Goal: Task Accomplishment & Management: Use online tool/utility

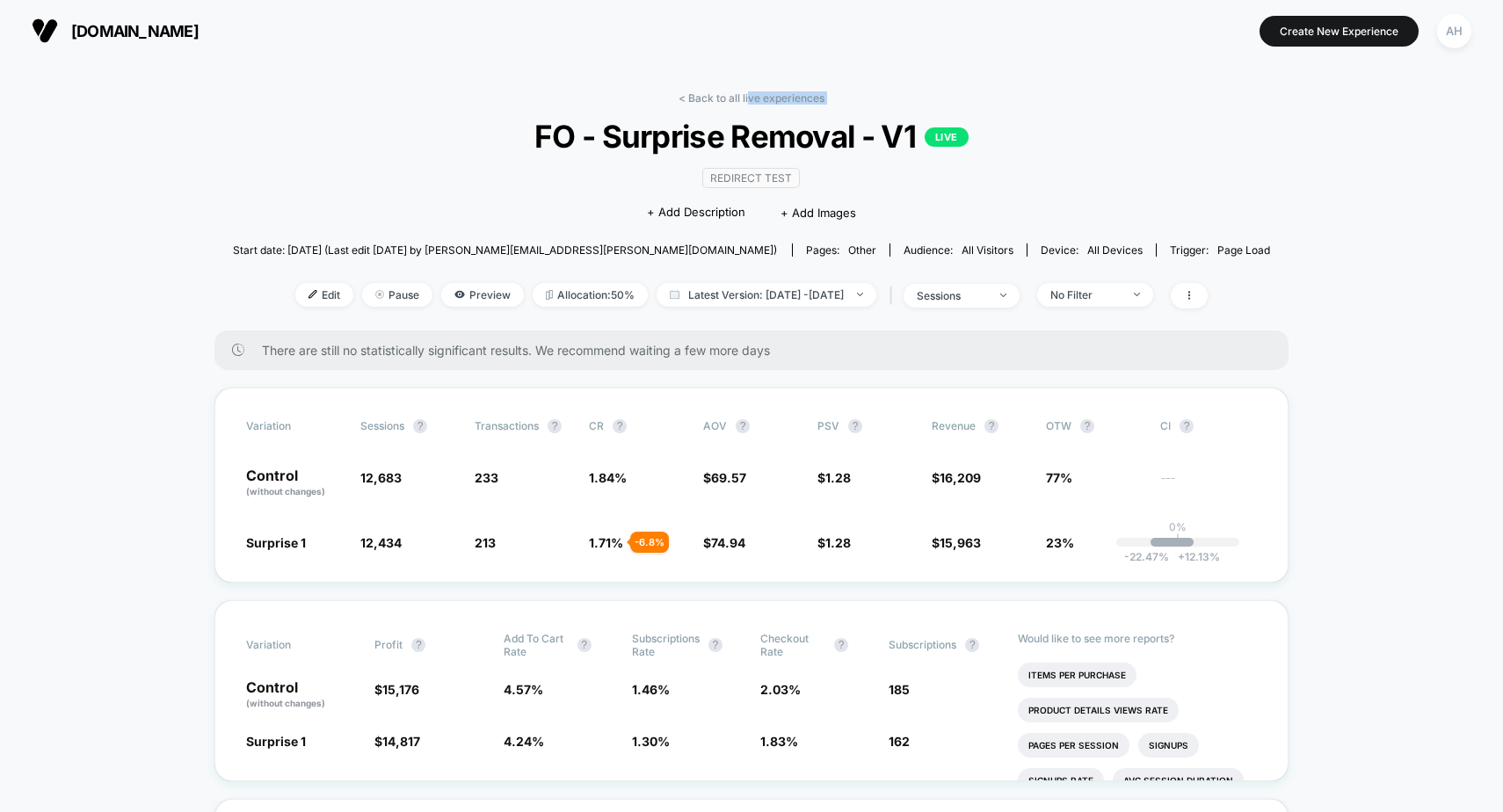
drag, startPoint x: 747, startPoint y: 101, endPoint x: 448, endPoint y: 156, distance: 304.0
click at [406, 141] on div "< Back to all live experiences FO - Surprise Removal - V1 LIVE Redirect Test Cl…" at bounding box center [751, 210] width 1038 height 239
click at [486, 157] on div "Redirect Test Click to edit experience details + Add Description + Add Images" at bounding box center [751, 194] width 622 height 80
click at [718, 93] on link "< Back to all live experiences" at bounding box center [751, 98] width 146 height 13
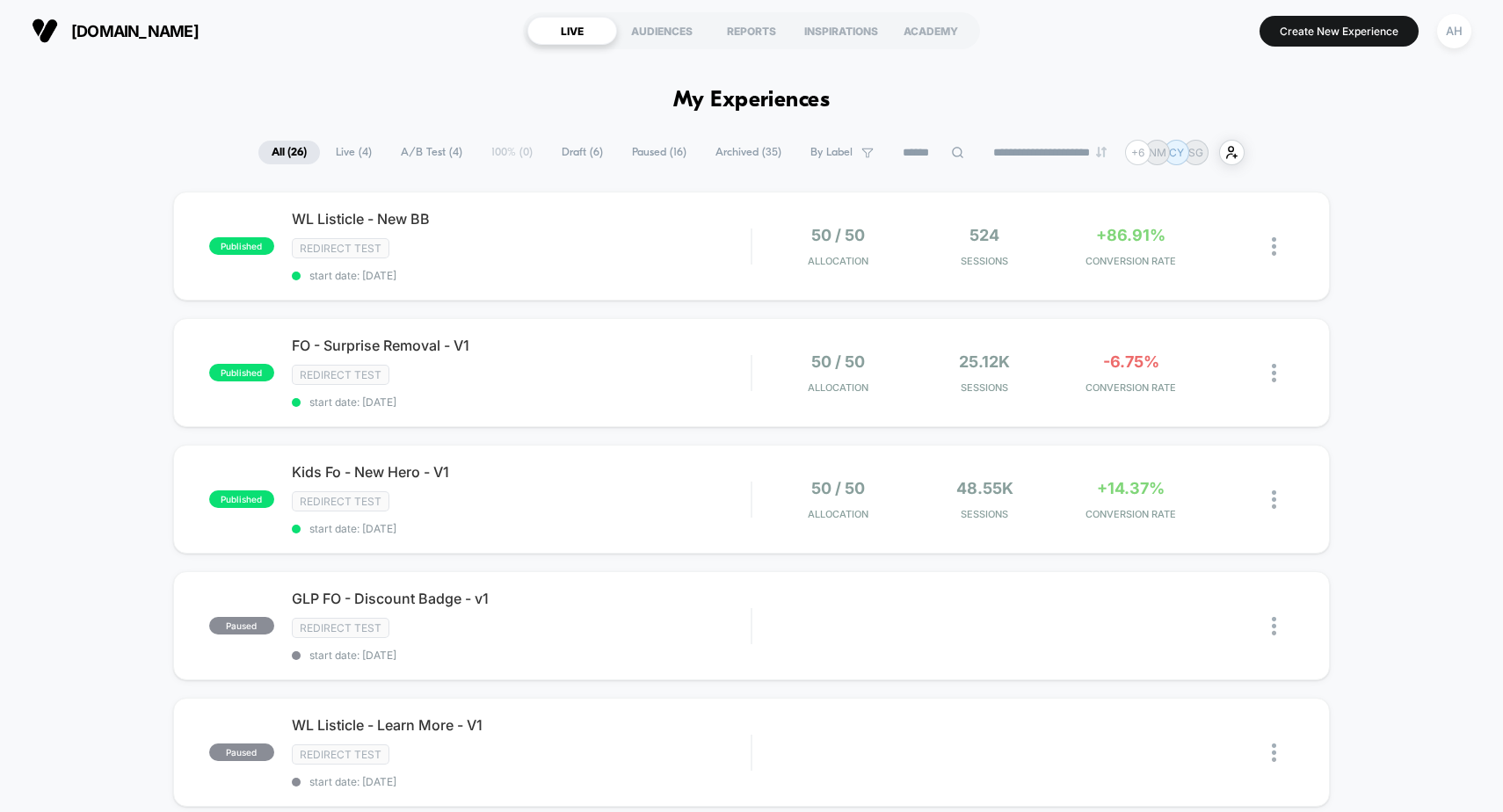
click at [342, 154] on span "Live ( 4 )" at bounding box center [353, 152] width 62 height 24
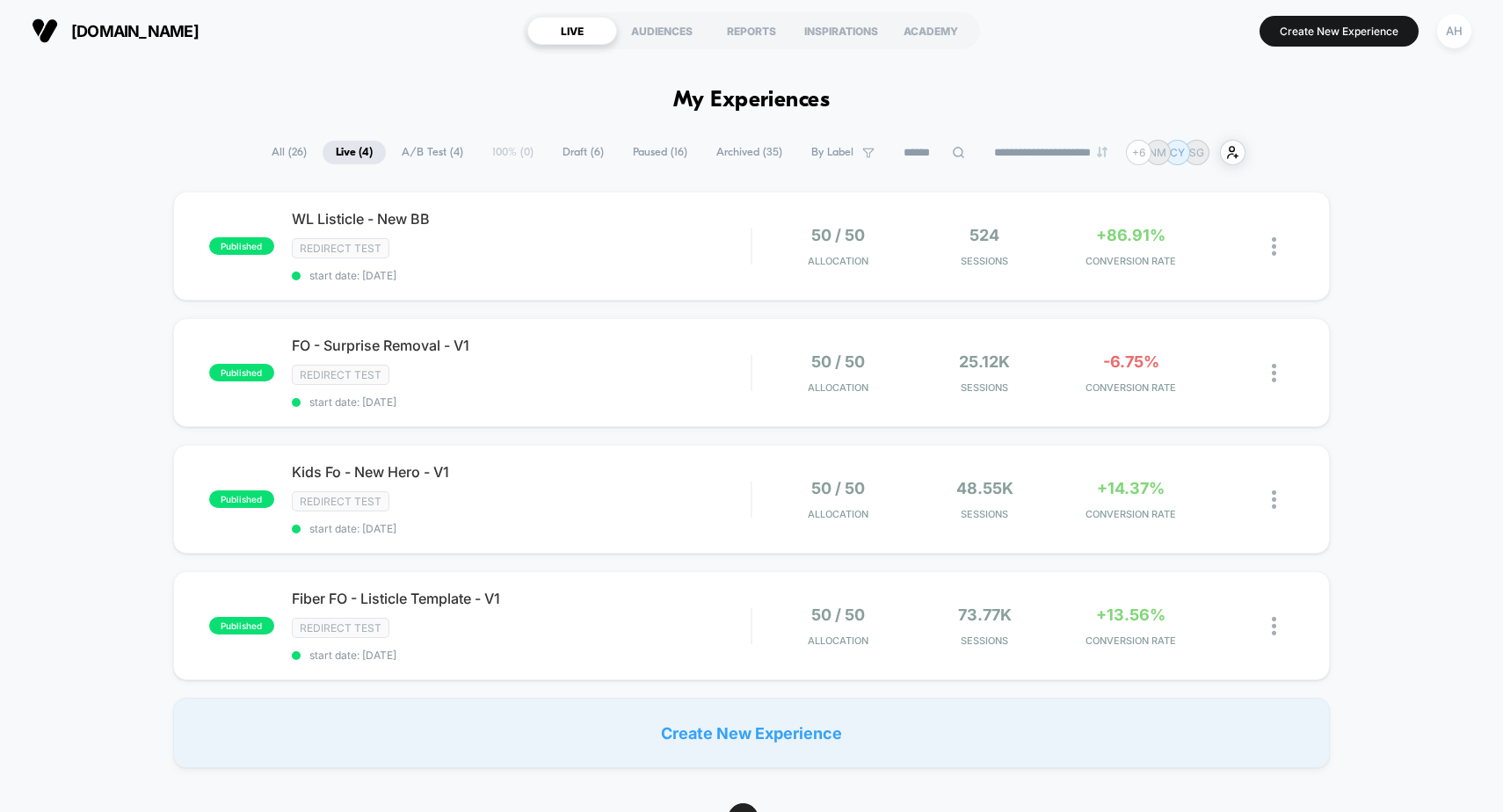
click at [267, 153] on span "All ( 26 )" at bounding box center [289, 152] width 61 height 24
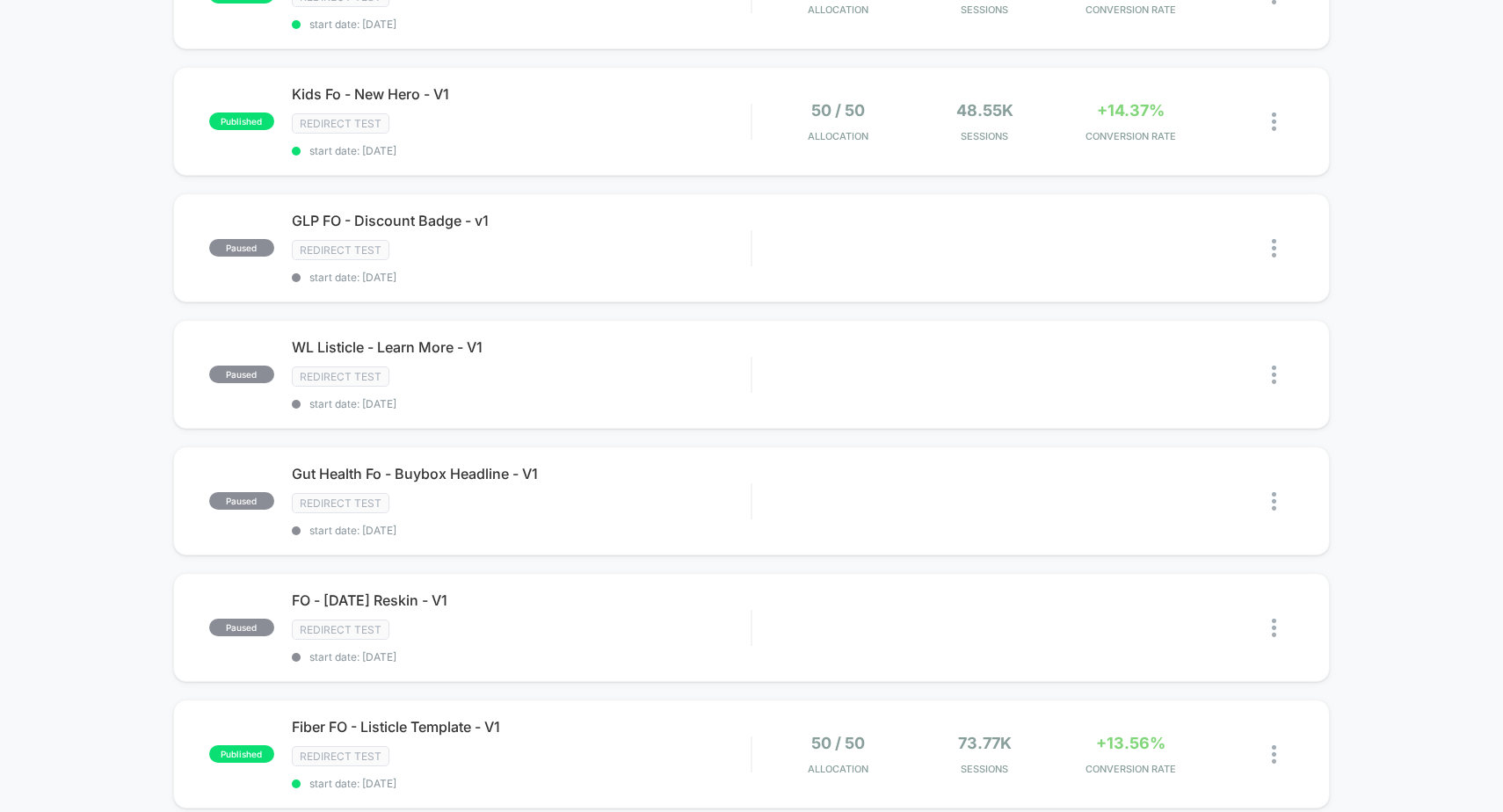
scroll to position [400, 0]
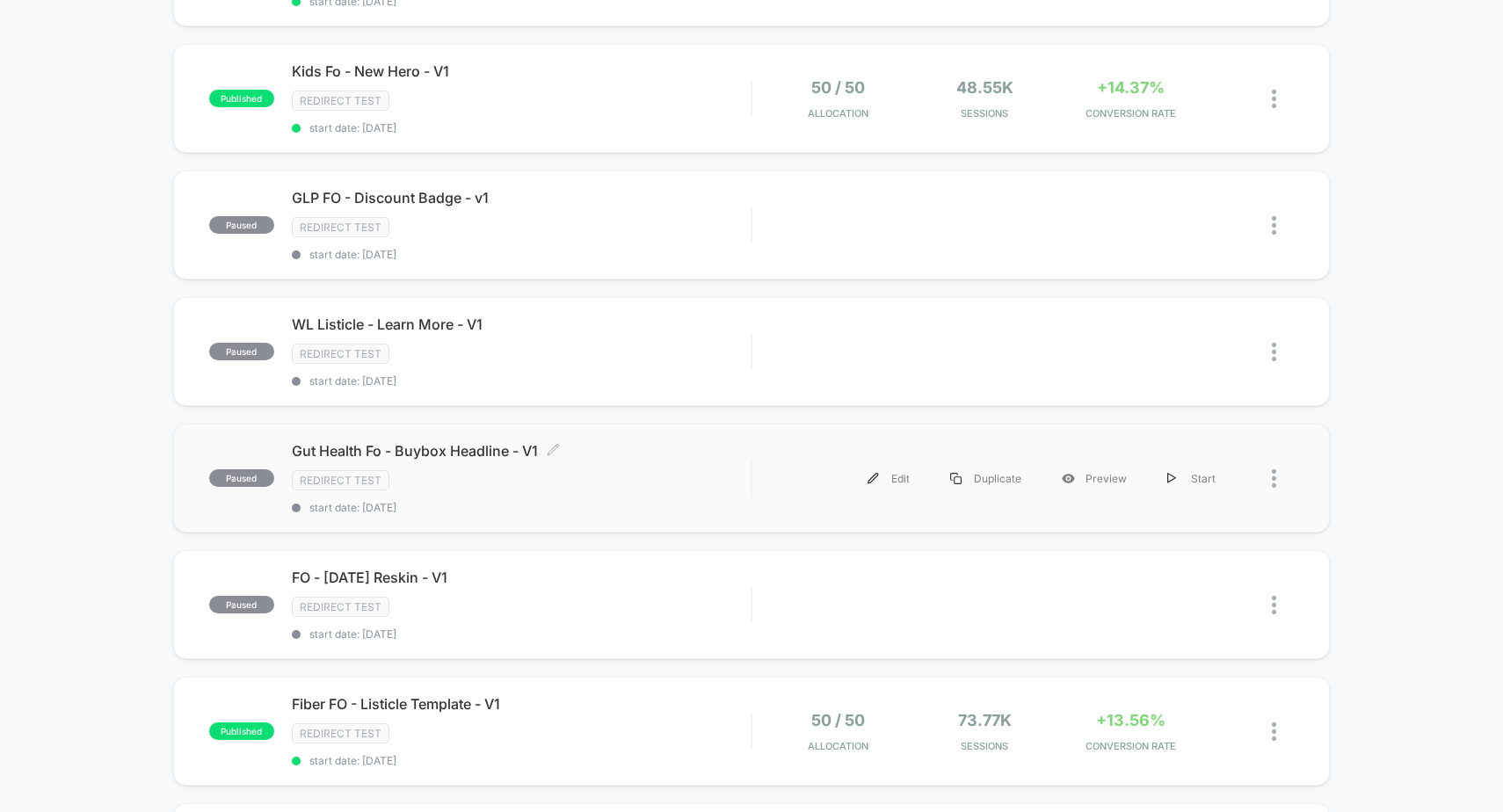
click at [582, 469] on div "Gut Health Fo - Buybox Headline - V1 Click to edit experience details Click to …" at bounding box center [522, 477] width 460 height 72
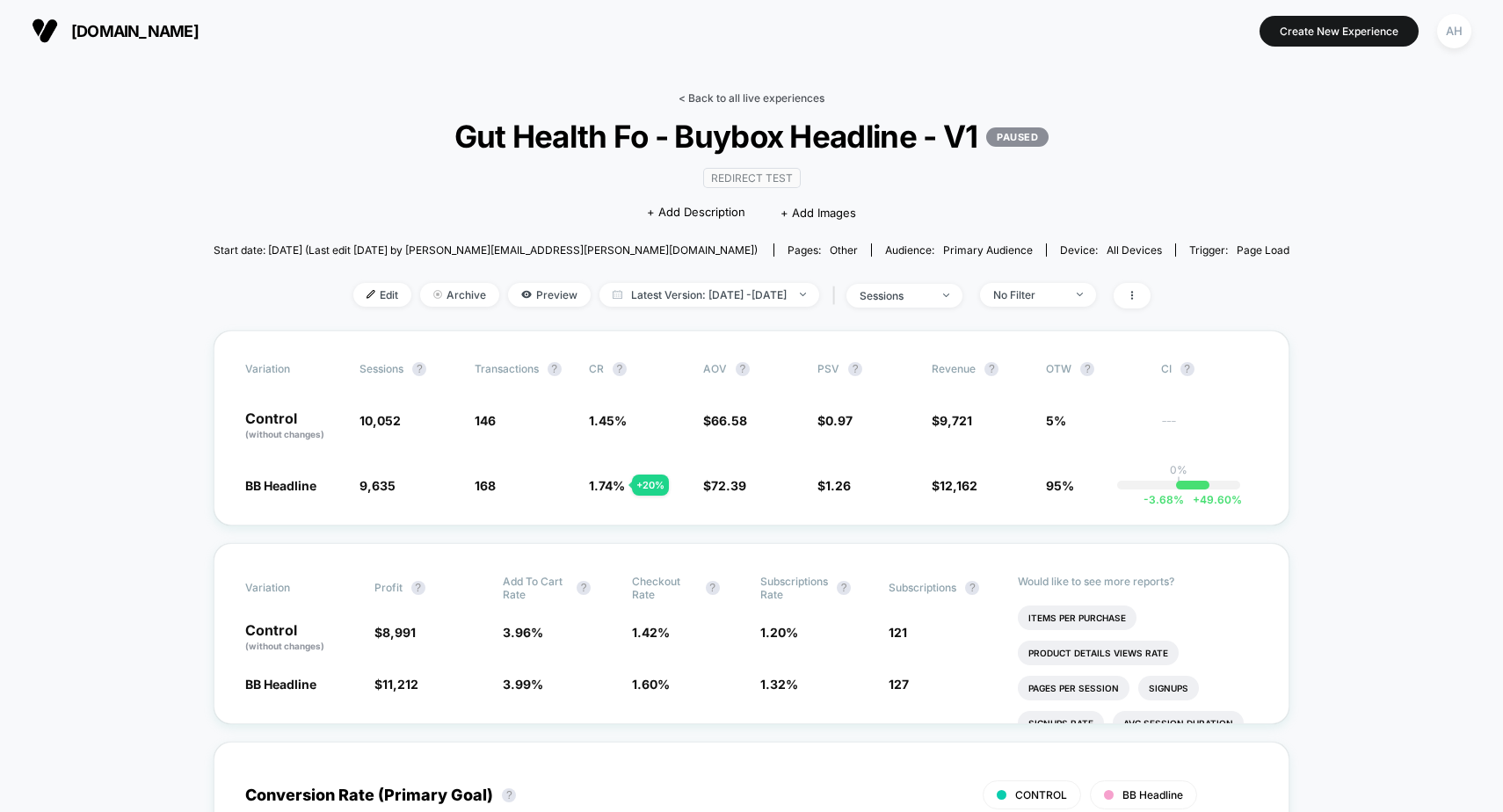
click at [710, 96] on link "< Back to all live experiences" at bounding box center [751, 98] width 146 height 13
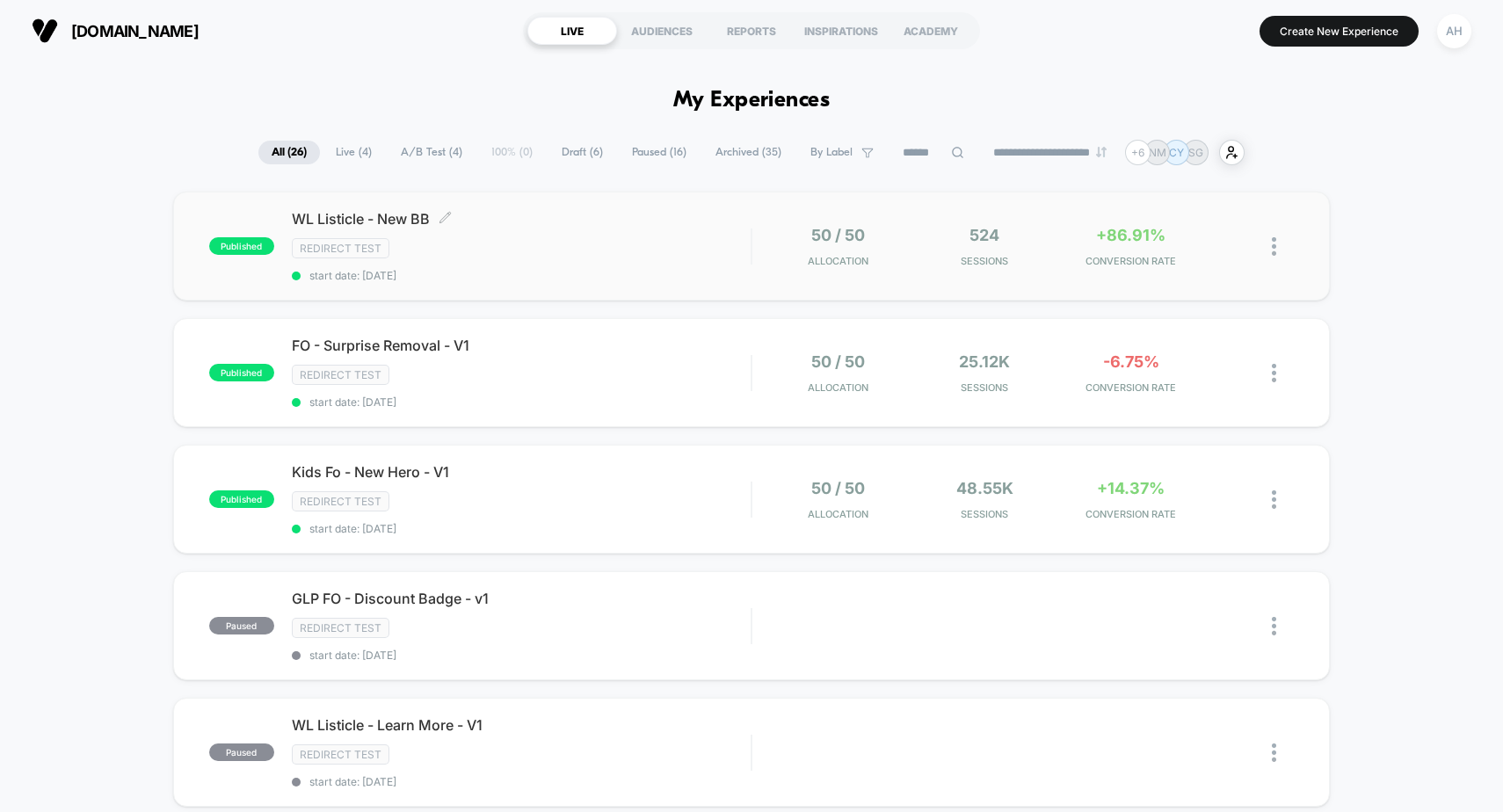
click at [653, 242] on div "Redirect Test" at bounding box center [522, 248] width 460 height 20
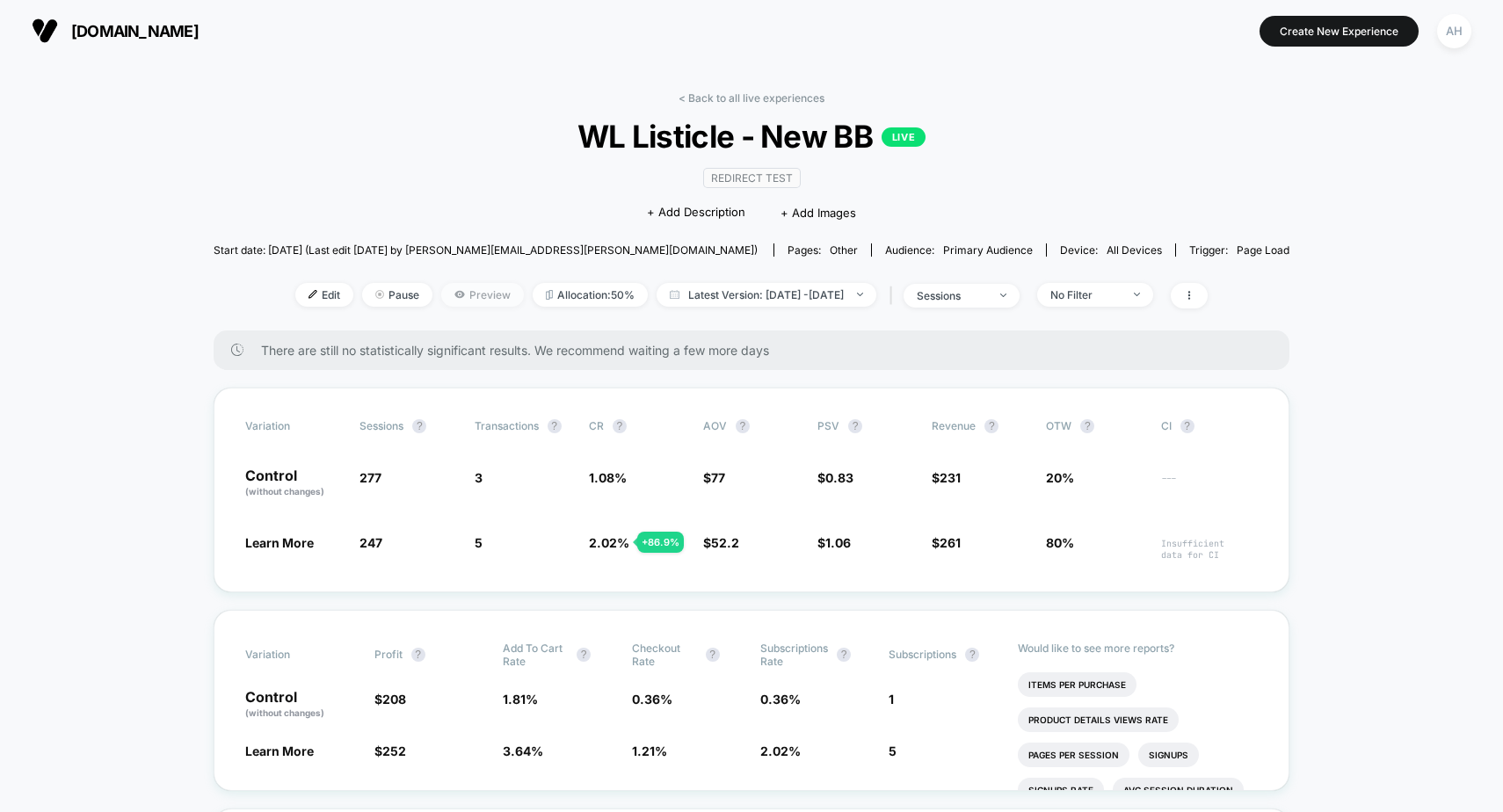
click at [451, 288] on span "Preview" at bounding box center [482, 295] width 83 height 24
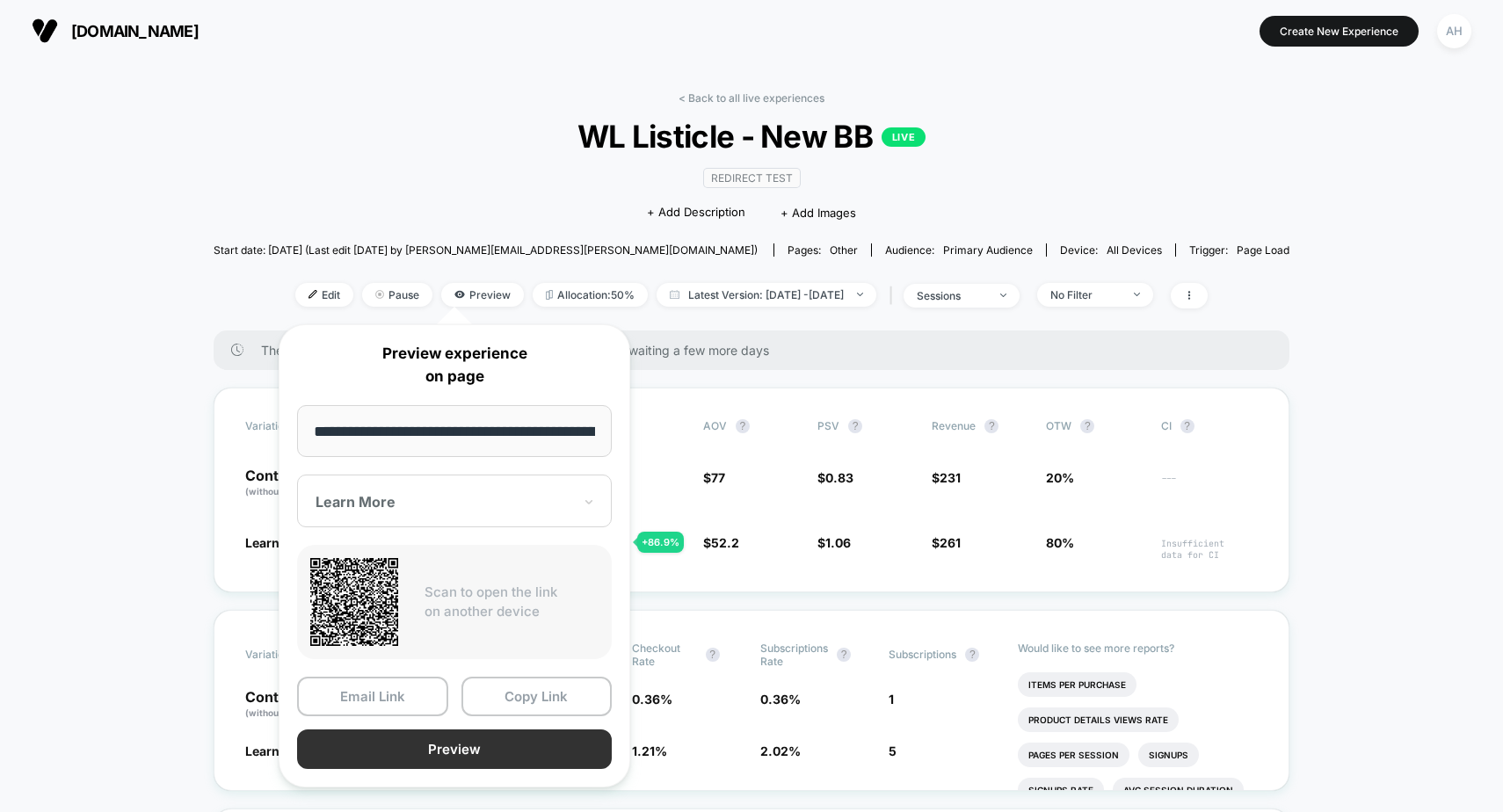
click at [516, 756] on button "Preview" at bounding box center [455, 749] width 314 height 40
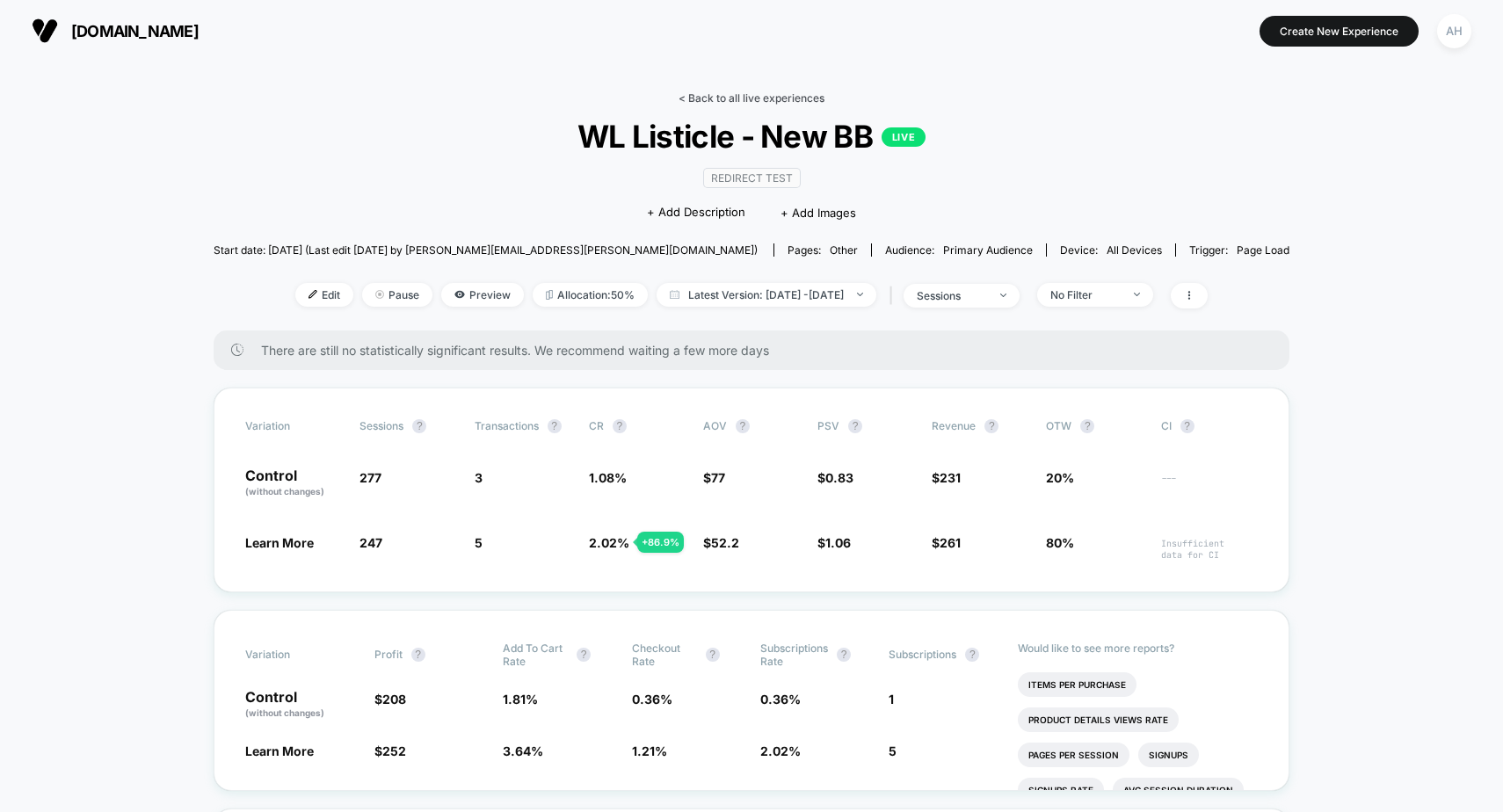
click at [724, 101] on link "< Back to all live experiences" at bounding box center [751, 98] width 146 height 13
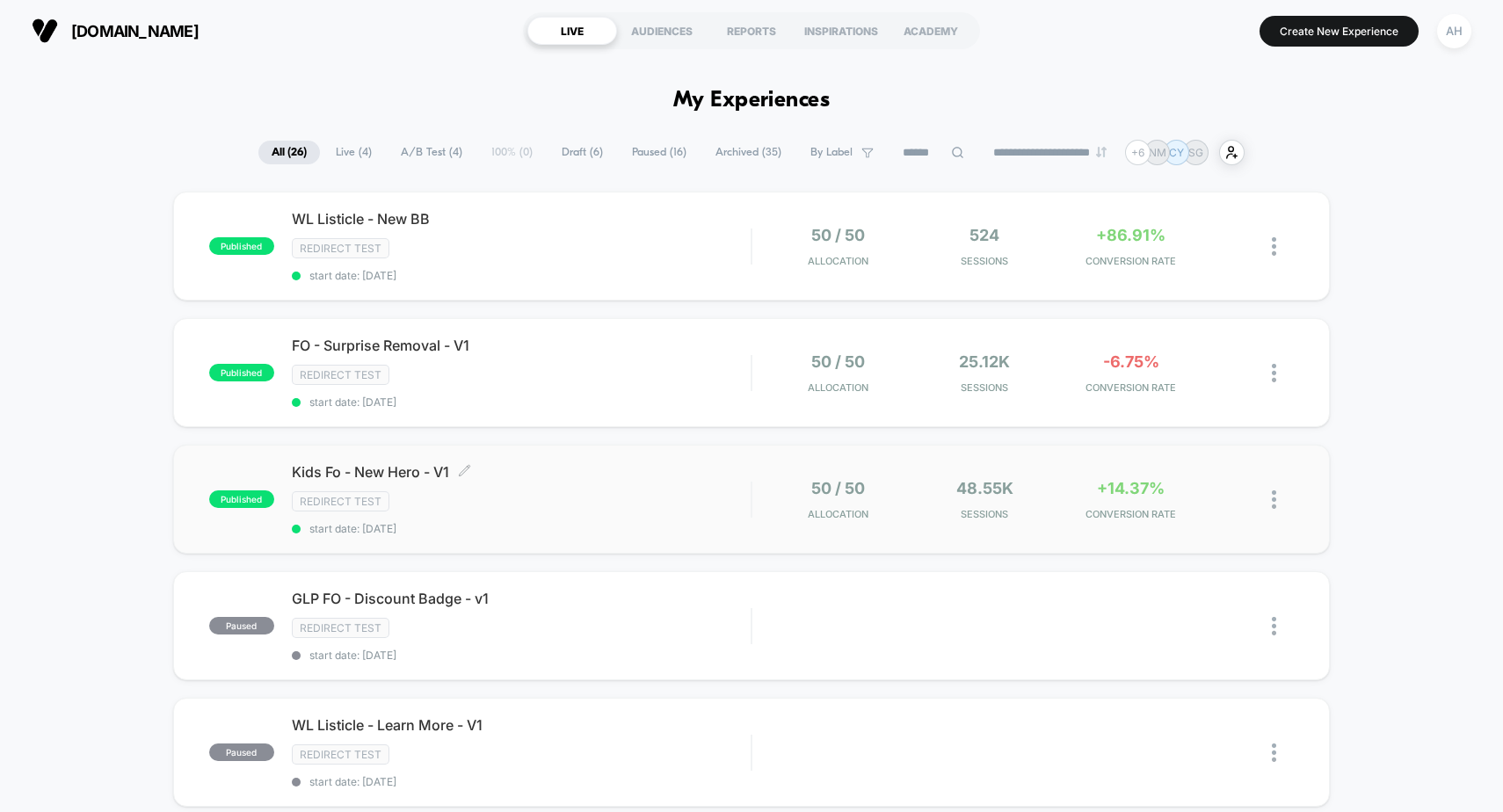
click at [643, 499] on div "Redirect Test" at bounding box center [522, 501] width 460 height 20
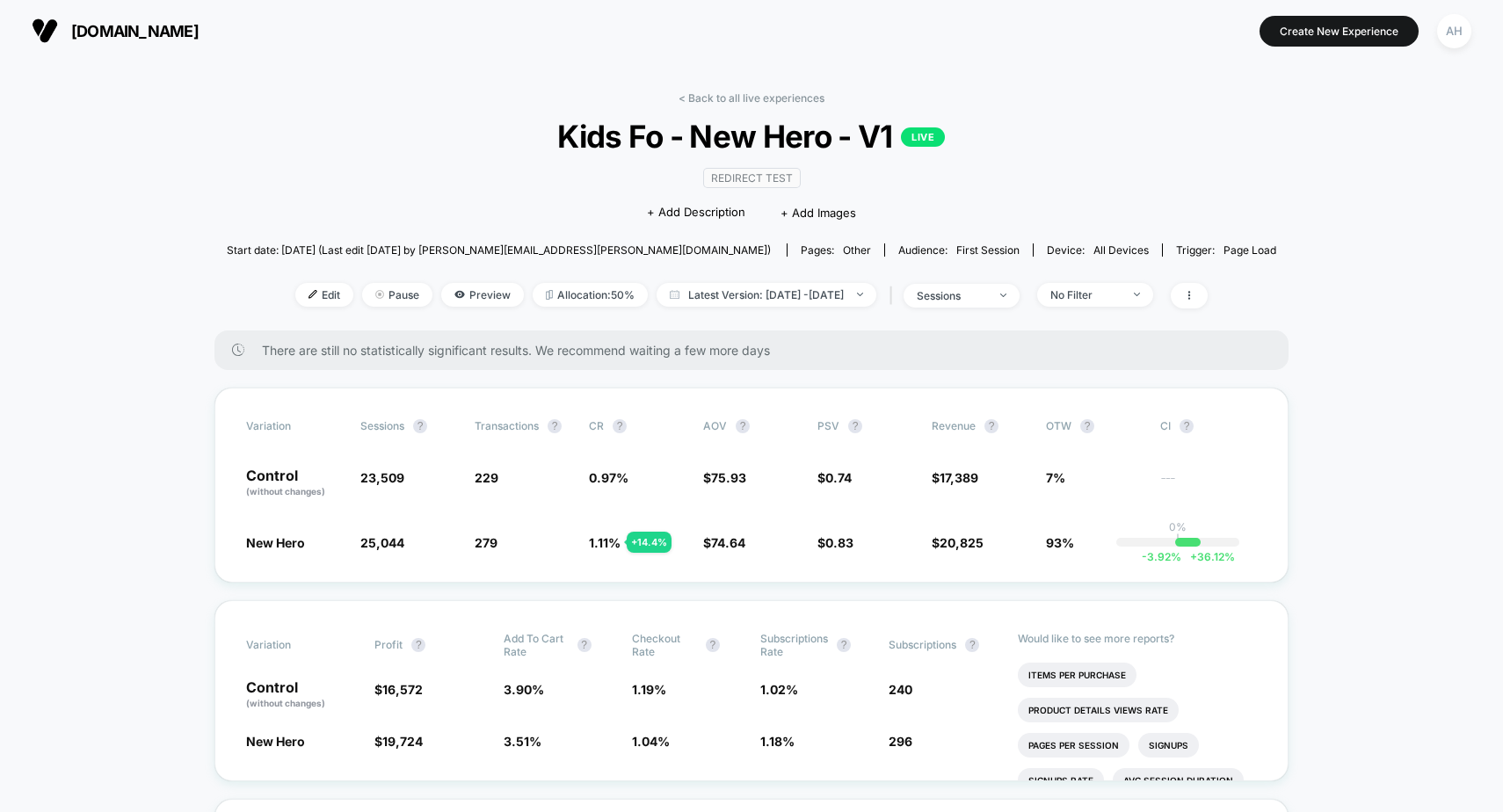
click at [753, 94] on link "< Back to all live experiences" at bounding box center [751, 98] width 146 height 13
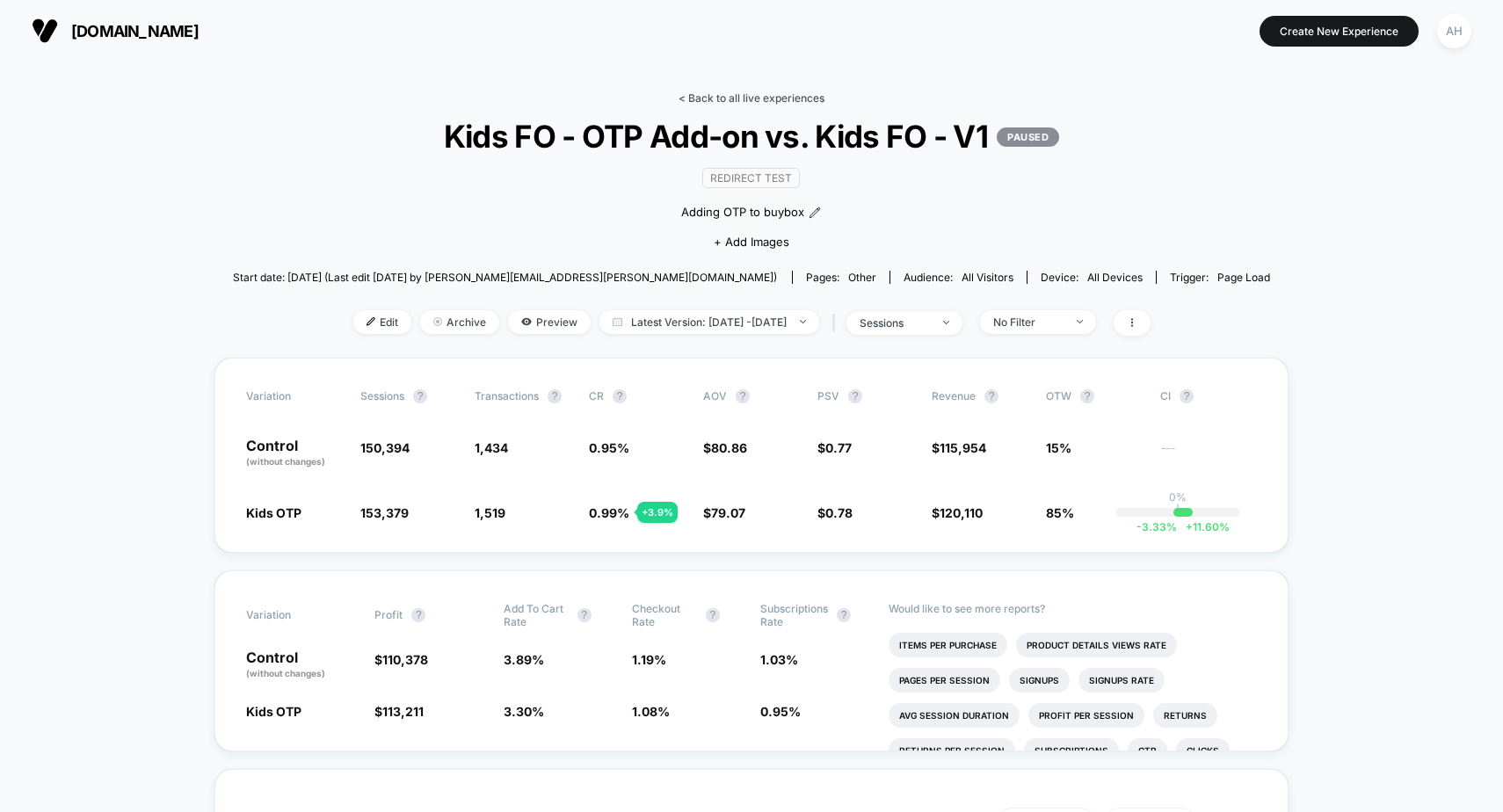
click at [760, 102] on link "< Back to all live experiences" at bounding box center [751, 98] width 146 height 13
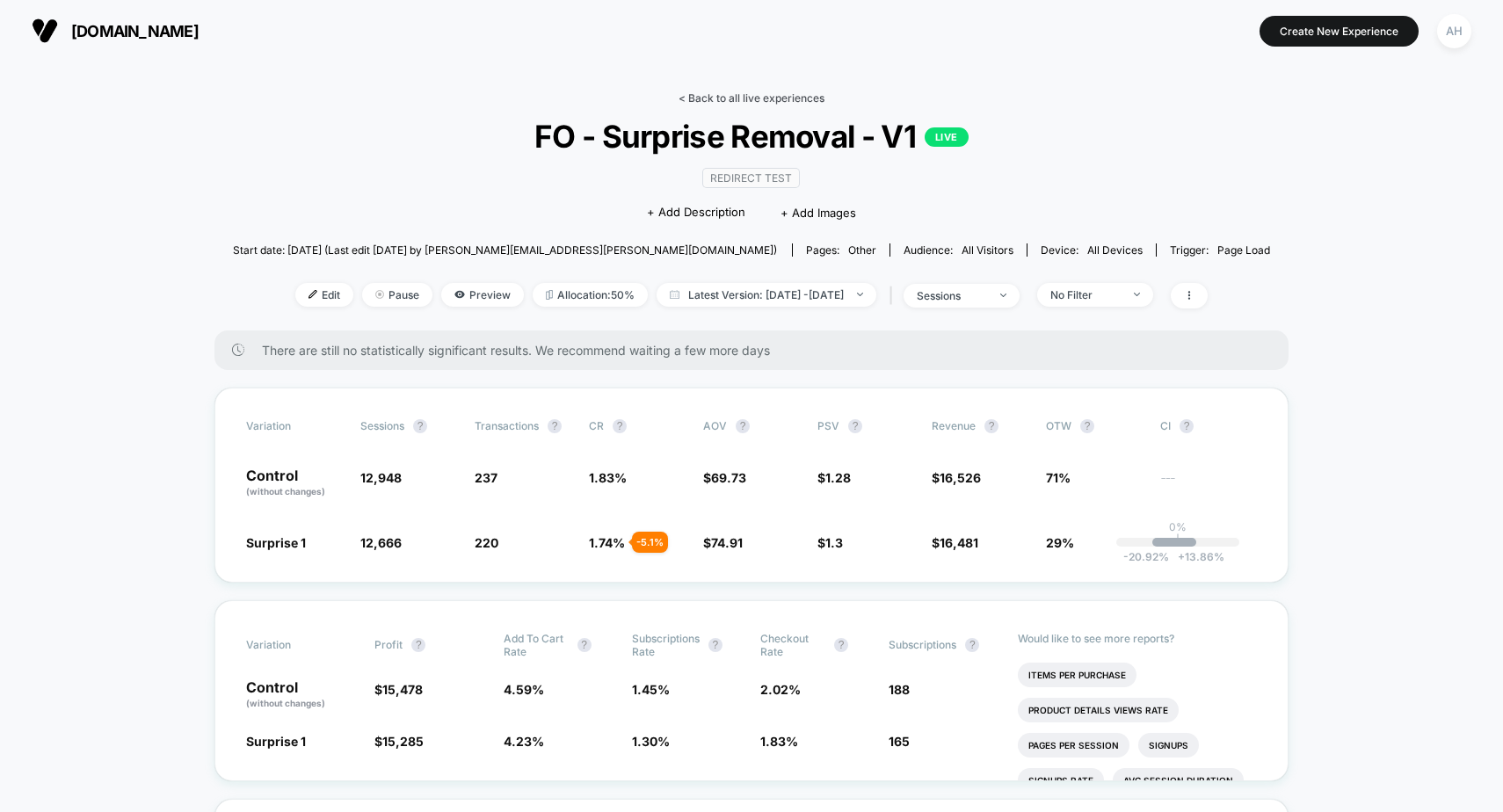
click at [719, 101] on link "< Back to all live experiences" at bounding box center [751, 98] width 146 height 13
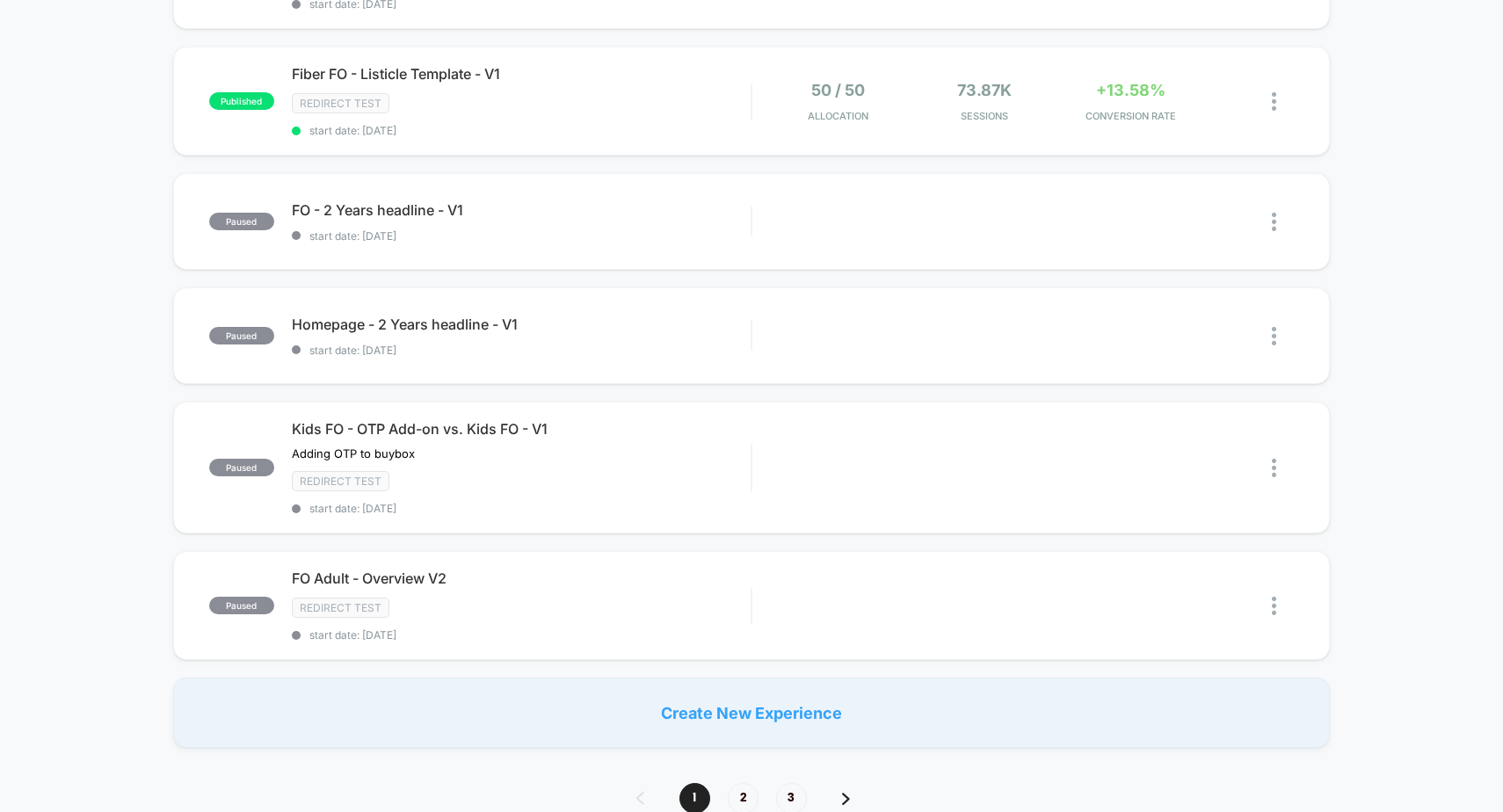
scroll to position [1121, 0]
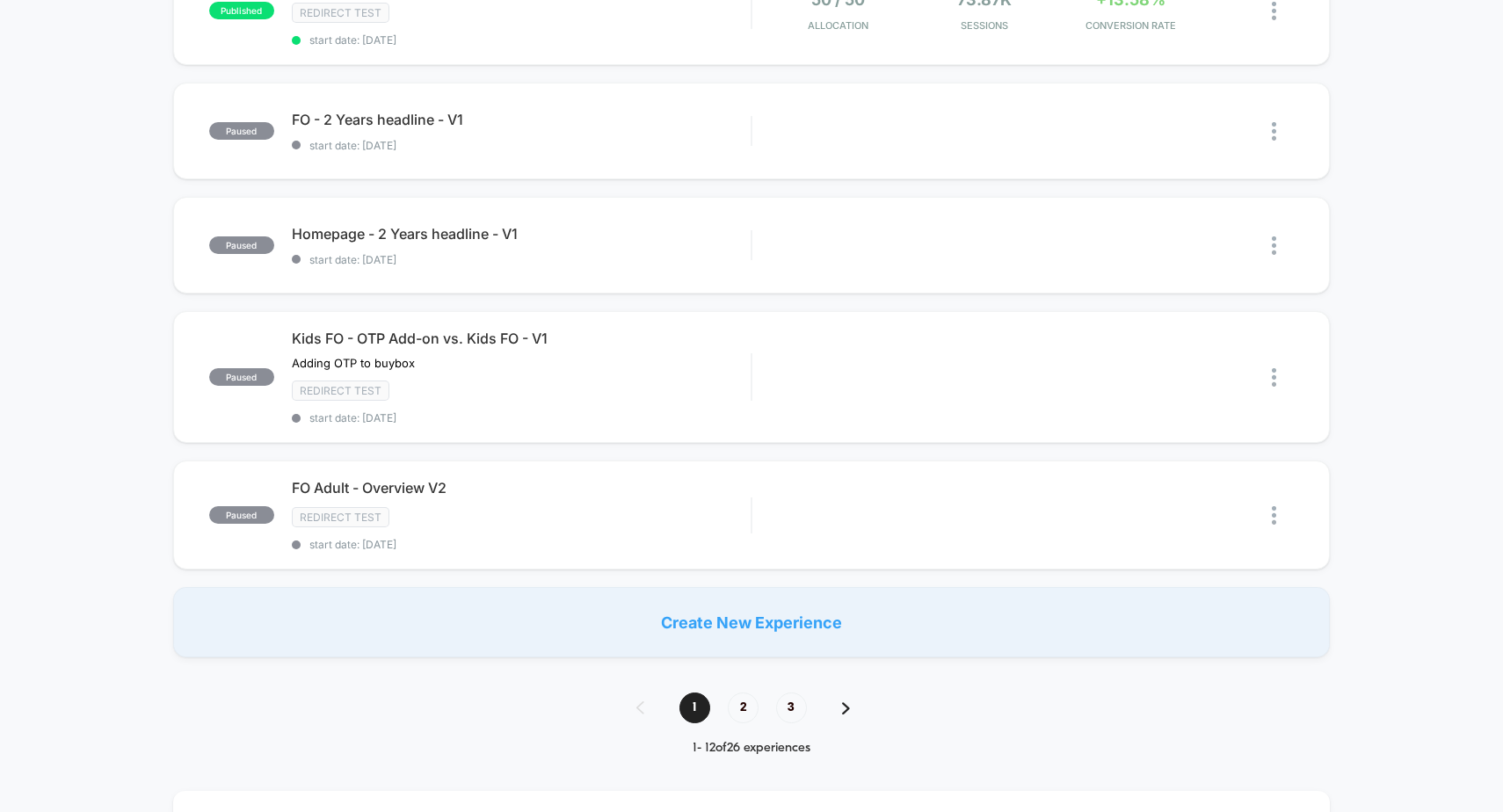
click at [479, 706] on div "**********" at bounding box center [751, 611] width 1503 height 3186
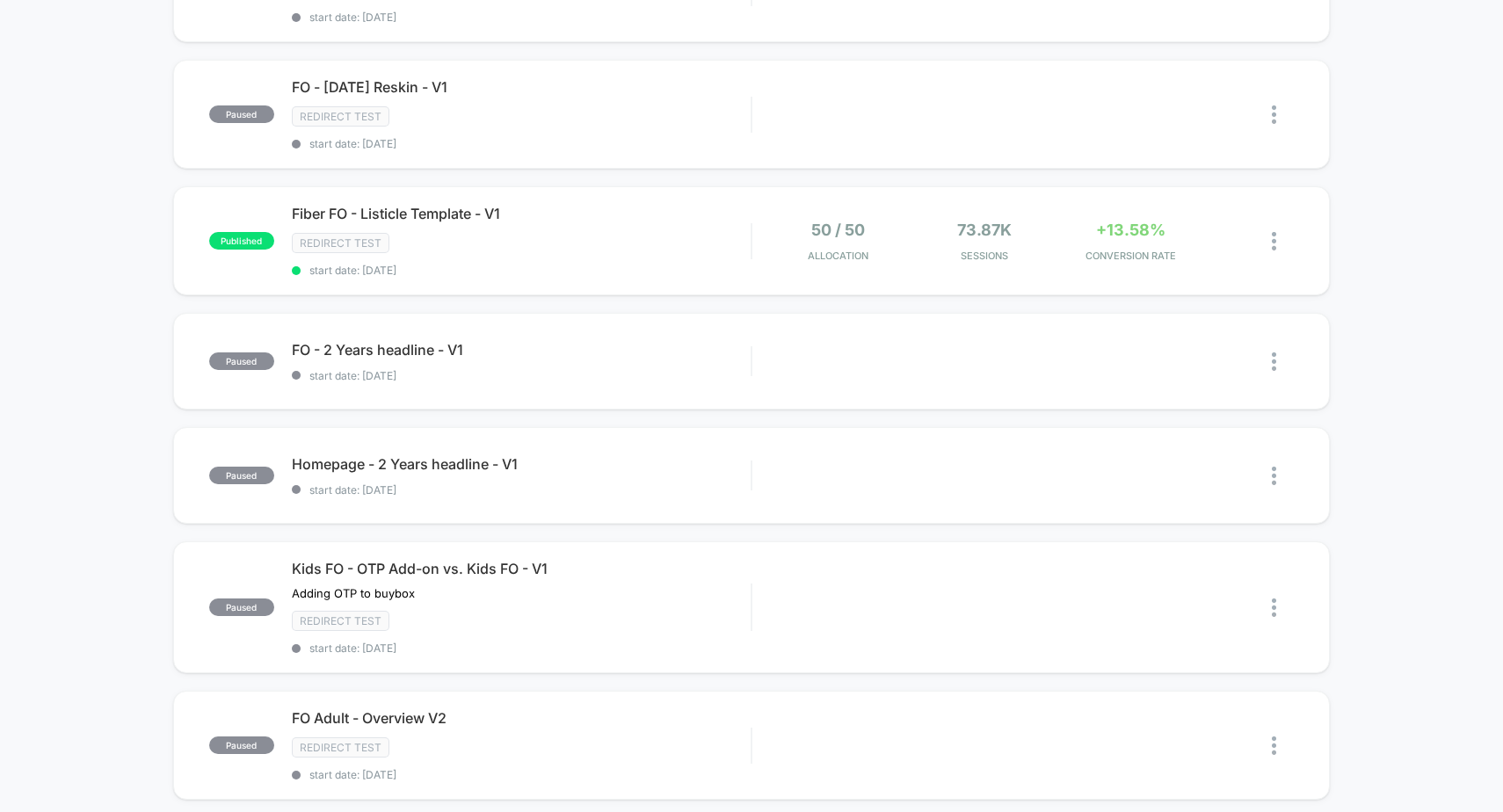
scroll to position [1184, 0]
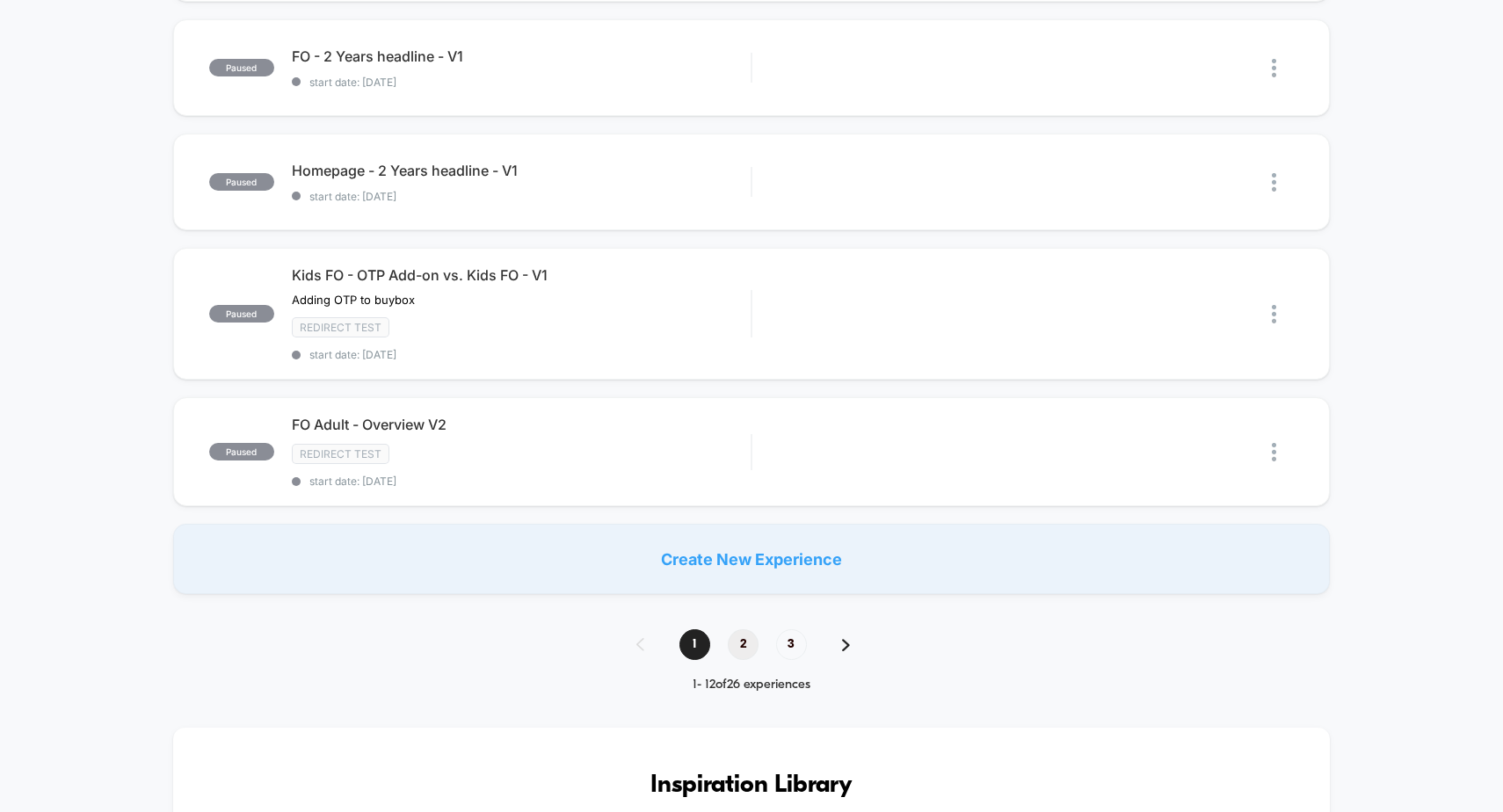
click at [736, 646] on span "2" at bounding box center [743, 644] width 31 height 31
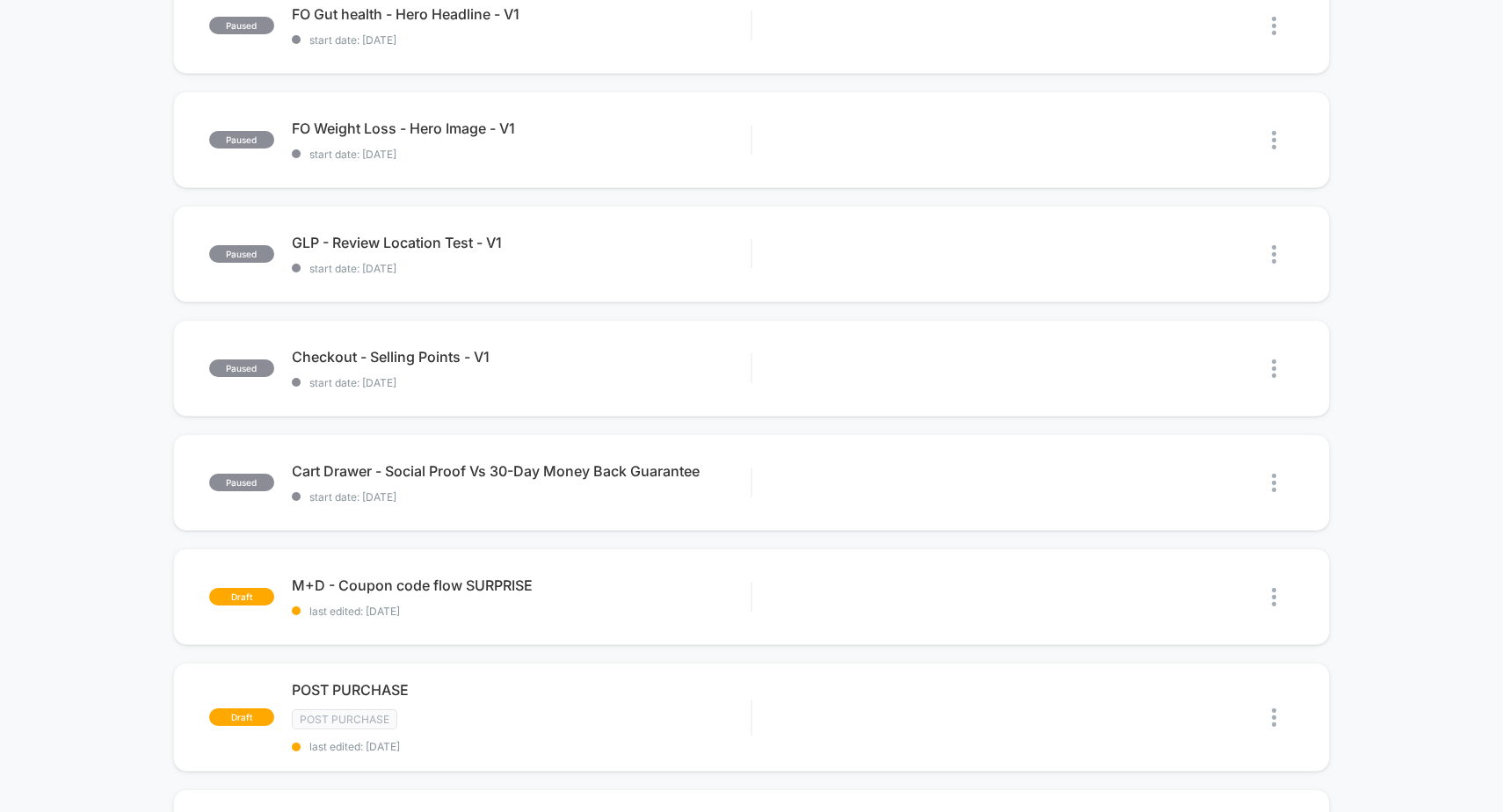
scroll to position [0, 0]
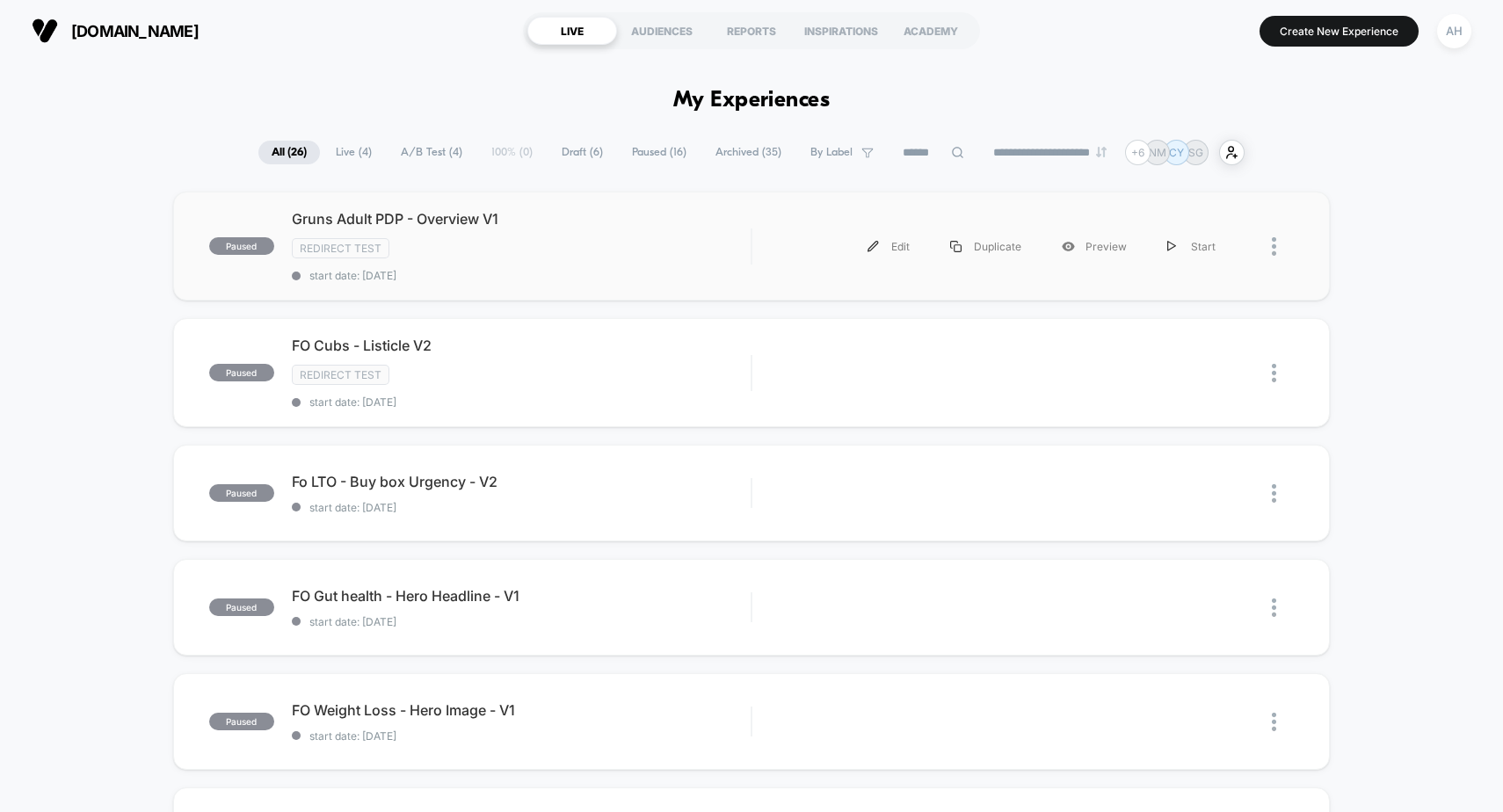
click at [184, 209] on div "paused Gruns Adult PDP - Overview V1 Redirect Test start date: 7/31/2025 Edit D…" at bounding box center [752, 246] width 1158 height 109
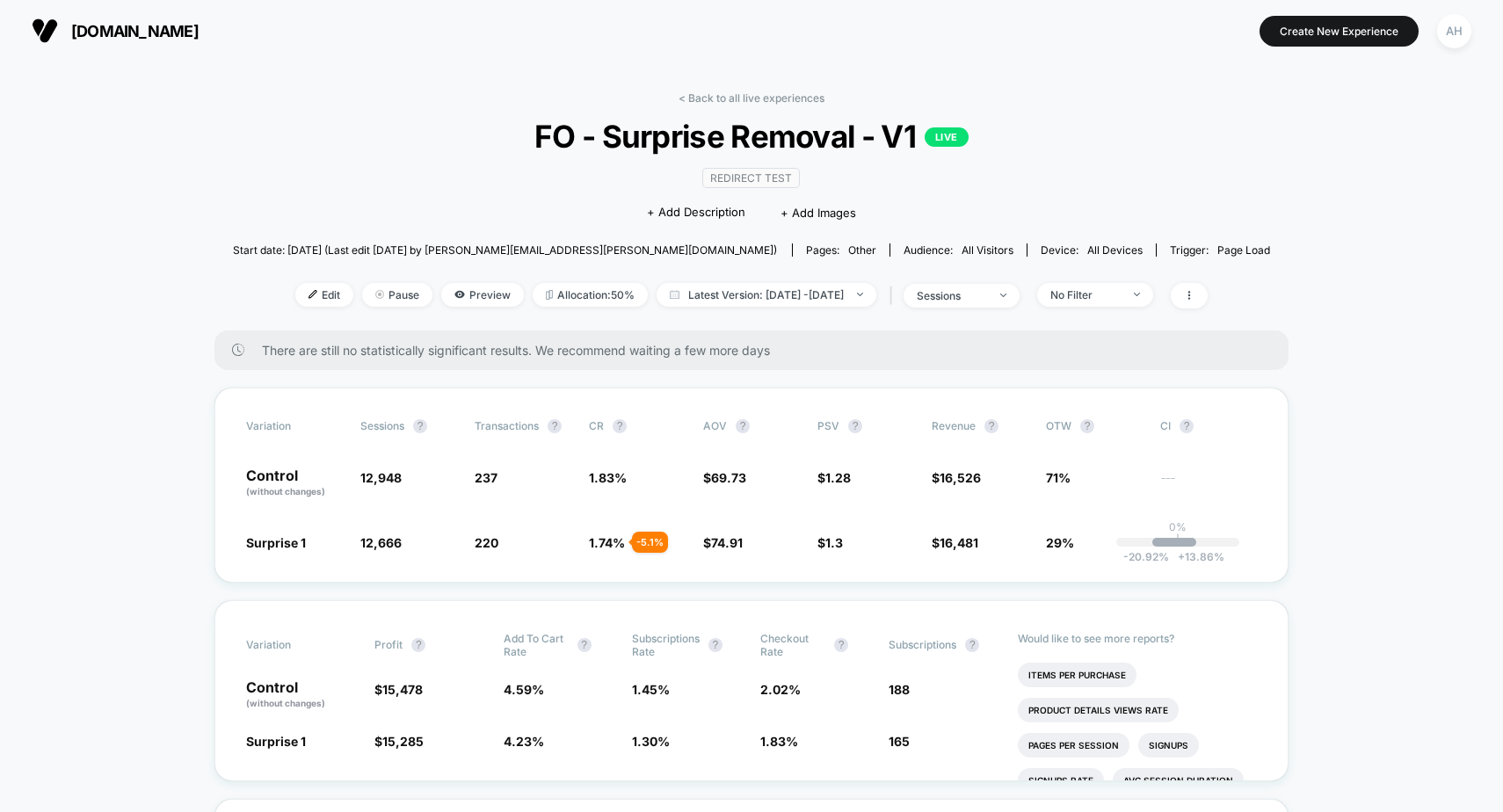
click at [745, 116] on div "< Back to all live experiences FO - Surprise Removal - V1 LIVE Redirect Test Cl…" at bounding box center [751, 210] width 1038 height 239
click at [748, 109] on div "< Back to all live experiences FO - Surprise Removal - V1 LIVE Redirect Test Cl…" at bounding box center [751, 210] width 1038 height 239
click at [752, 104] on link "< Back to all live experiences" at bounding box center [751, 98] width 146 height 13
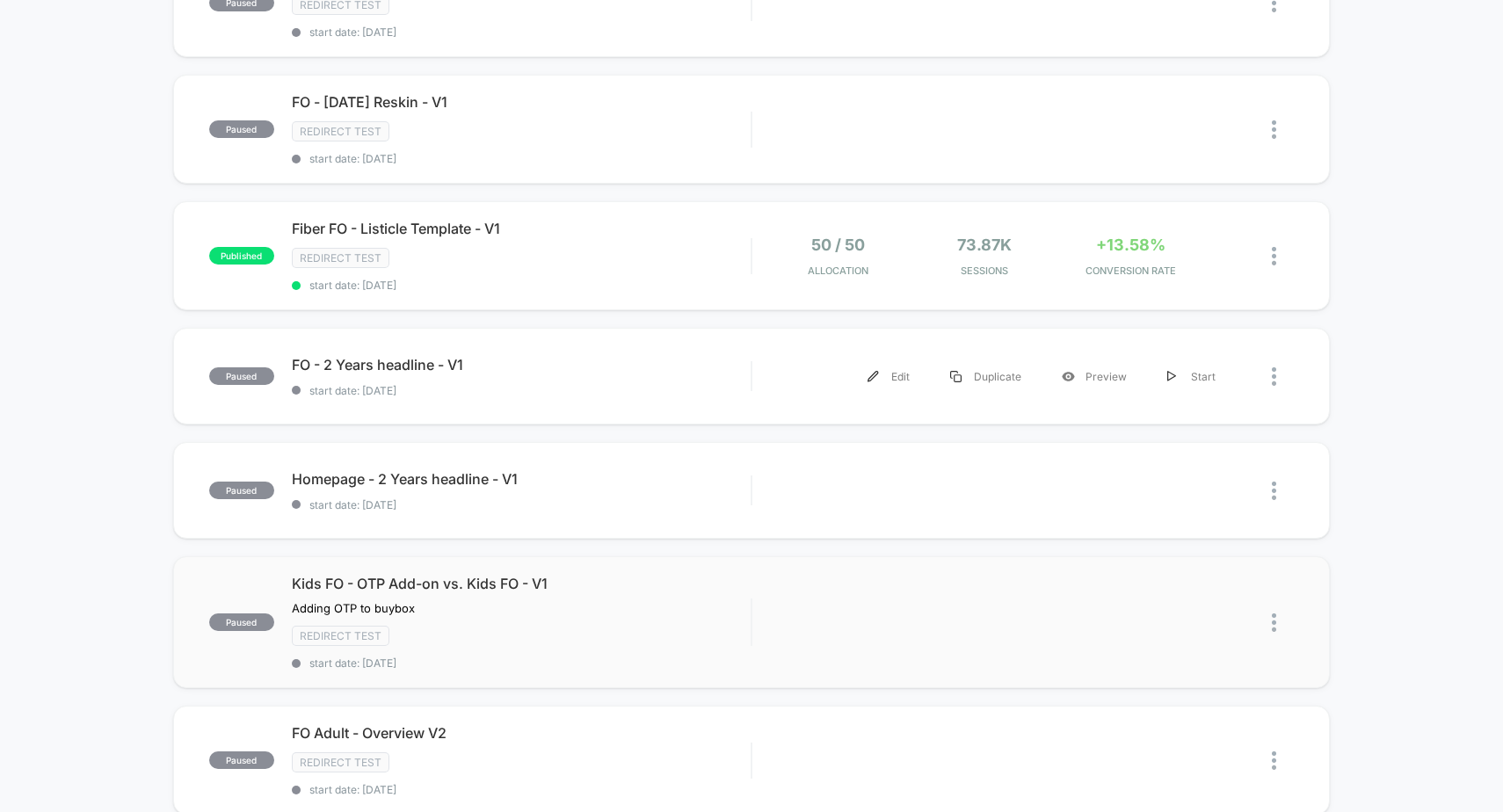
scroll to position [1182, 0]
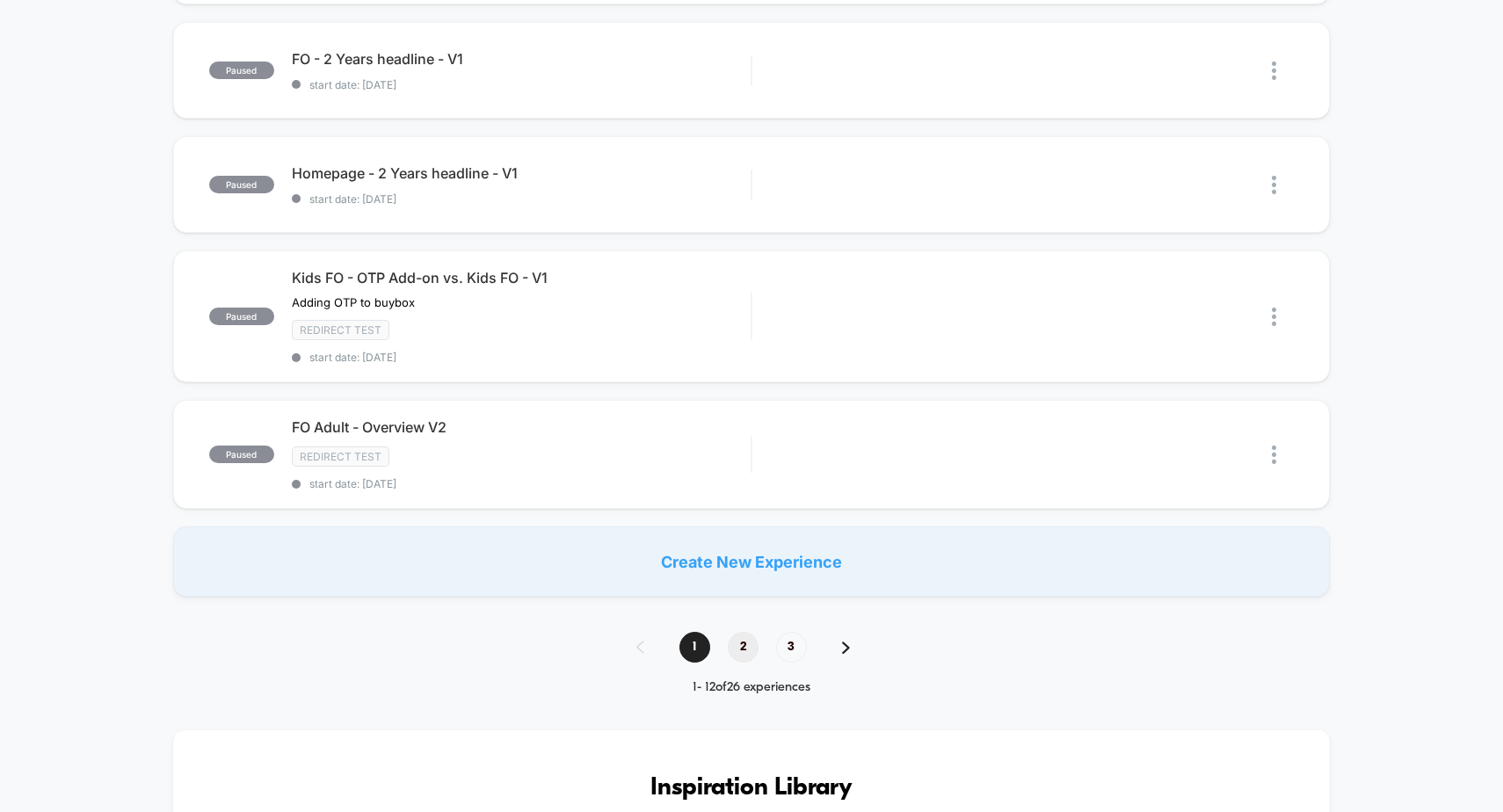
click at [746, 646] on span "2" at bounding box center [743, 647] width 31 height 31
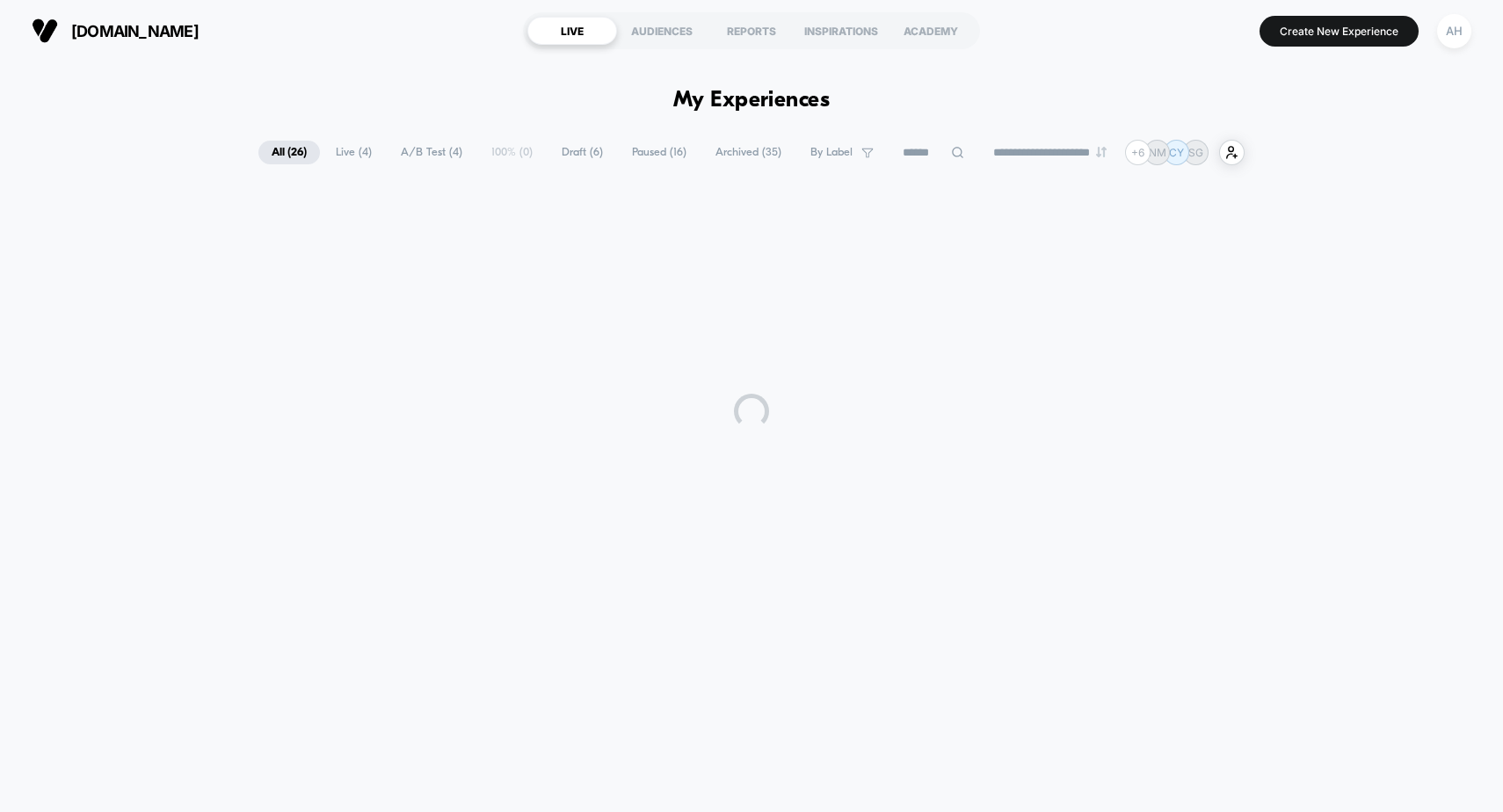
scroll to position [0, 0]
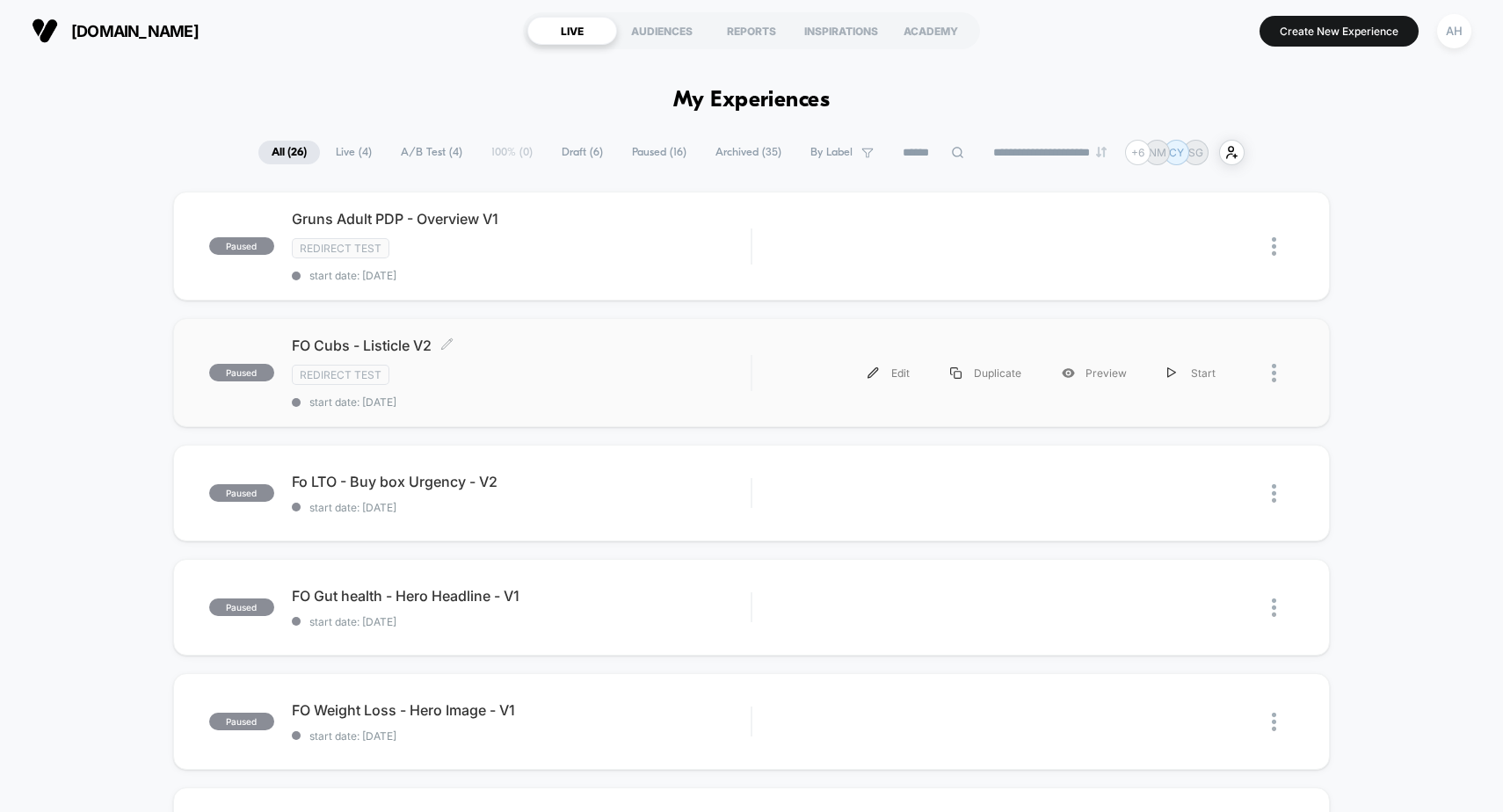
click at [601, 374] on div "Redirect Test" at bounding box center [522, 374] width 460 height 20
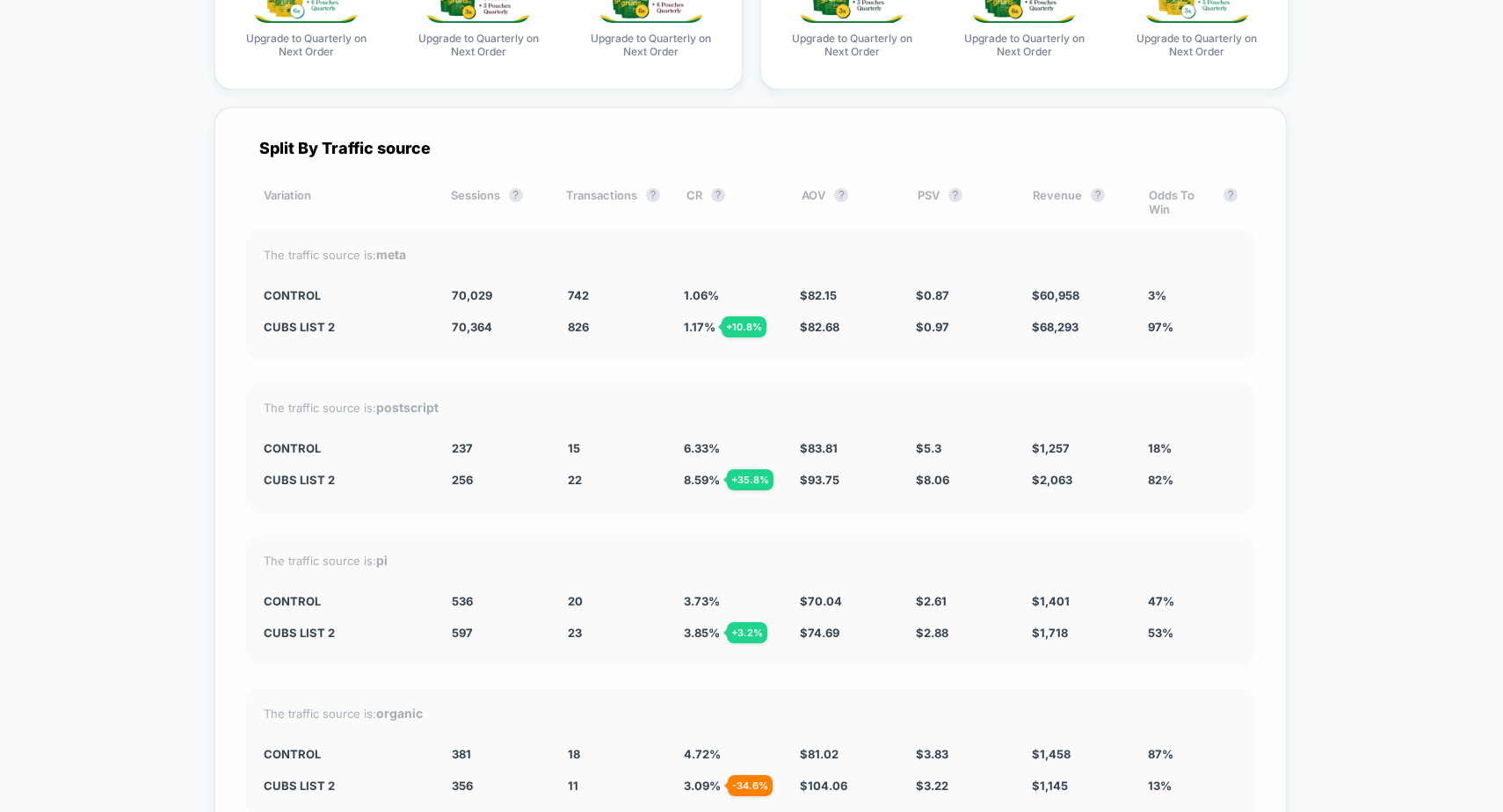
scroll to position [6695, 0]
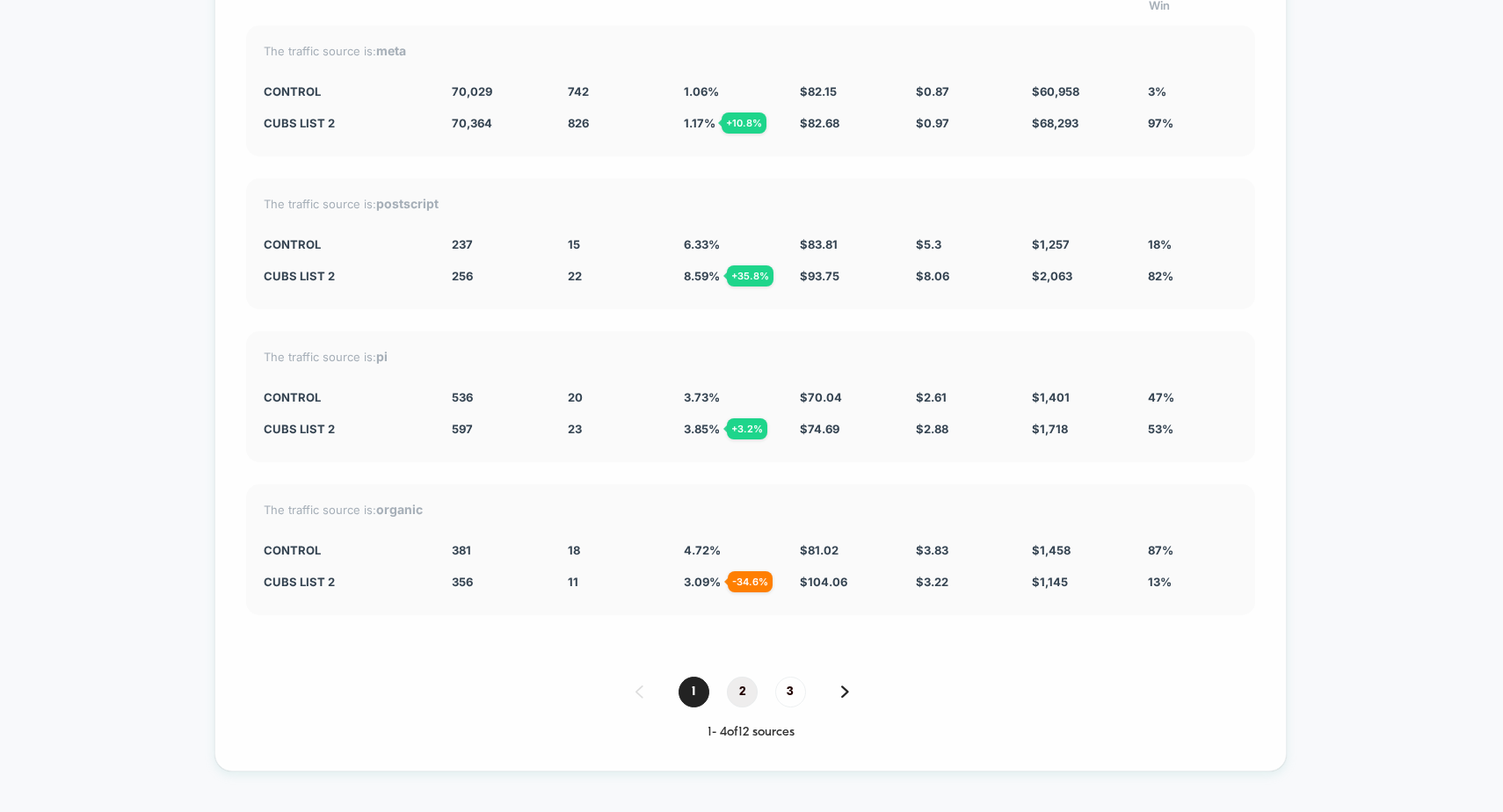
click at [743, 699] on span "2" at bounding box center [742, 691] width 31 height 31
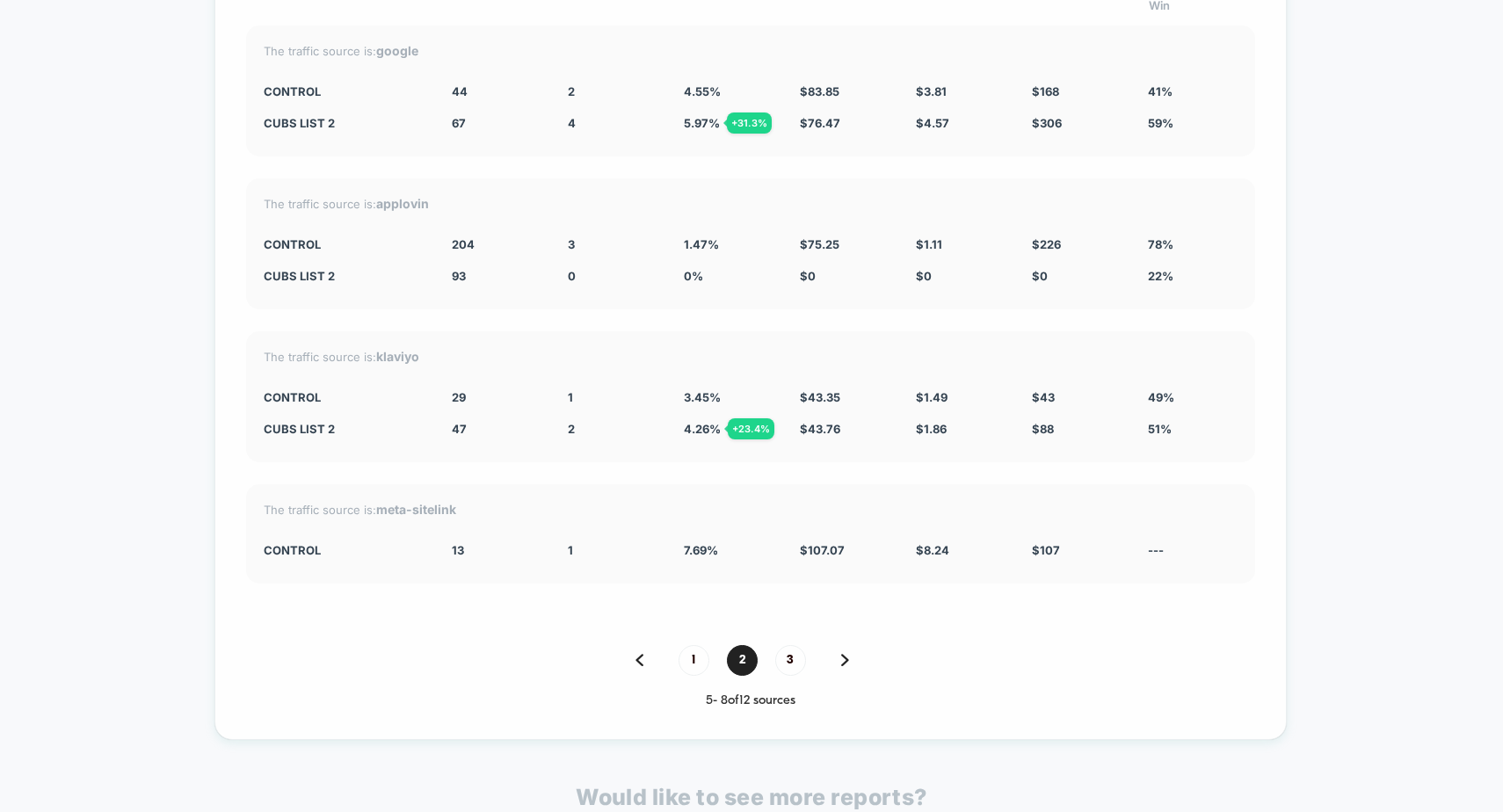
click at [691, 666] on span "1" at bounding box center [693, 660] width 31 height 31
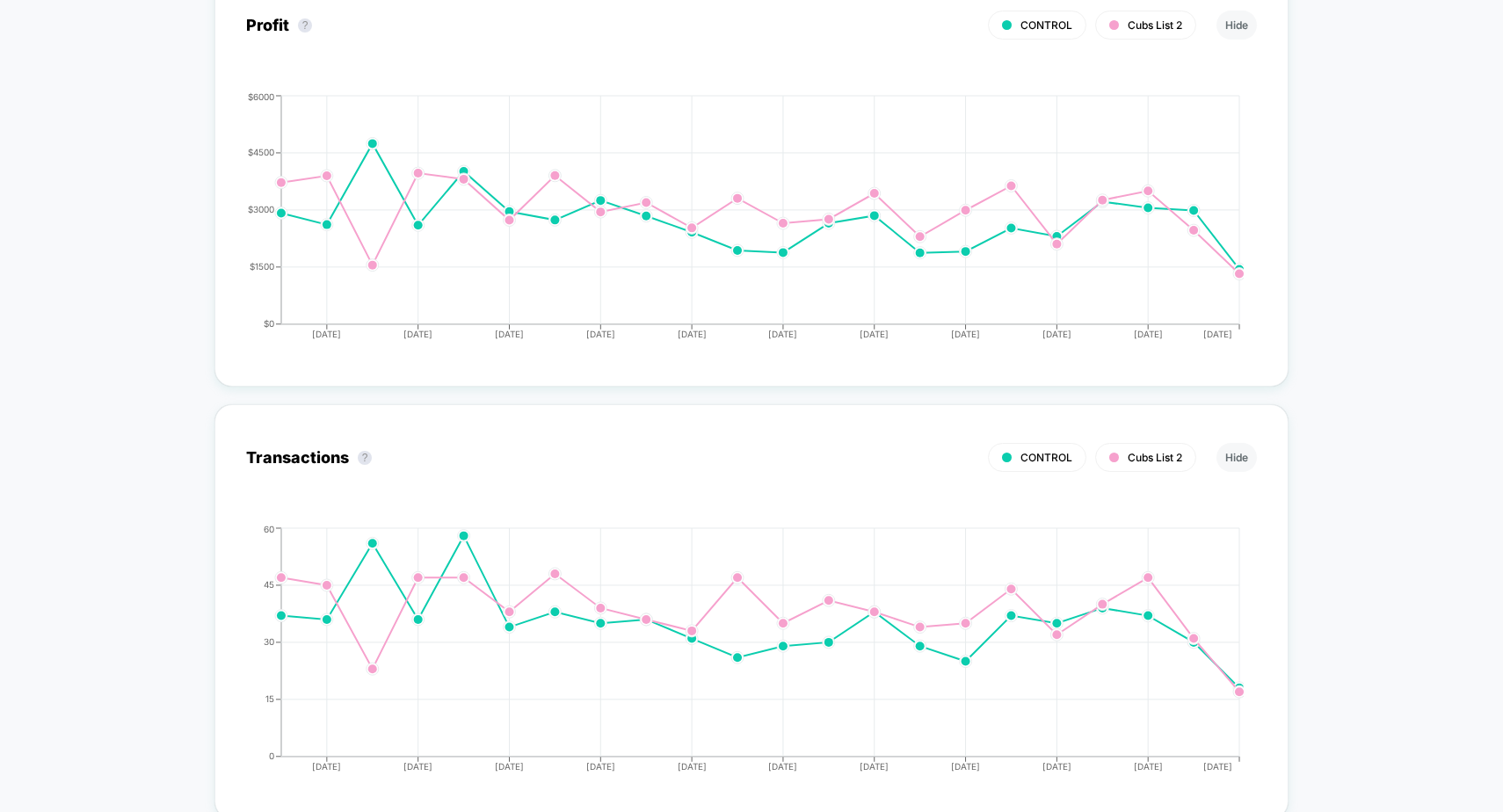
scroll to position [0, 0]
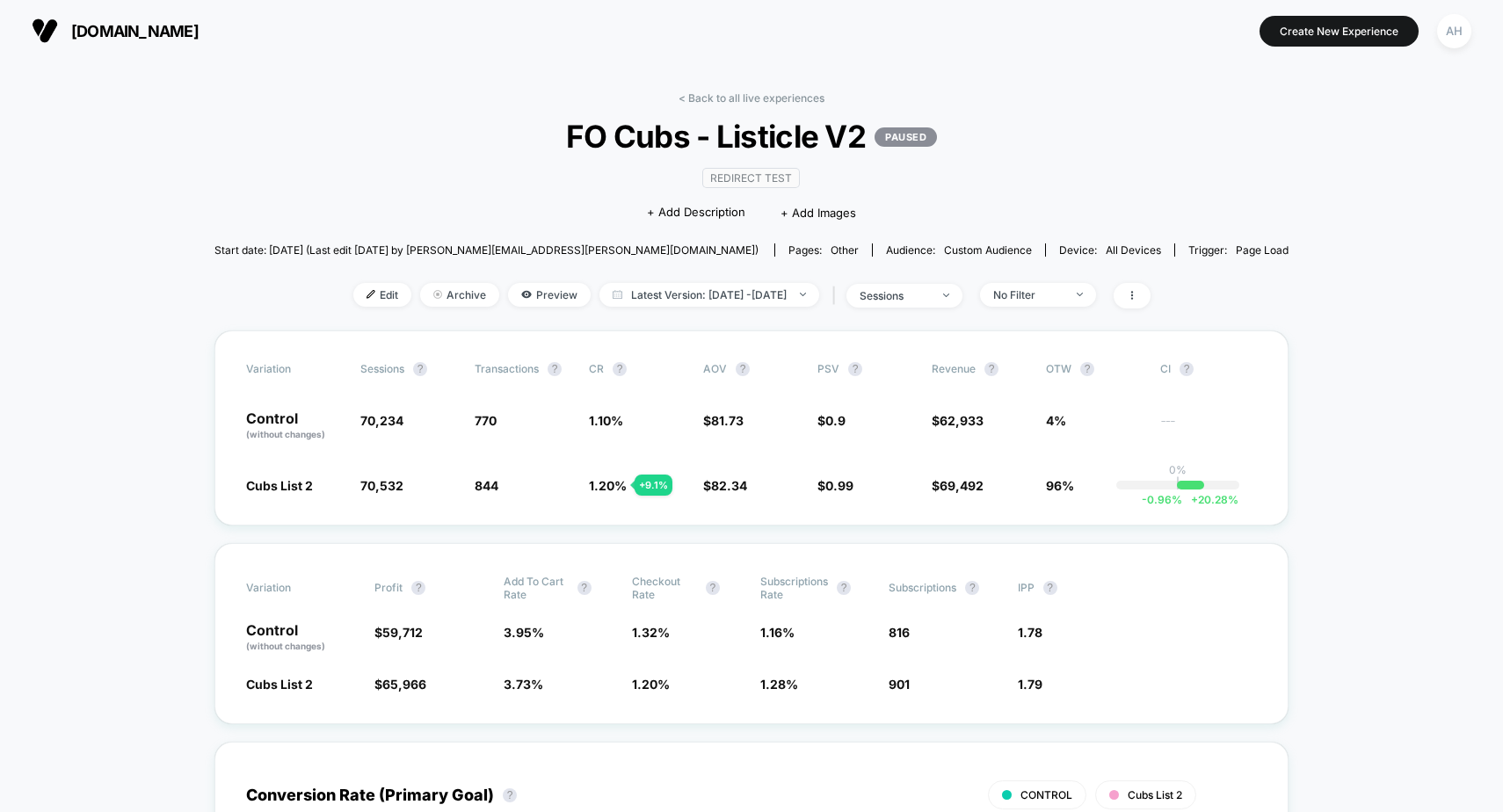
click at [523, 293] on span "Preview" at bounding box center [549, 295] width 83 height 24
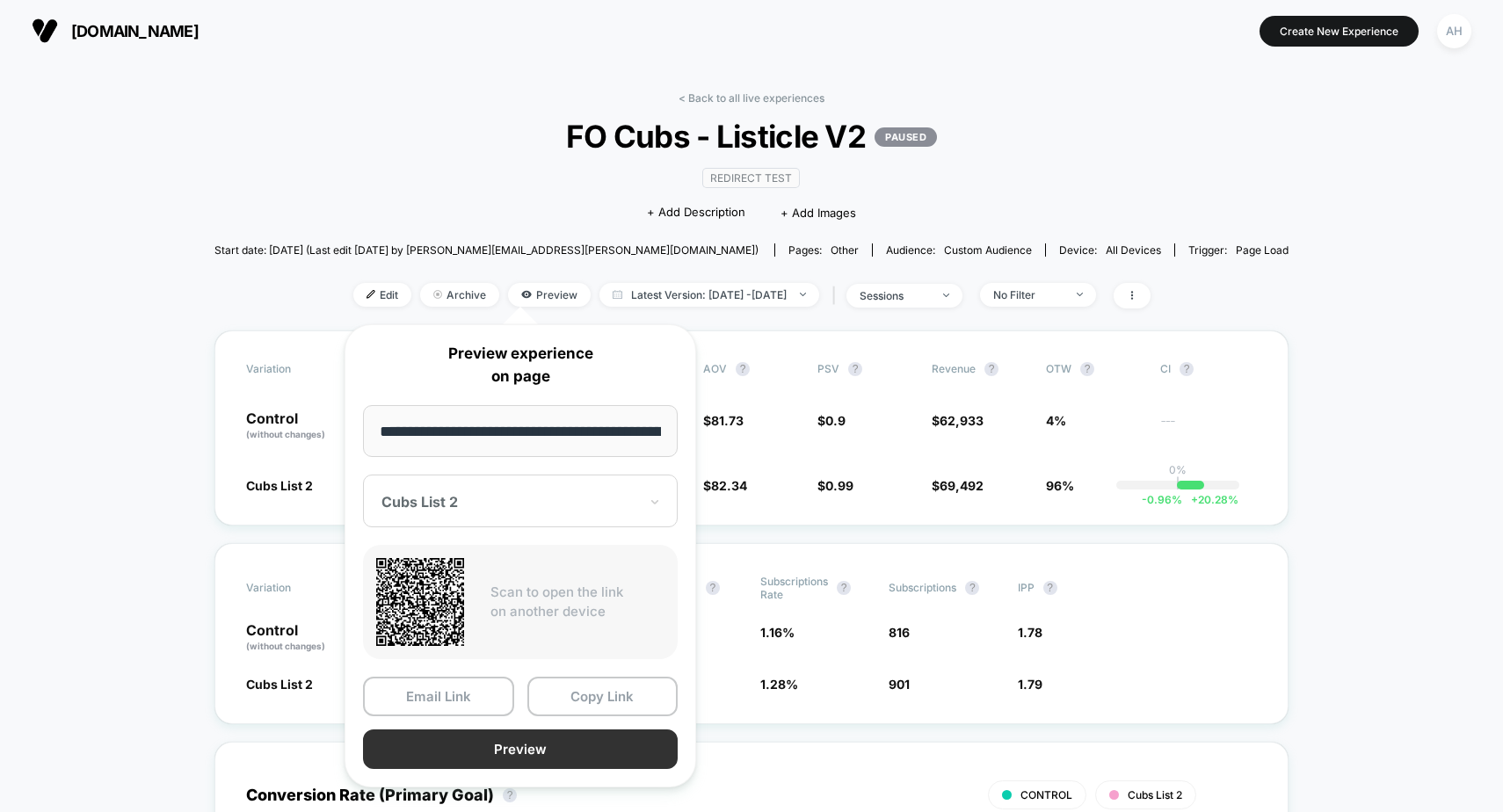
click at [518, 745] on button "Preview" at bounding box center [520, 749] width 314 height 40
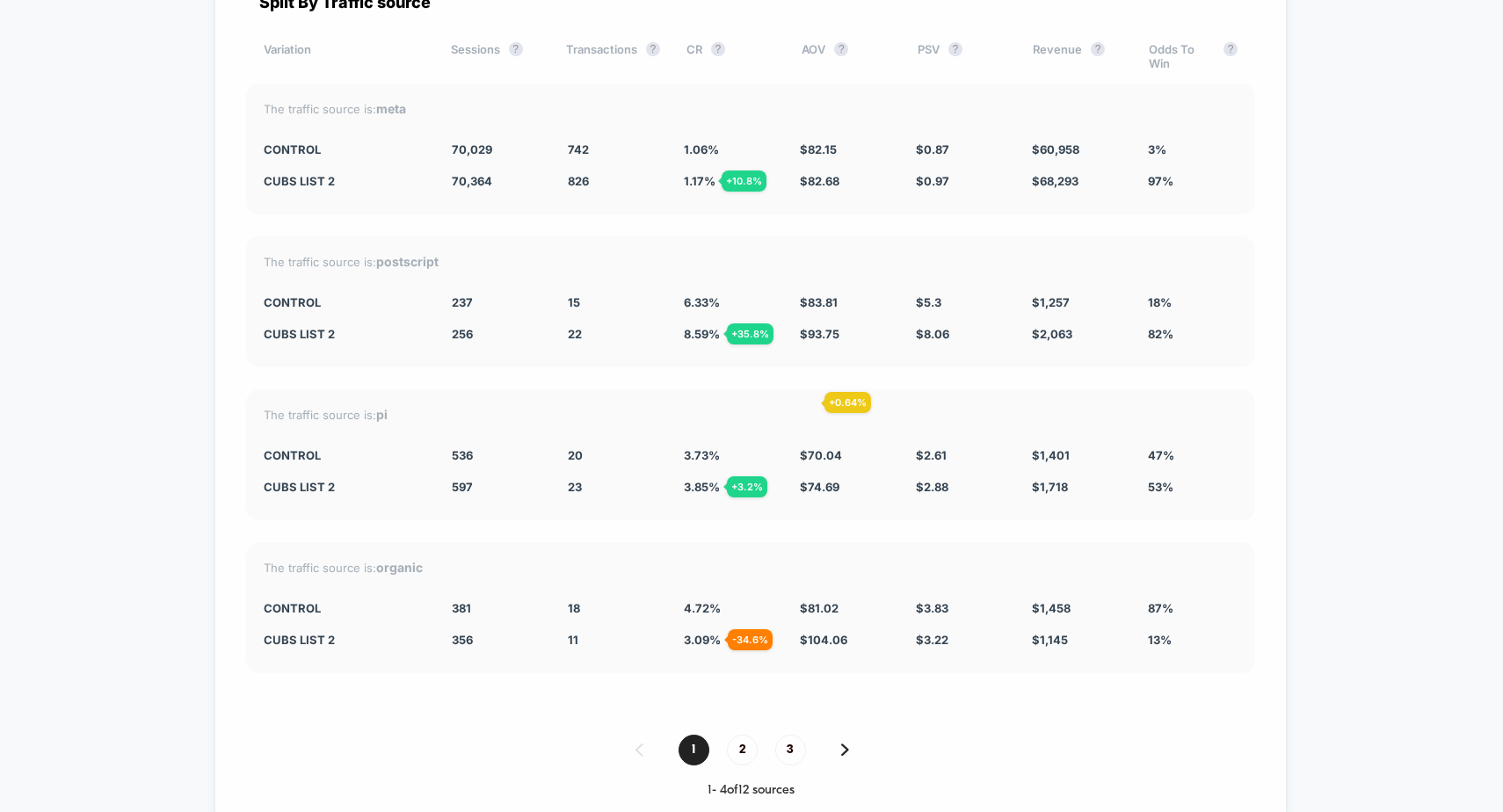
scroll to position [6738, 0]
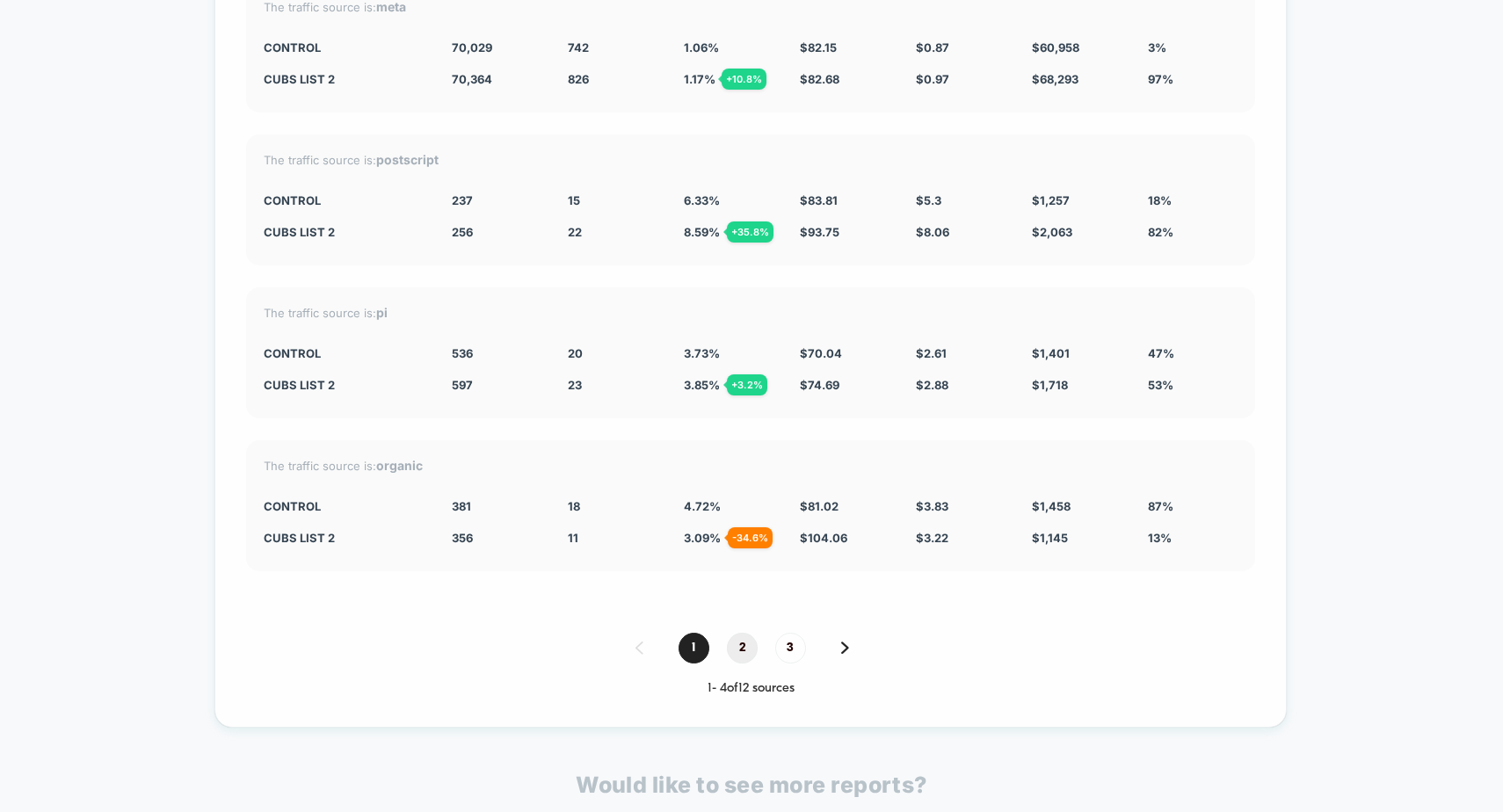
click at [737, 654] on span "2" at bounding box center [742, 648] width 31 height 31
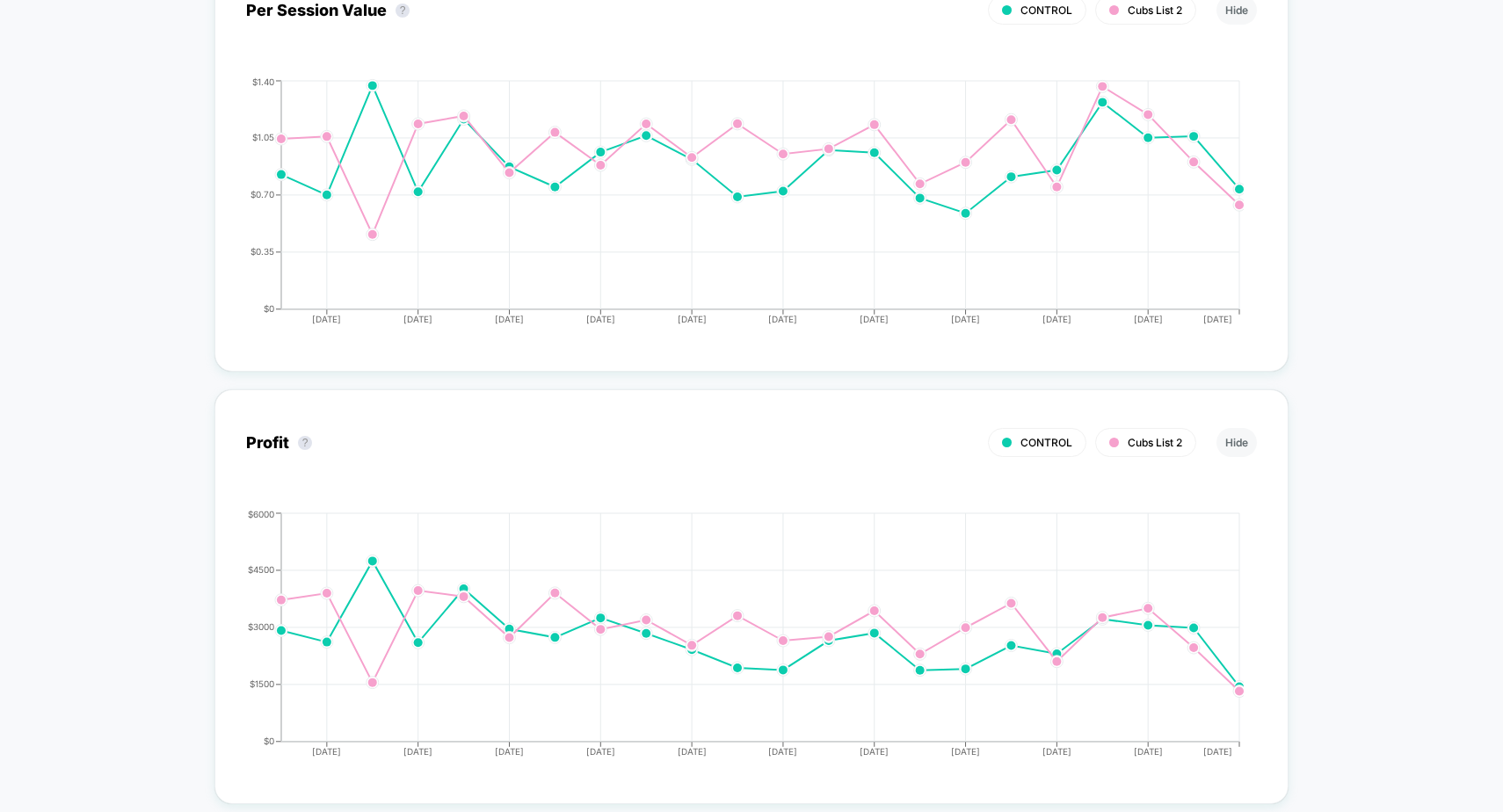
scroll to position [0, 0]
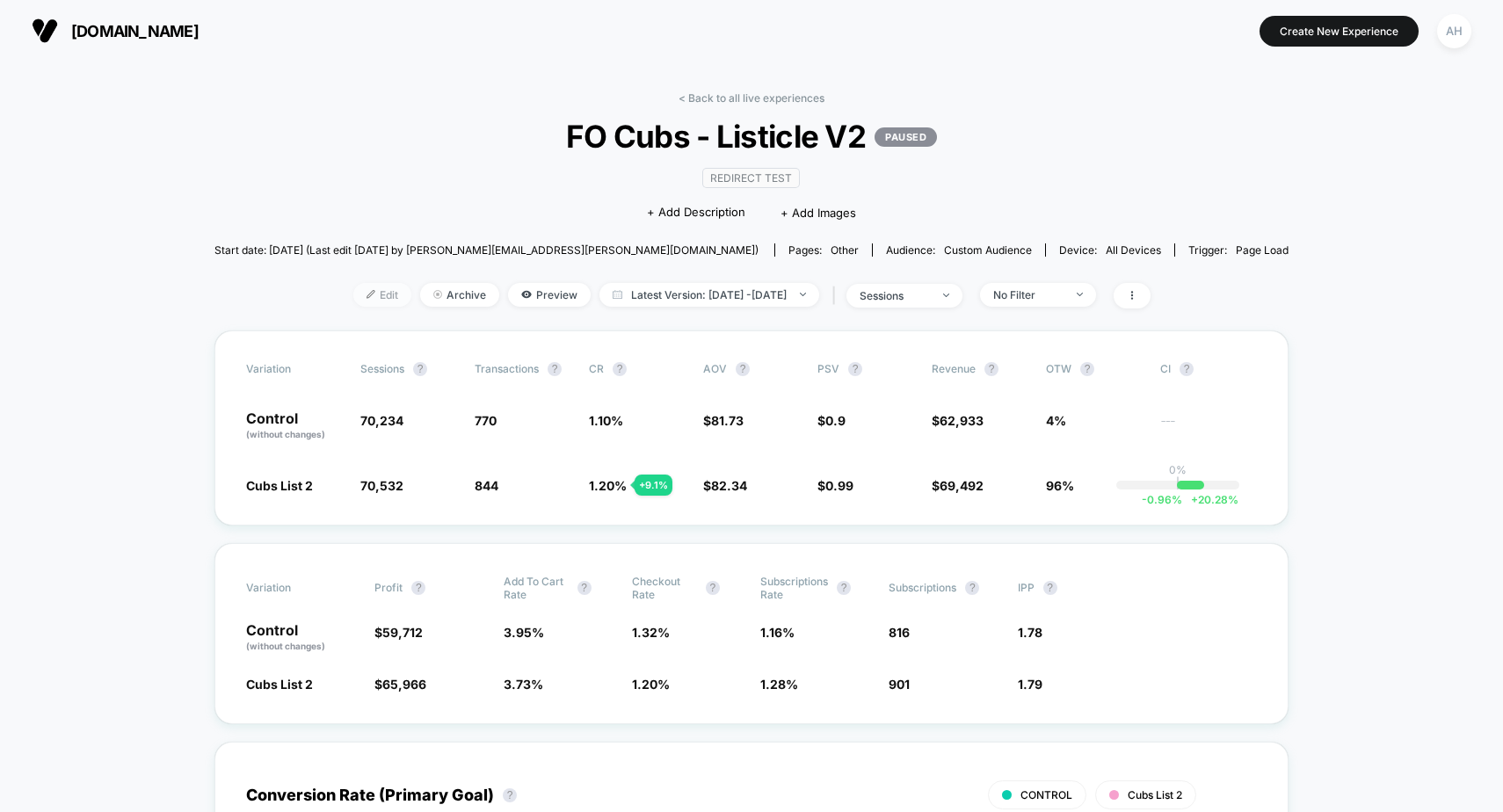
click at [355, 292] on span "Edit" at bounding box center [382, 295] width 58 height 24
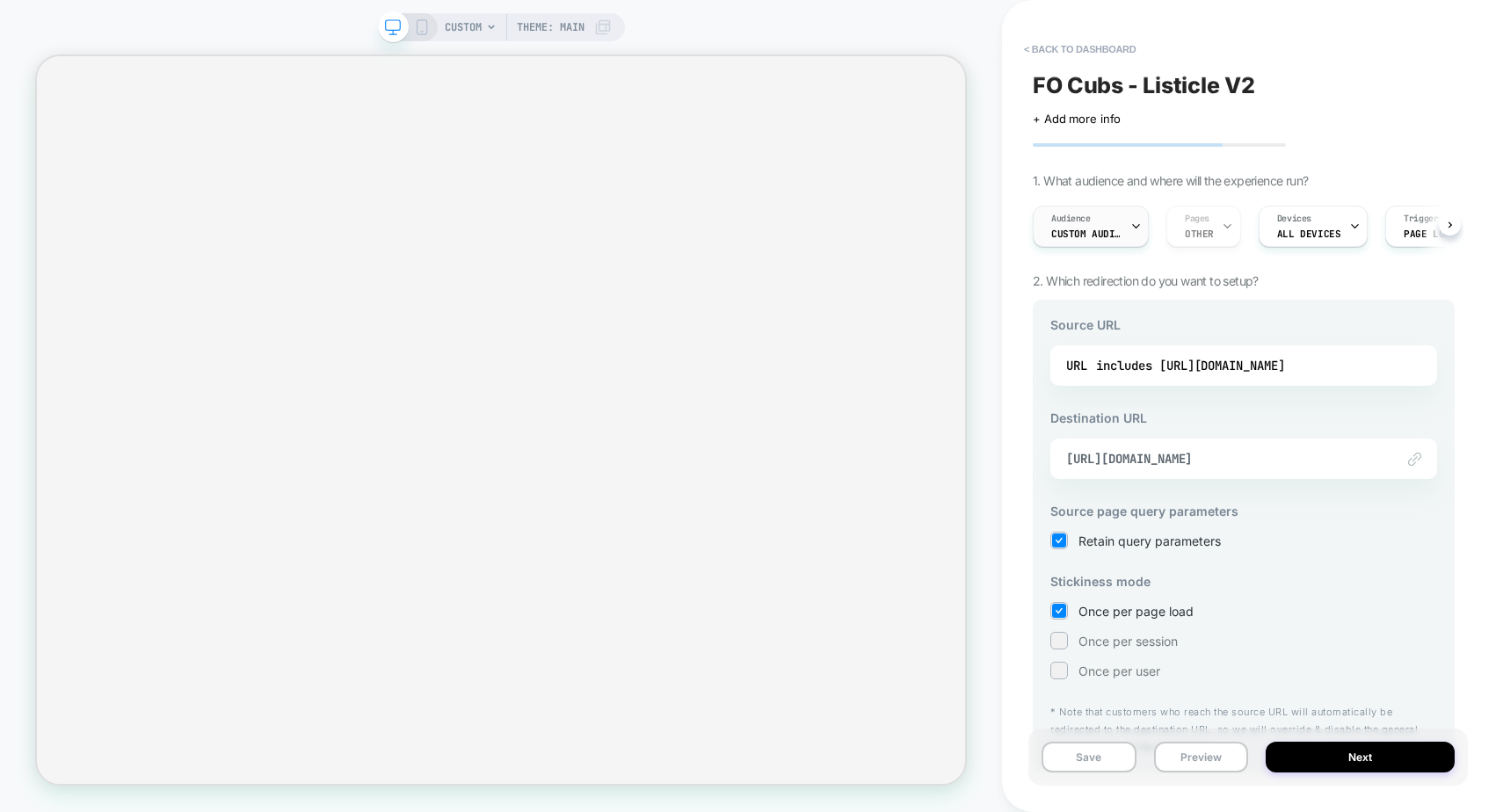
click at [1107, 230] on span "Custom Audience" at bounding box center [1086, 233] width 70 height 12
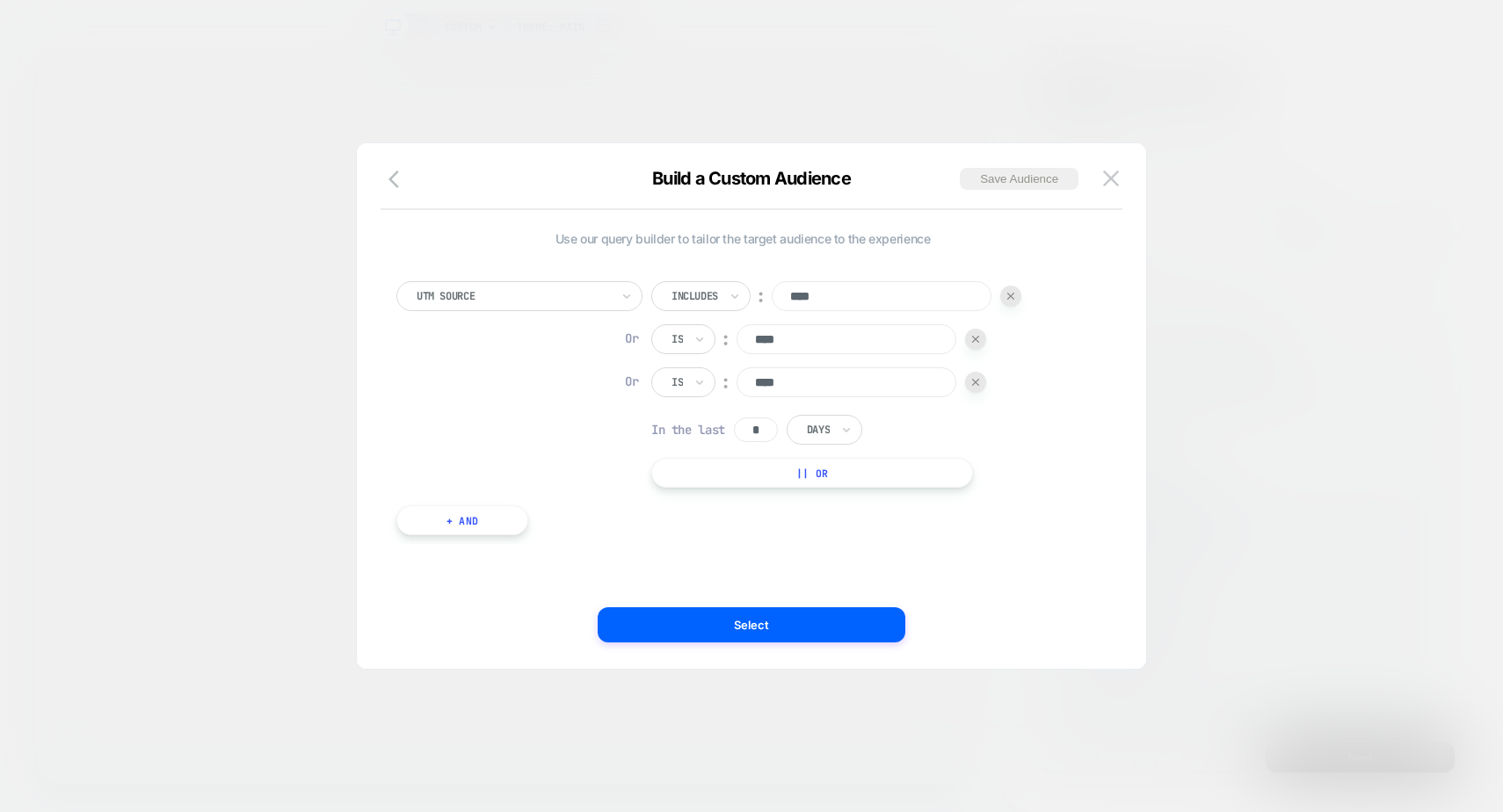
click at [1297, 130] on div at bounding box center [751, 406] width 1503 height 812
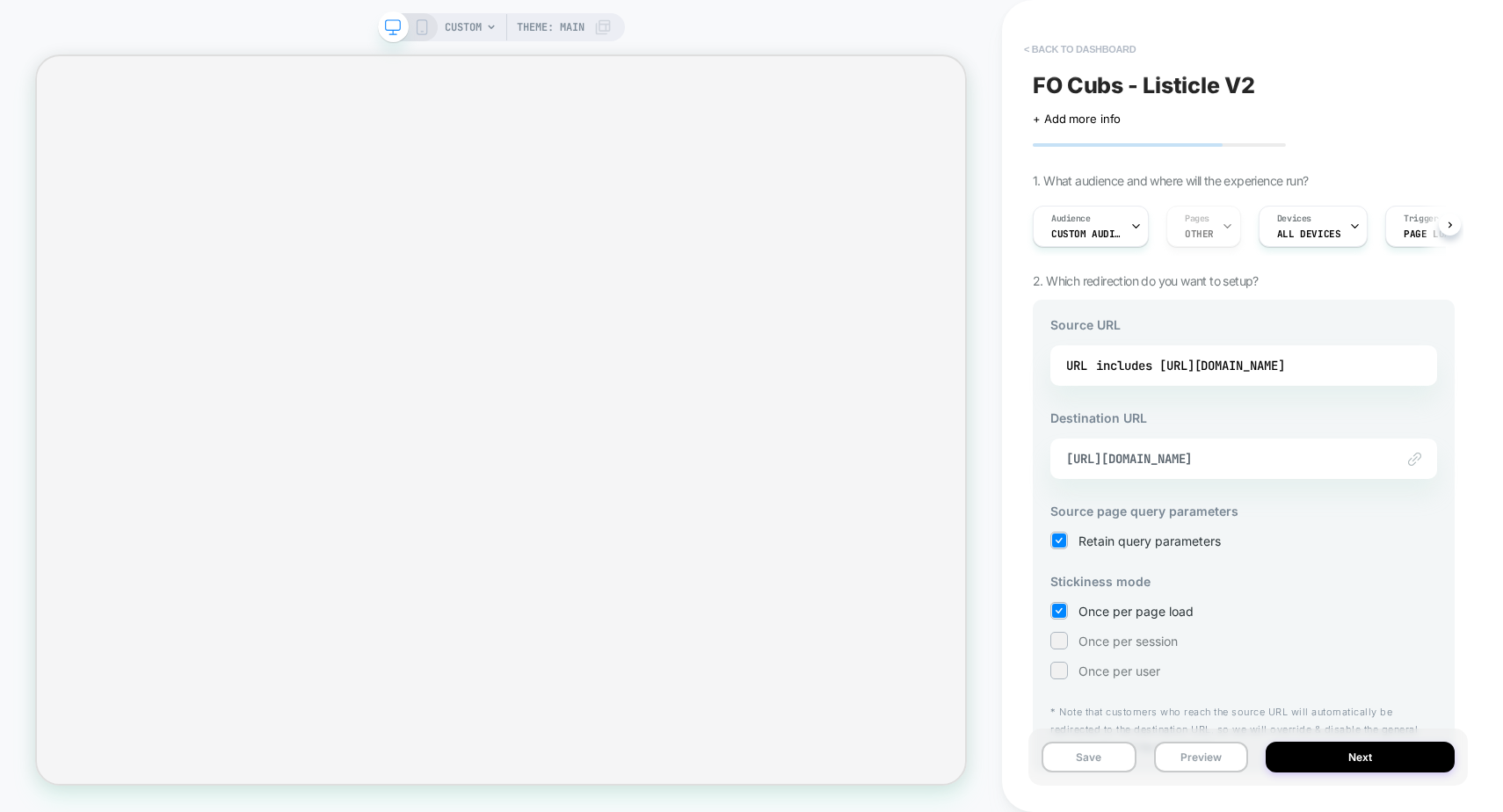
click at [1071, 41] on button "< back to dashboard" at bounding box center [1080, 50] width 130 height 28
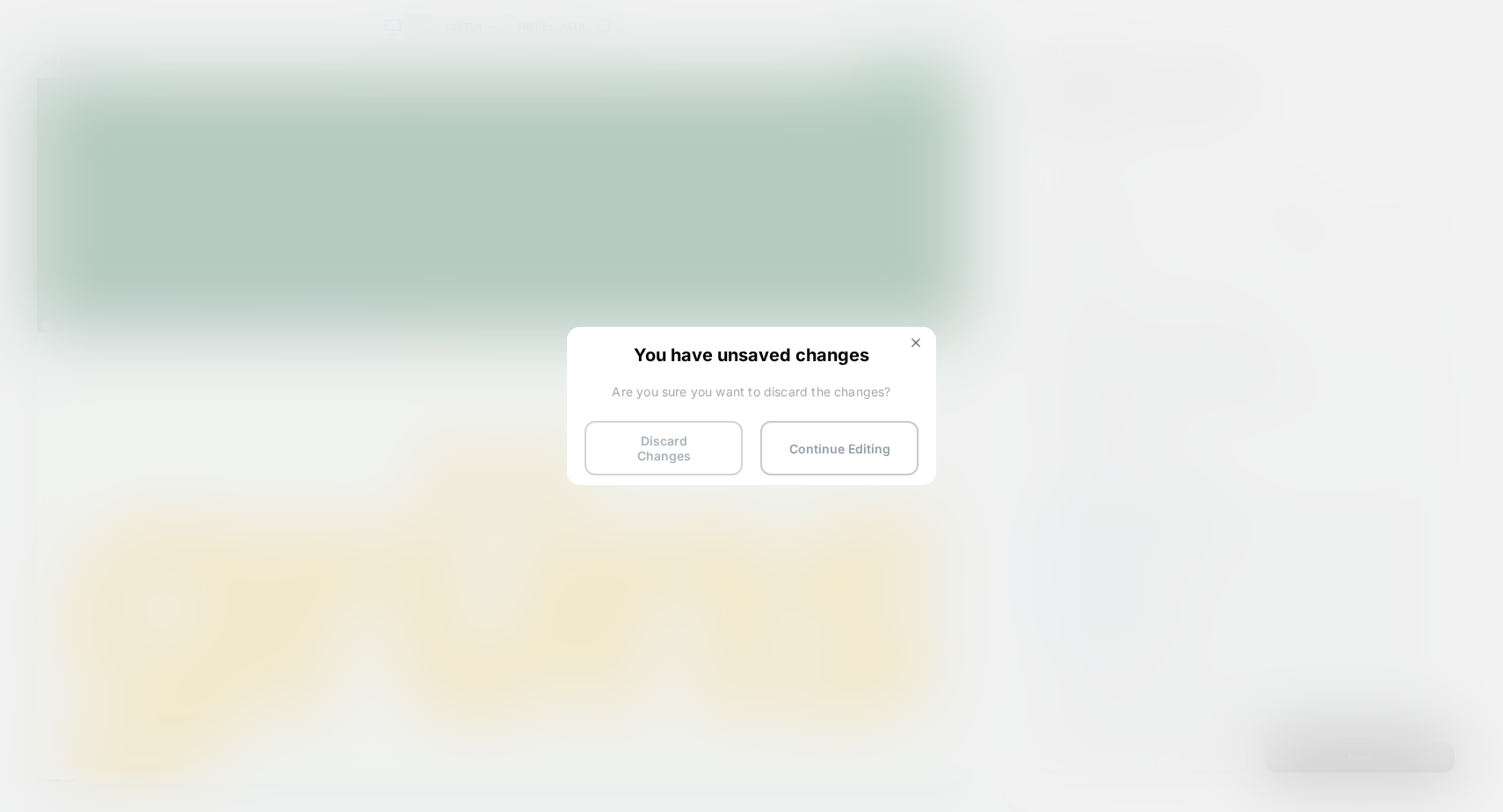
click at [678, 435] on button "Discard Changes" at bounding box center [663, 447] width 158 height 54
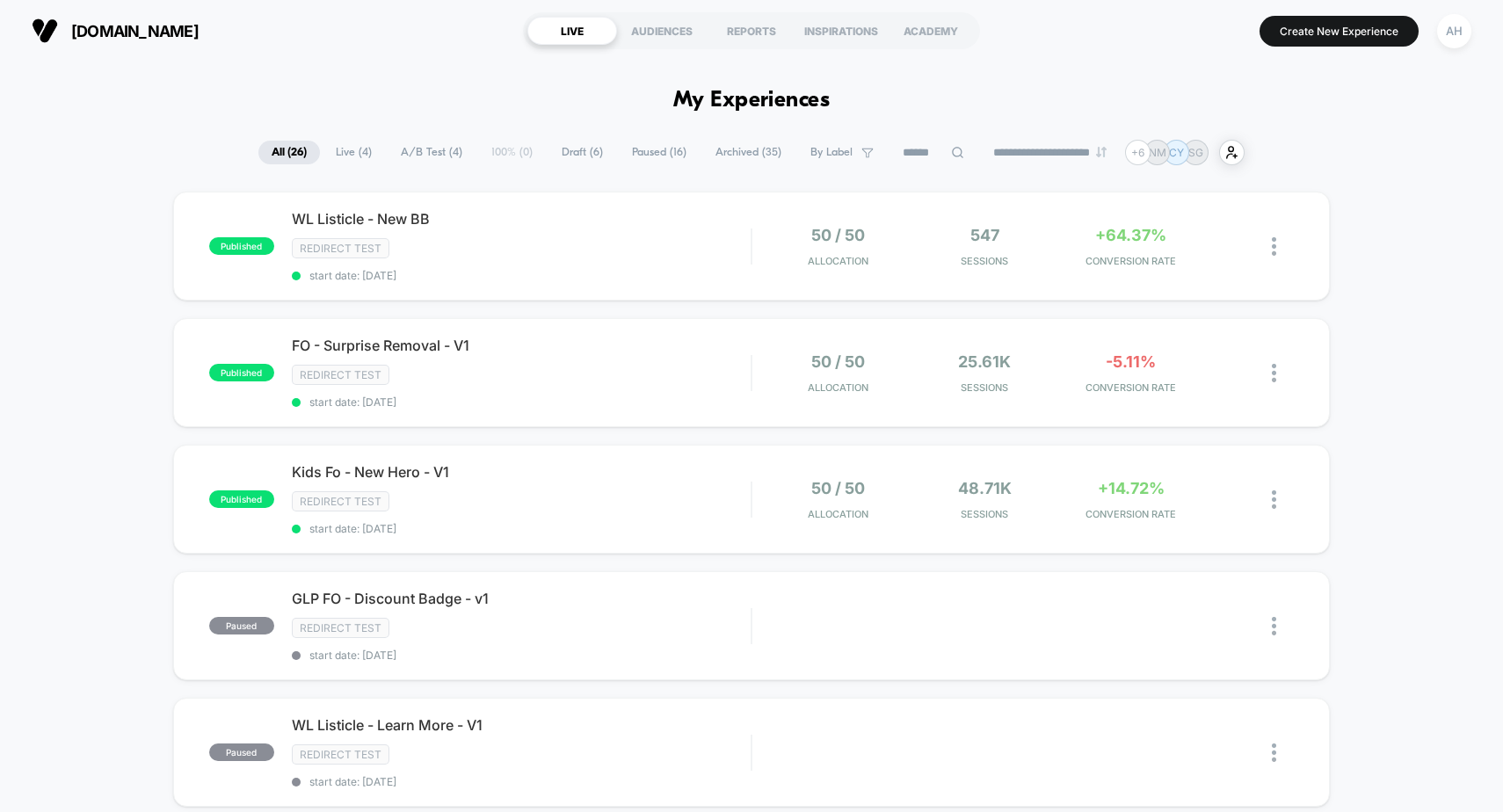
click at [355, 140] on span "Live ( 4 )" at bounding box center [353, 152] width 62 height 24
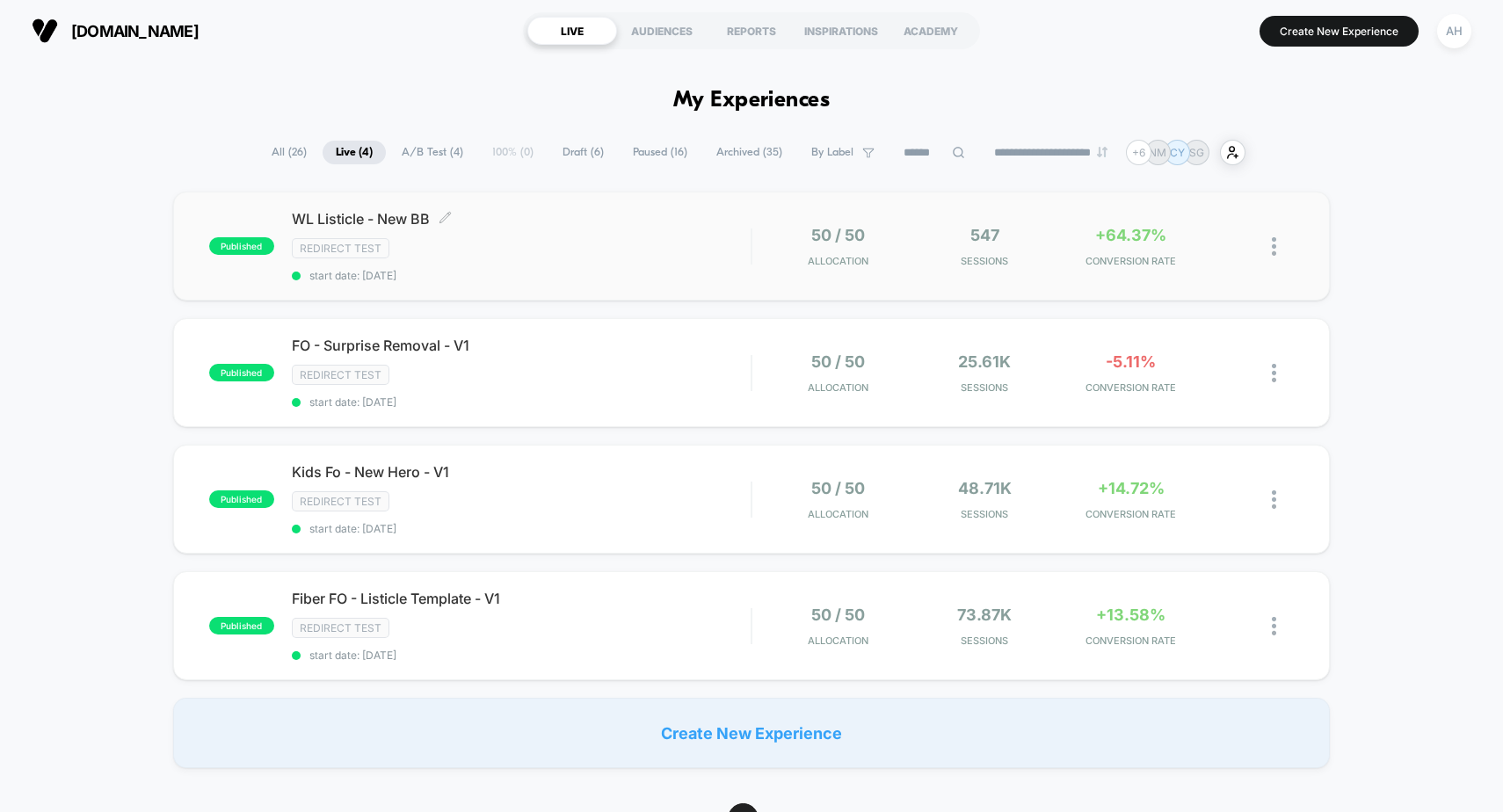
click at [543, 254] on div "Redirect Test" at bounding box center [522, 248] width 460 height 20
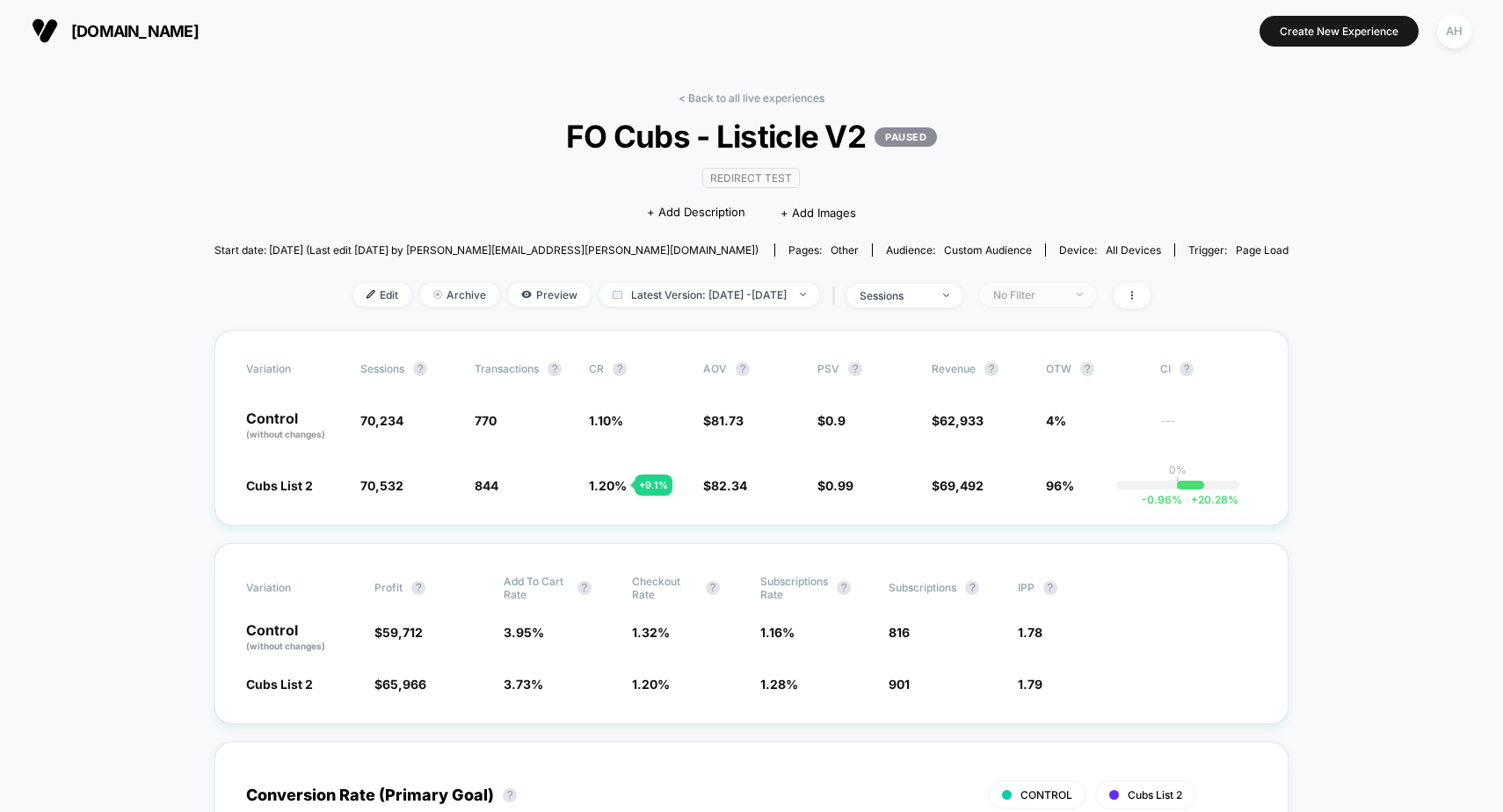
click at [1064, 292] on div "No Filter" at bounding box center [1028, 295] width 70 height 13
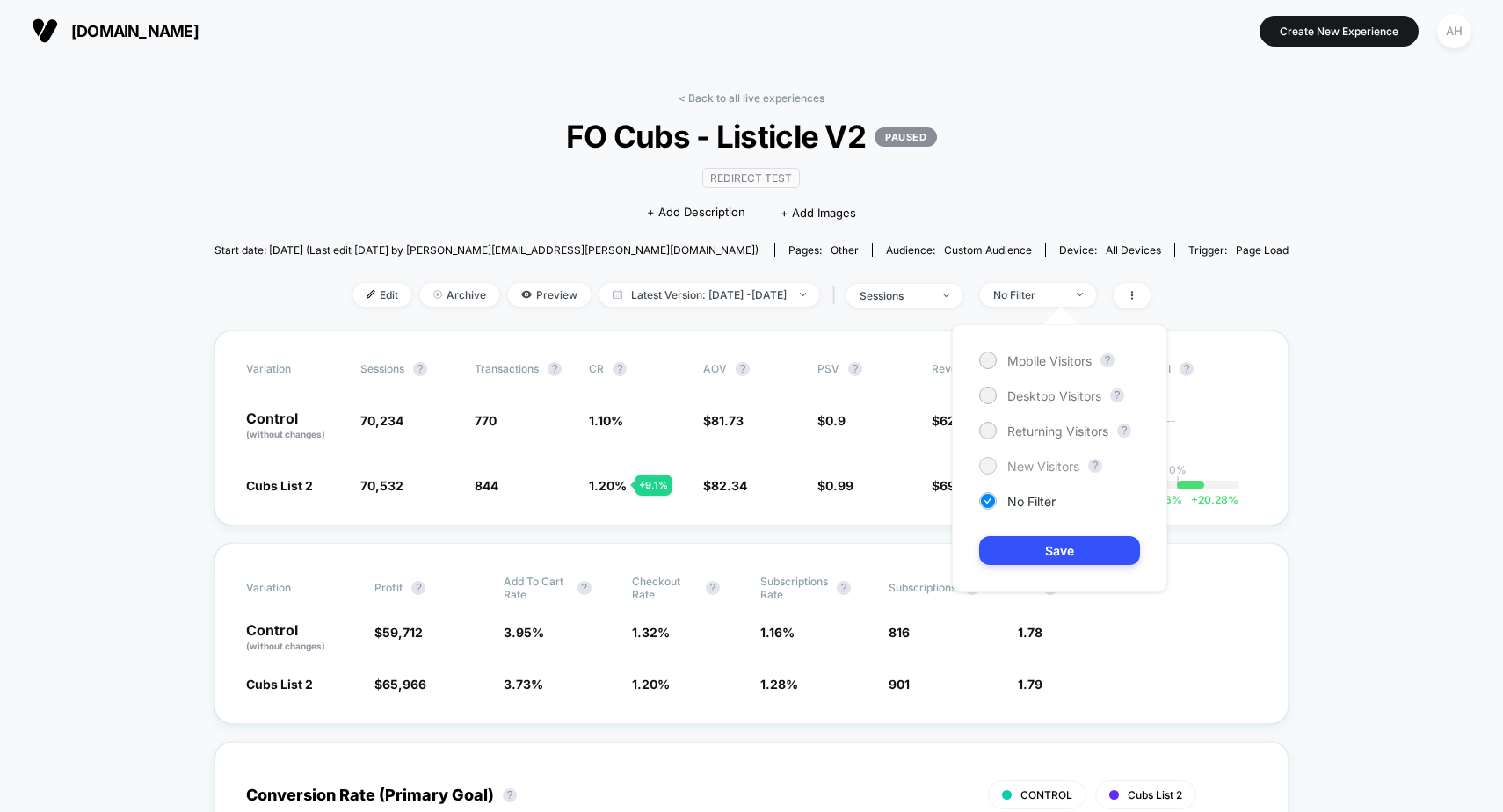
click at [1039, 459] on span "New Visitors" at bounding box center [1043, 466] width 72 height 15
click at [1056, 549] on button "Save" at bounding box center [1059, 550] width 161 height 29
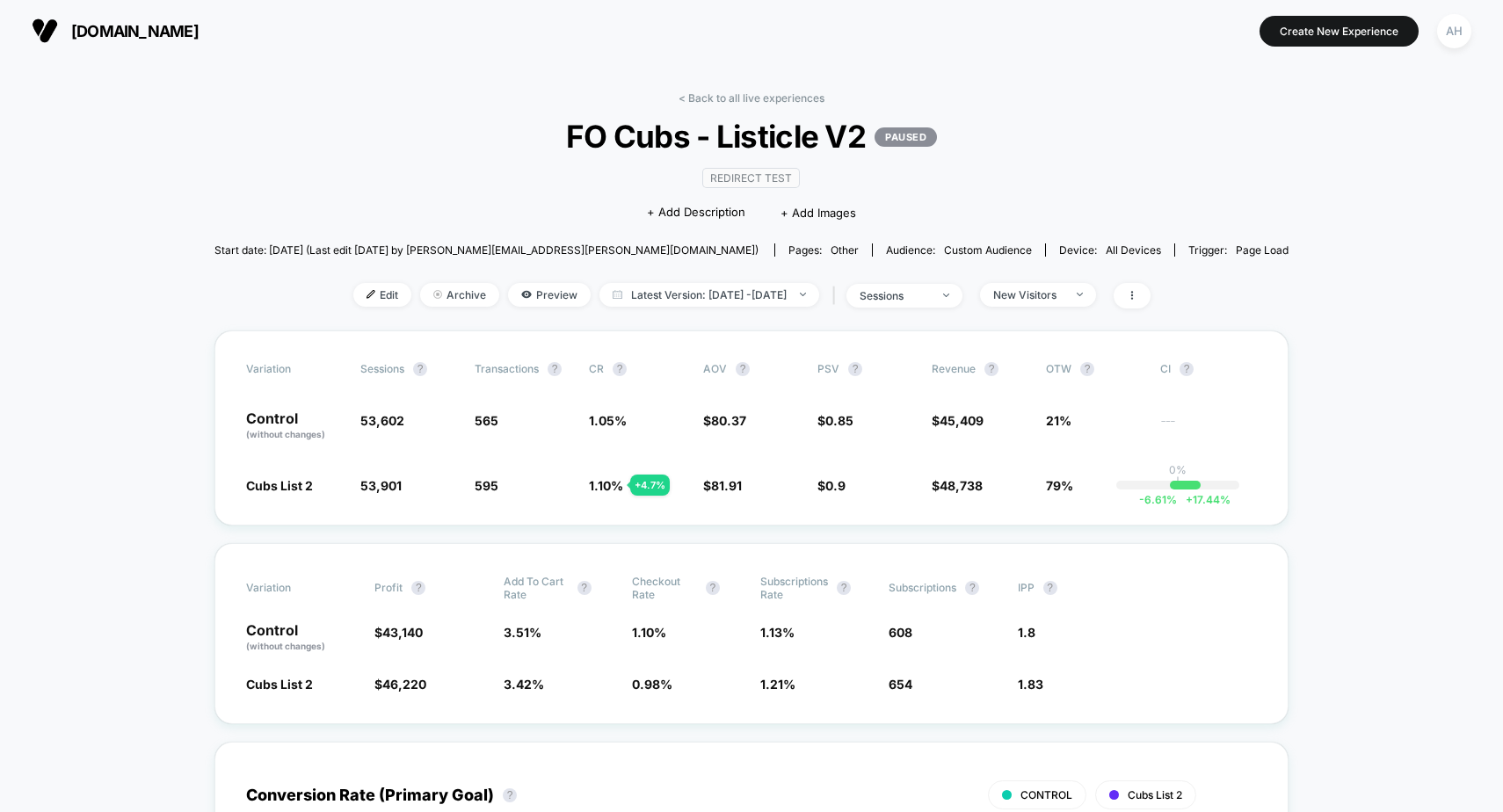
click at [1033, 296] on div "New Visitors" at bounding box center [1028, 295] width 70 height 13
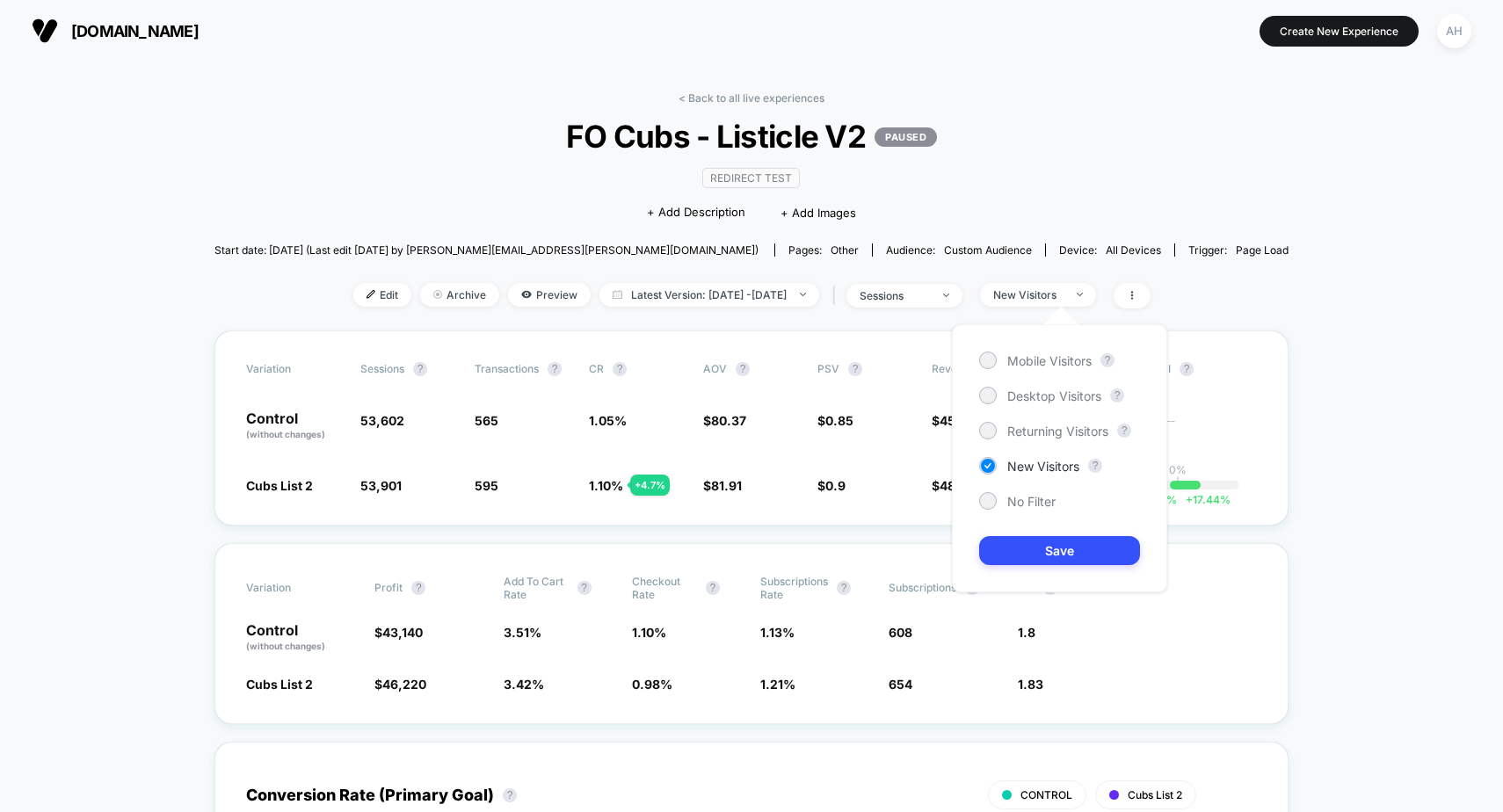
drag, startPoint x: 1035, startPoint y: 430, endPoint x: 1034, endPoint y: 485, distance: 55.0
click at [1035, 430] on span "Returning Visitors" at bounding box center [1058, 430] width 101 height 15
click at [1035, 551] on button "Save" at bounding box center [1059, 550] width 161 height 29
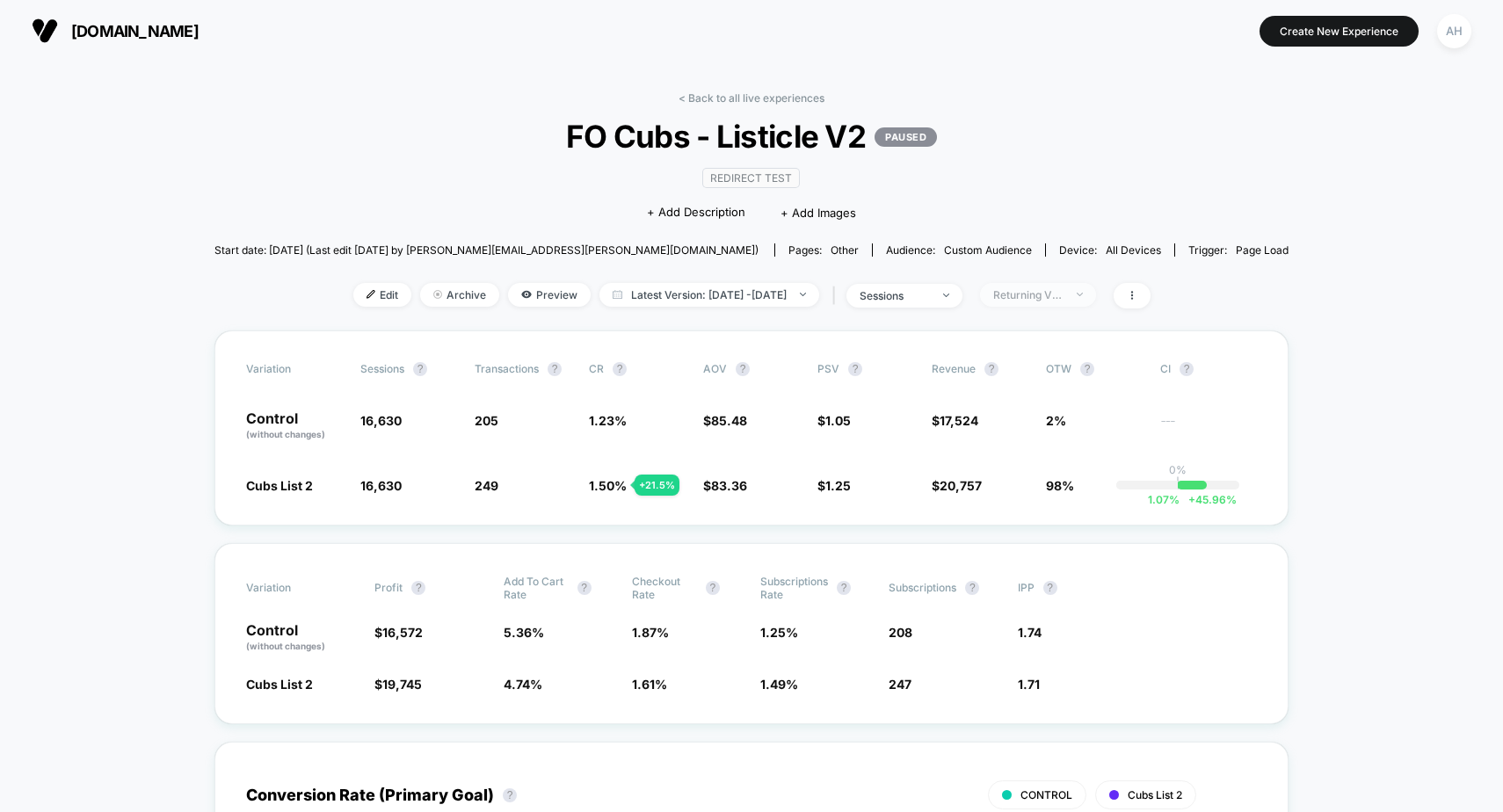
click at [1064, 295] on div "Returning Visitors" at bounding box center [1028, 295] width 70 height 13
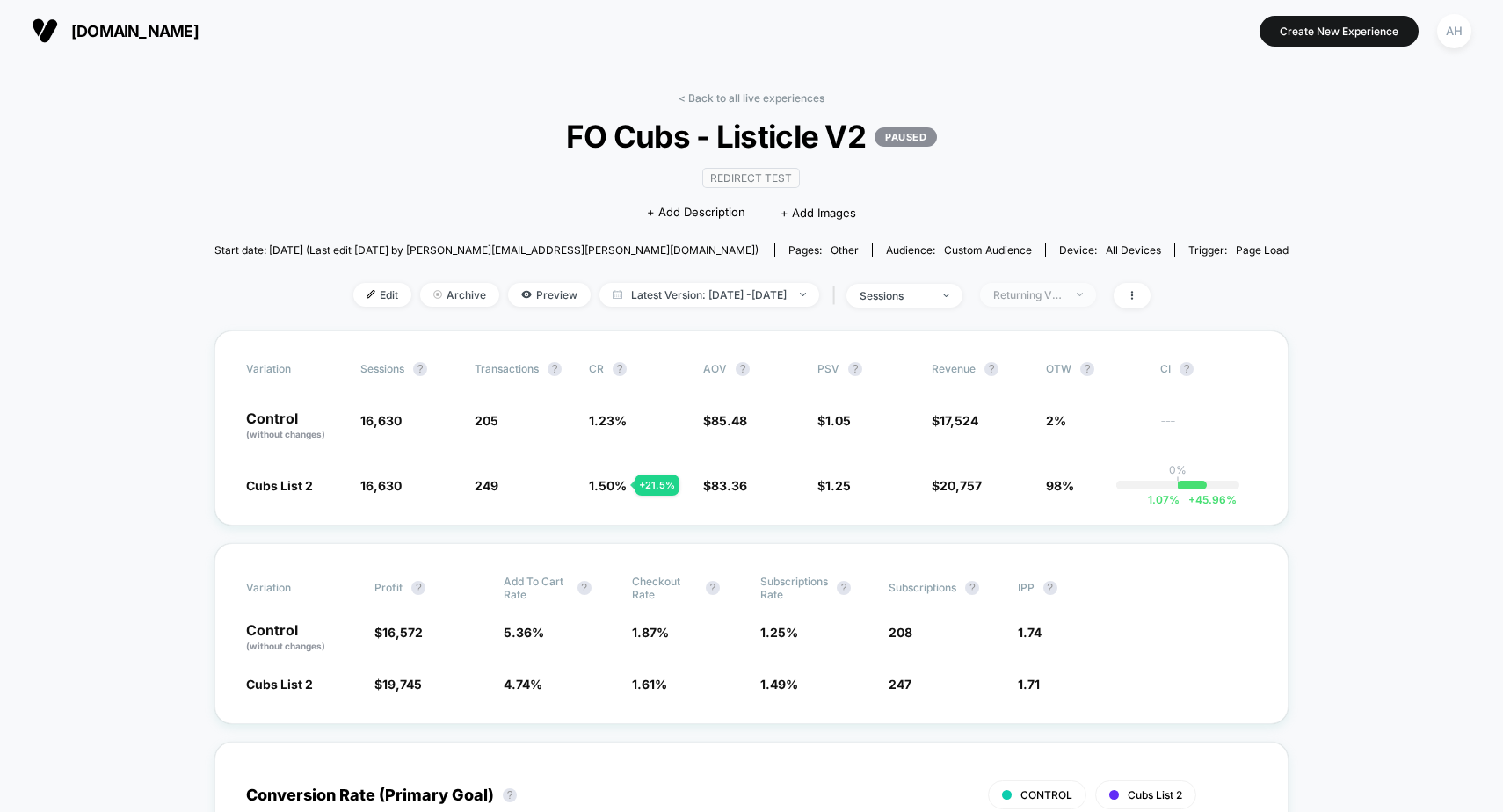
click at [1040, 297] on div "Returning Visitors" at bounding box center [1028, 295] width 70 height 13
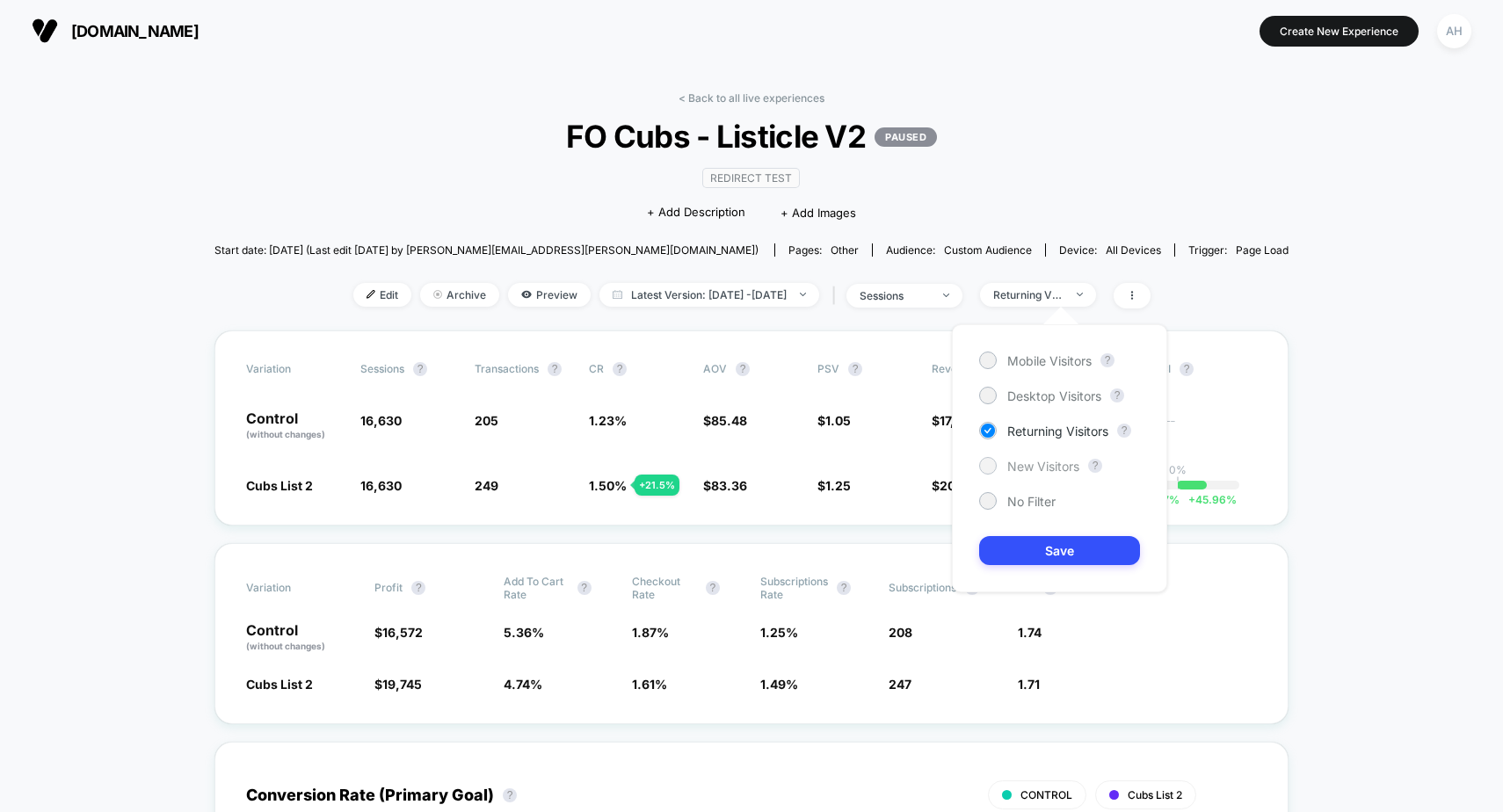
click at [1035, 468] on span "New Visitors" at bounding box center [1043, 466] width 72 height 15
click at [1054, 551] on button "Save" at bounding box center [1059, 550] width 161 height 29
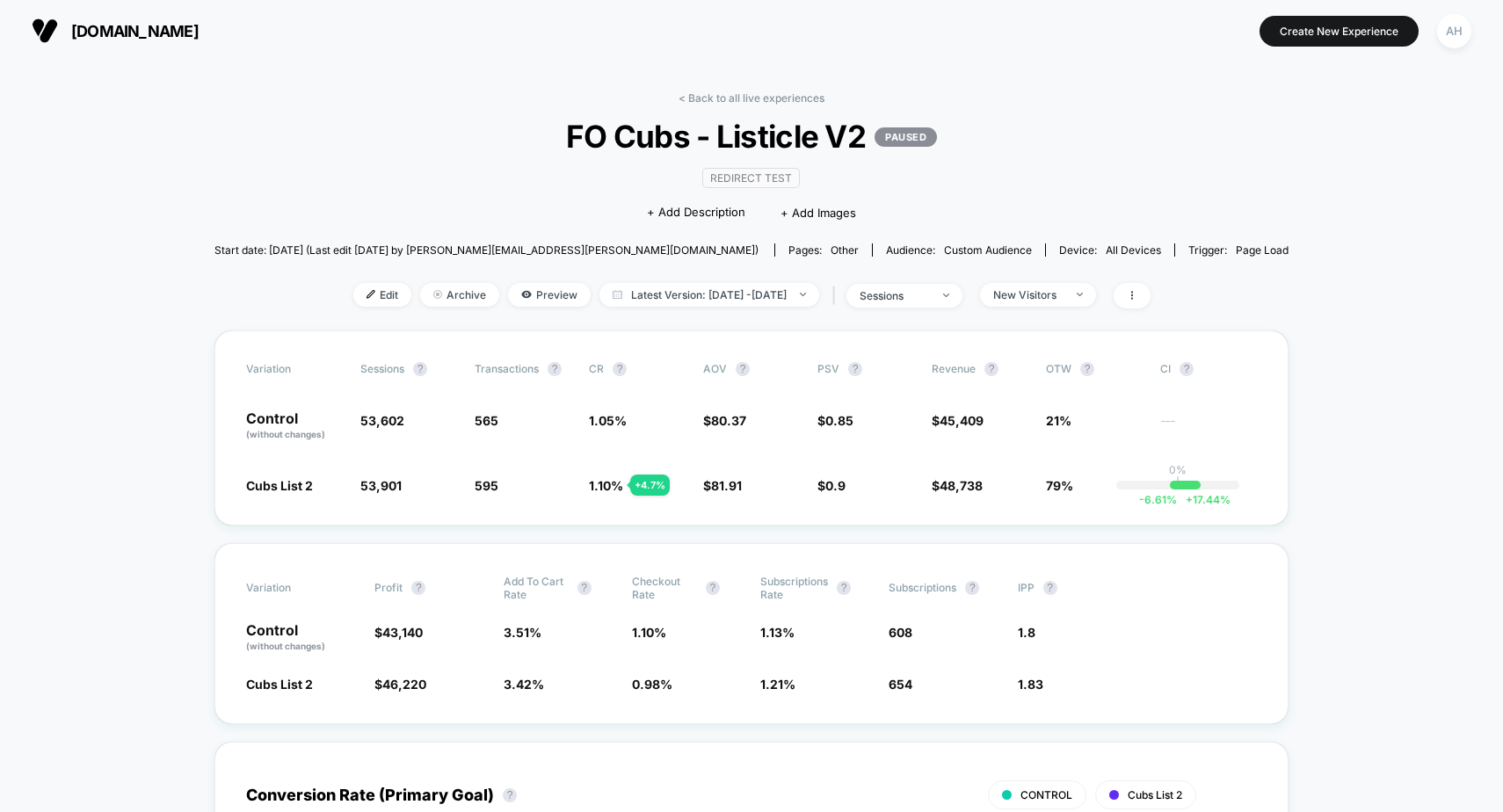
click at [731, 96] on link "< Back to all live experiences" at bounding box center [751, 98] width 146 height 13
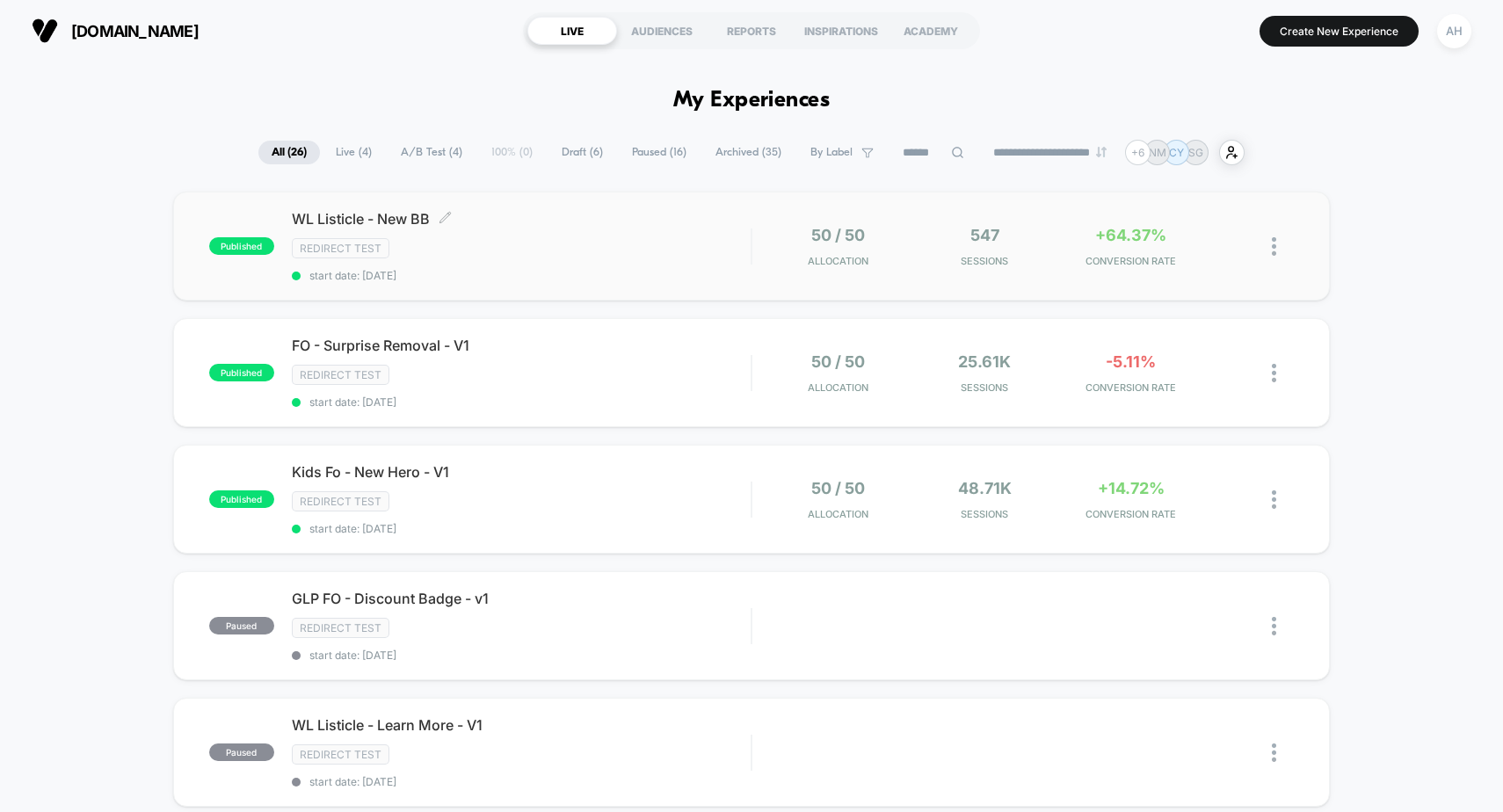
click at [637, 259] on div "WL Listicle - New BB Click to edit experience details Click to edit experience …" at bounding box center [522, 246] width 460 height 72
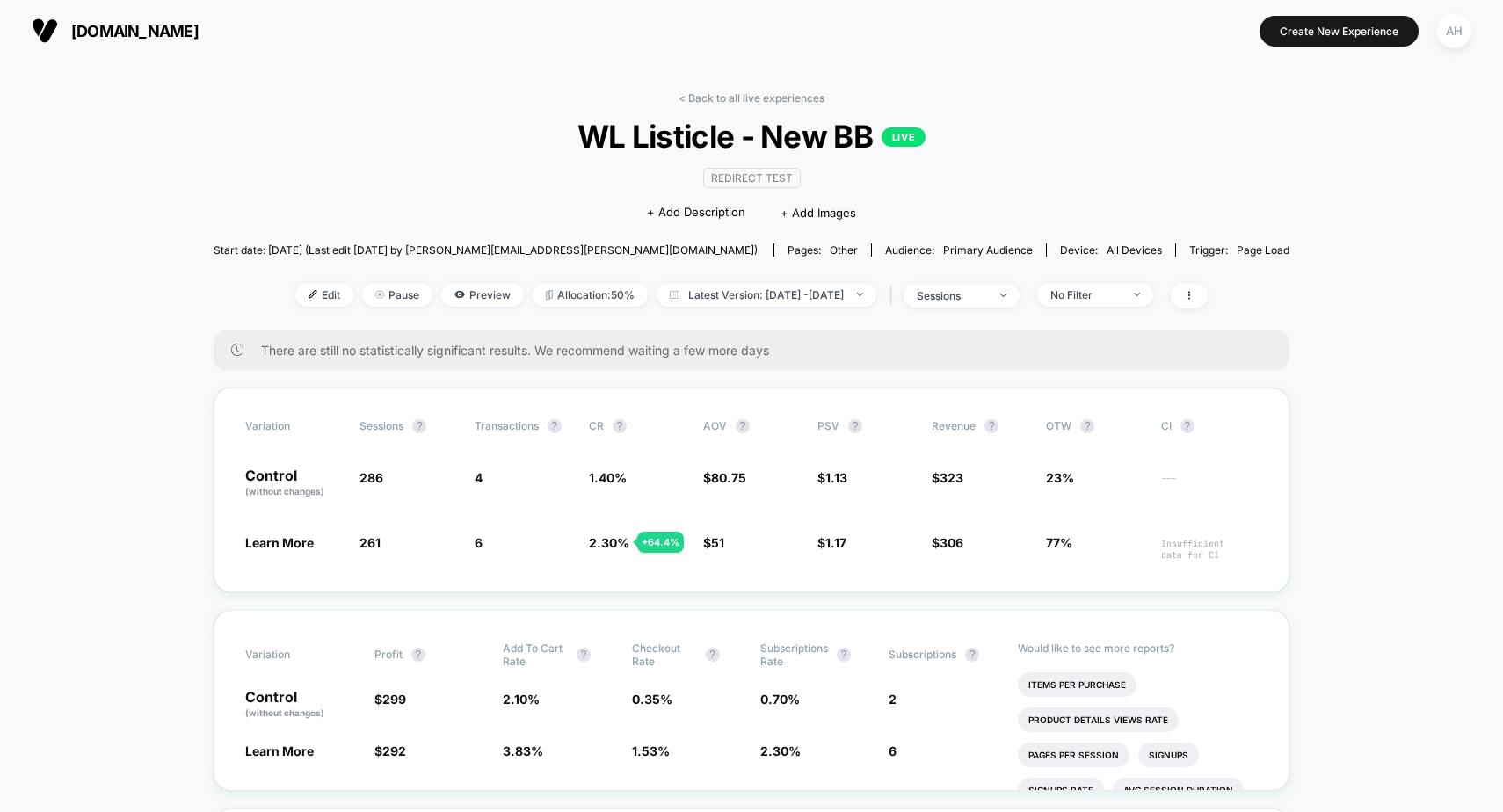
click at [730, 95] on link "< Back to all live experiences" at bounding box center [751, 98] width 146 height 13
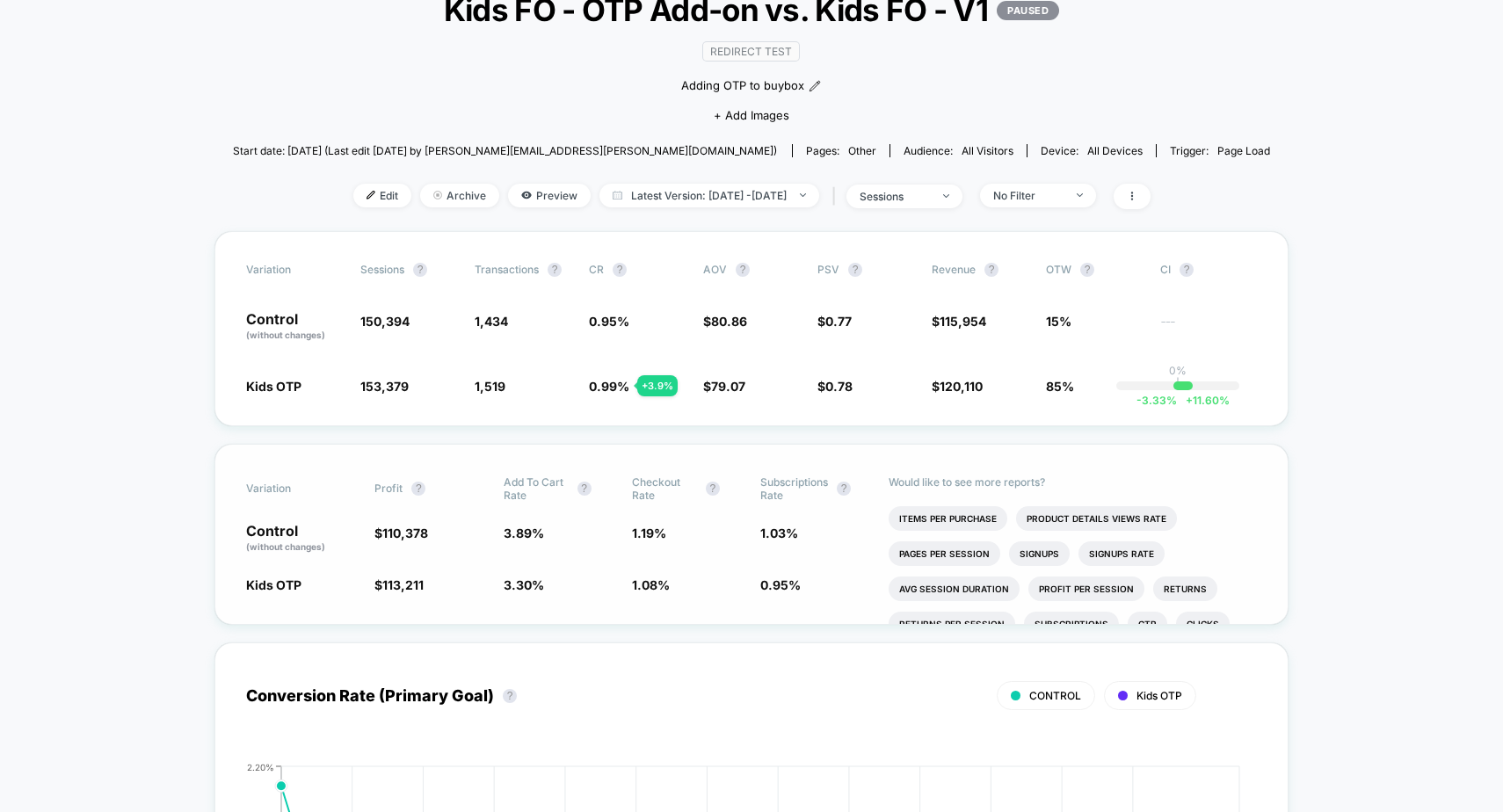
scroll to position [137, 0]
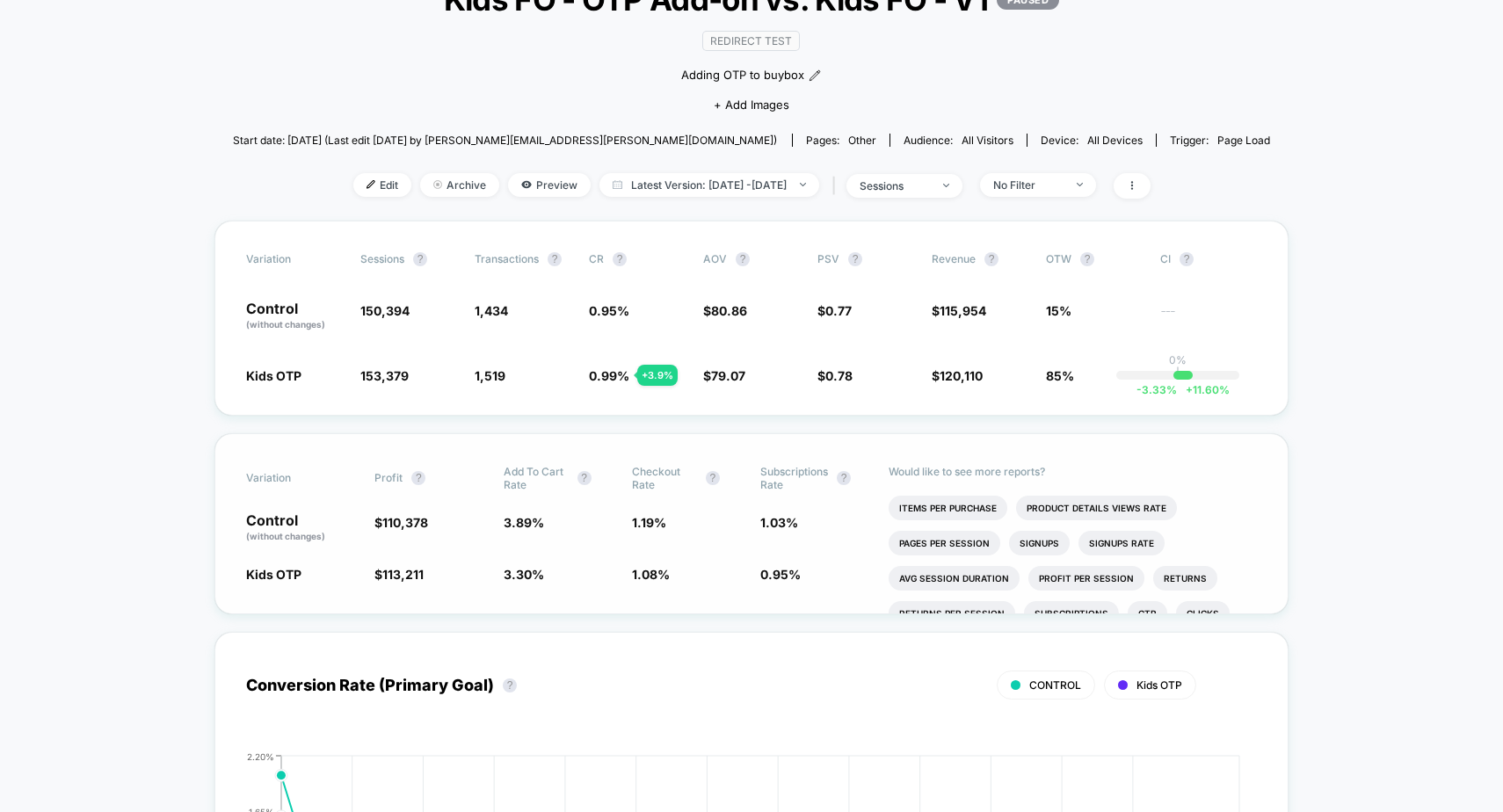
drag, startPoint x: 803, startPoint y: 574, endPoint x: 740, endPoint y: 456, distance: 133.8
click at [740, 456] on div "Variation Profit ? Add To Cart Rate ? Checkout Rate ? Subscriptions Rate ? Cont…" at bounding box center [752, 524] width 1074 height 181
drag, startPoint x: 751, startPoint y: 464, endPoint x: 819, endPoint y: 578, distance: 132.7
click at [819, 578] on div "Variation Profit ? Add To Cart Rate ? Checkout Rate ? Subscriptions Rate ? Cont…" at bounding box center [752, 524] width 1074 height 181
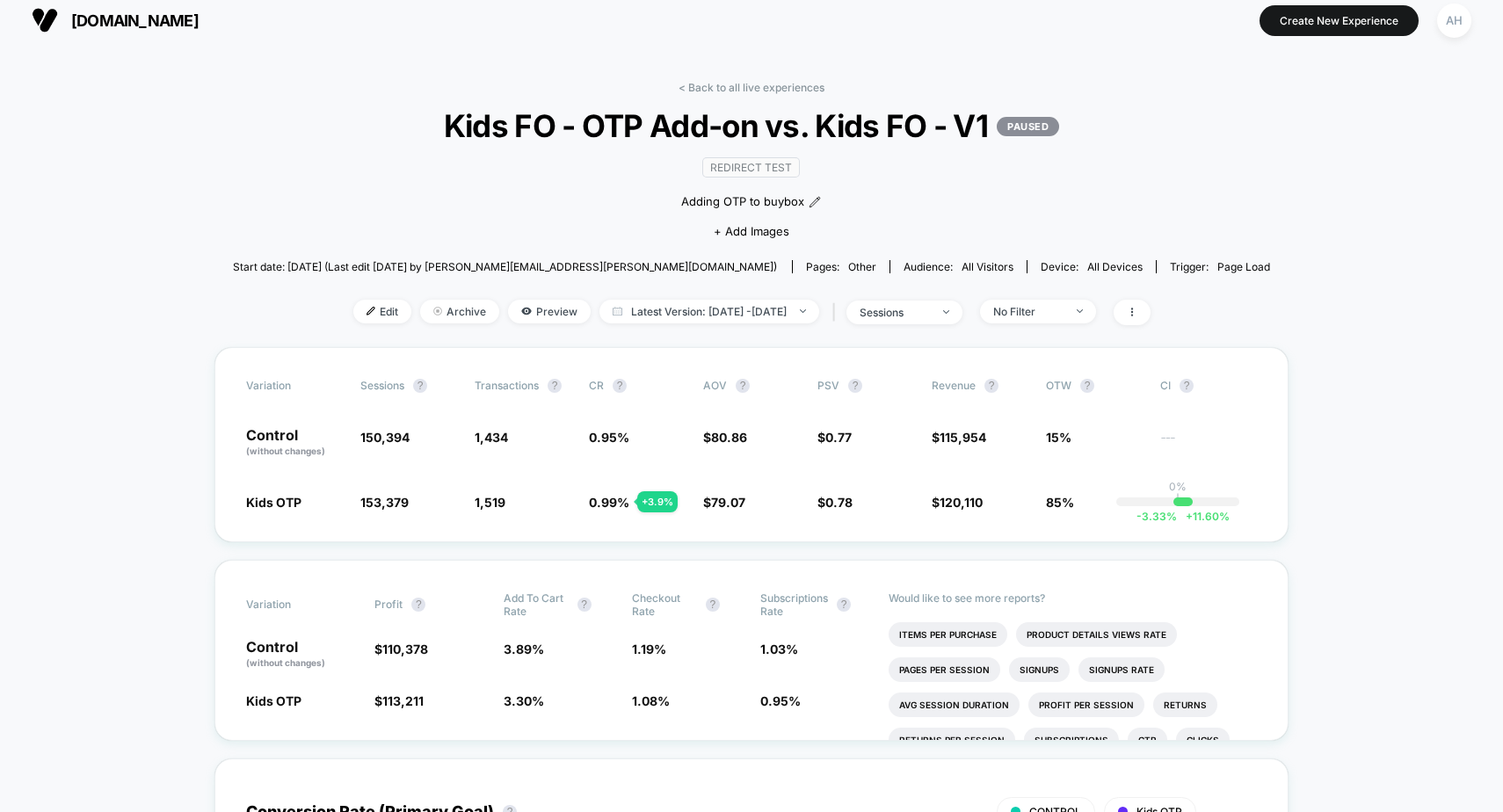
scroll to position [81, 0]
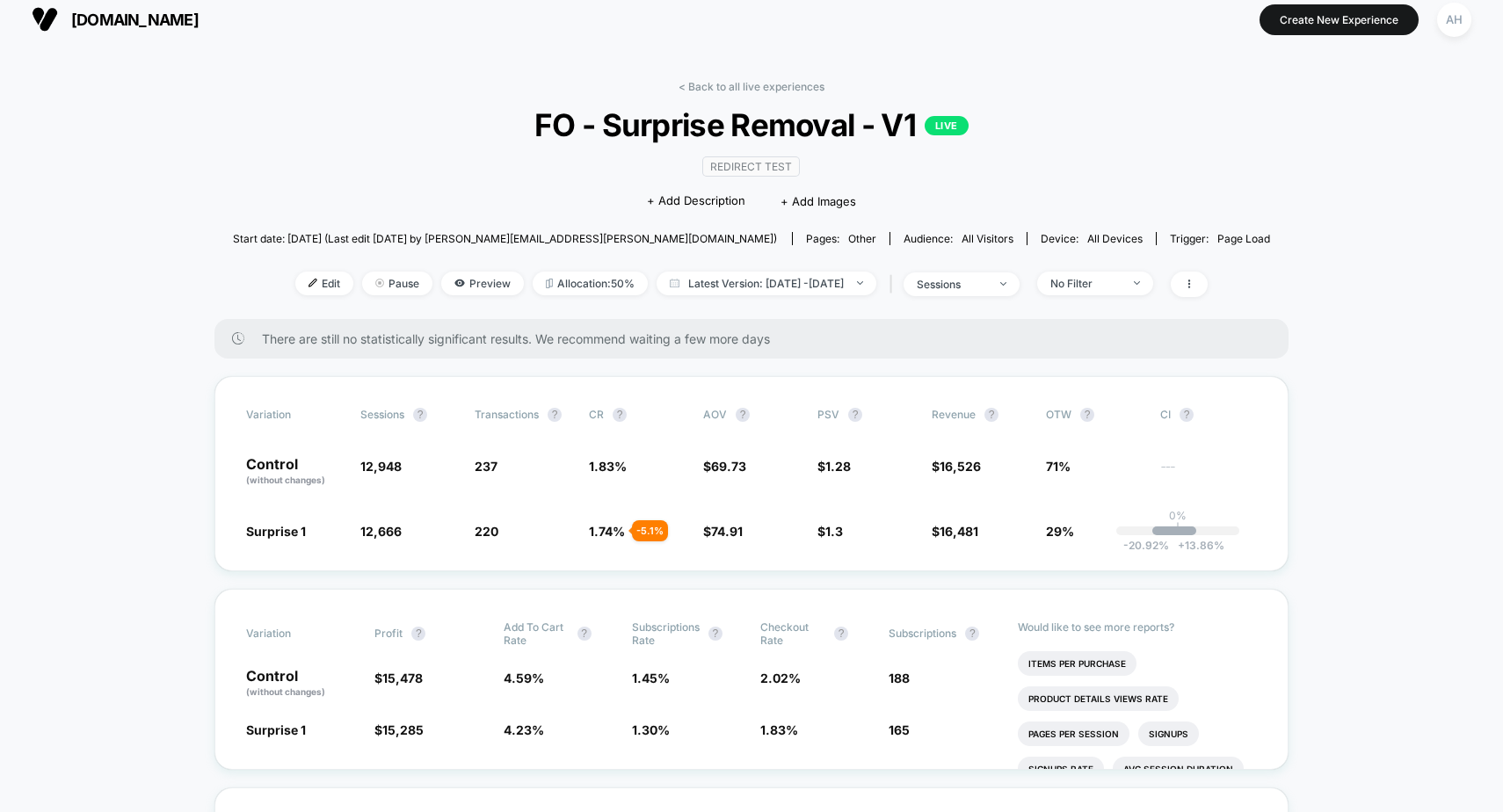
scroll to position [35, 0]
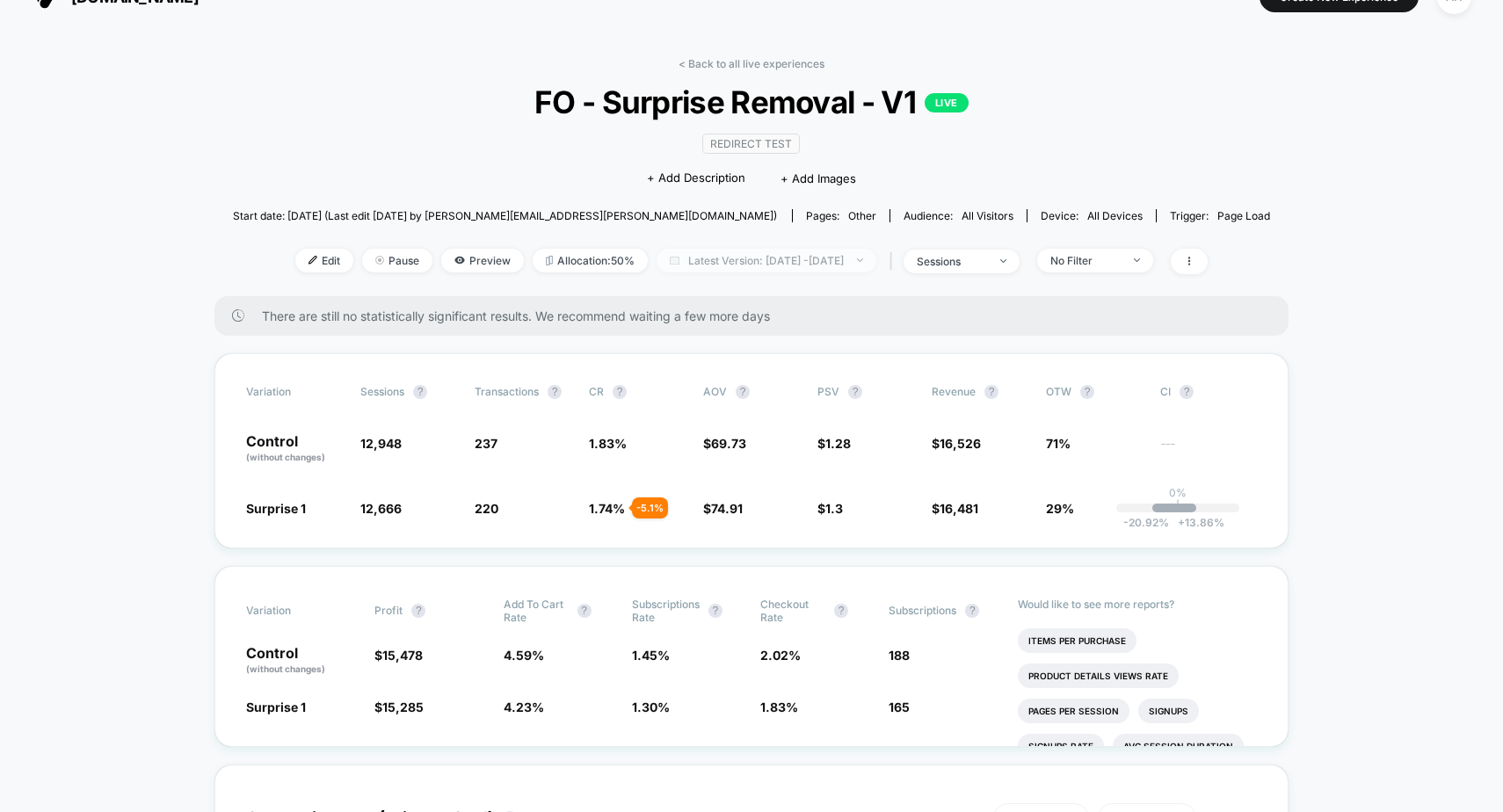
click at [761, 255] on span "Latest Version: Sep 3, 2025 - Sep 4, 2025" at bounding box center [766, 260] width 219 height 24
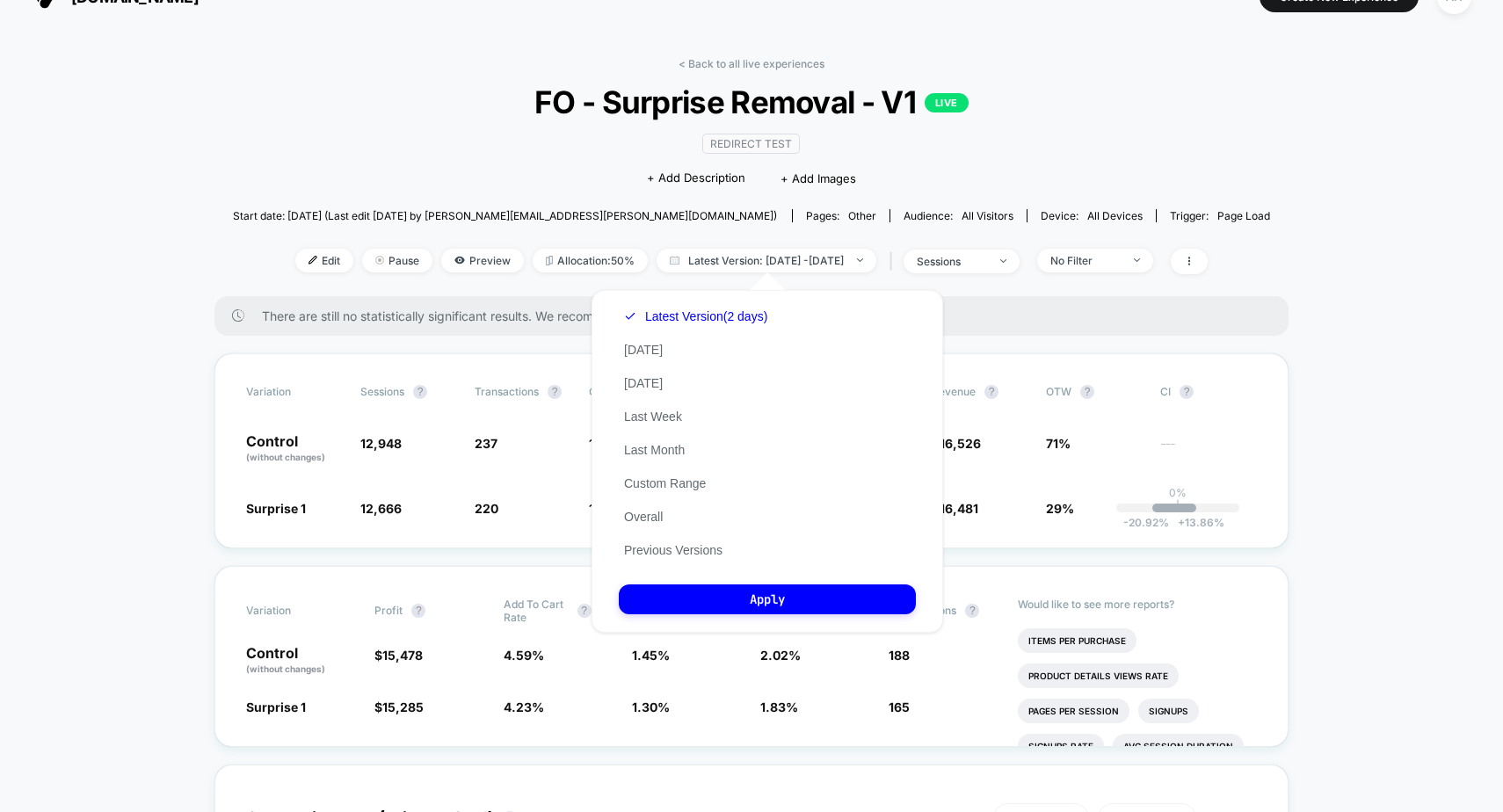
click at [675, 550] on button "Previous Versions" at bounding box center [673, 550] width 109 height 16
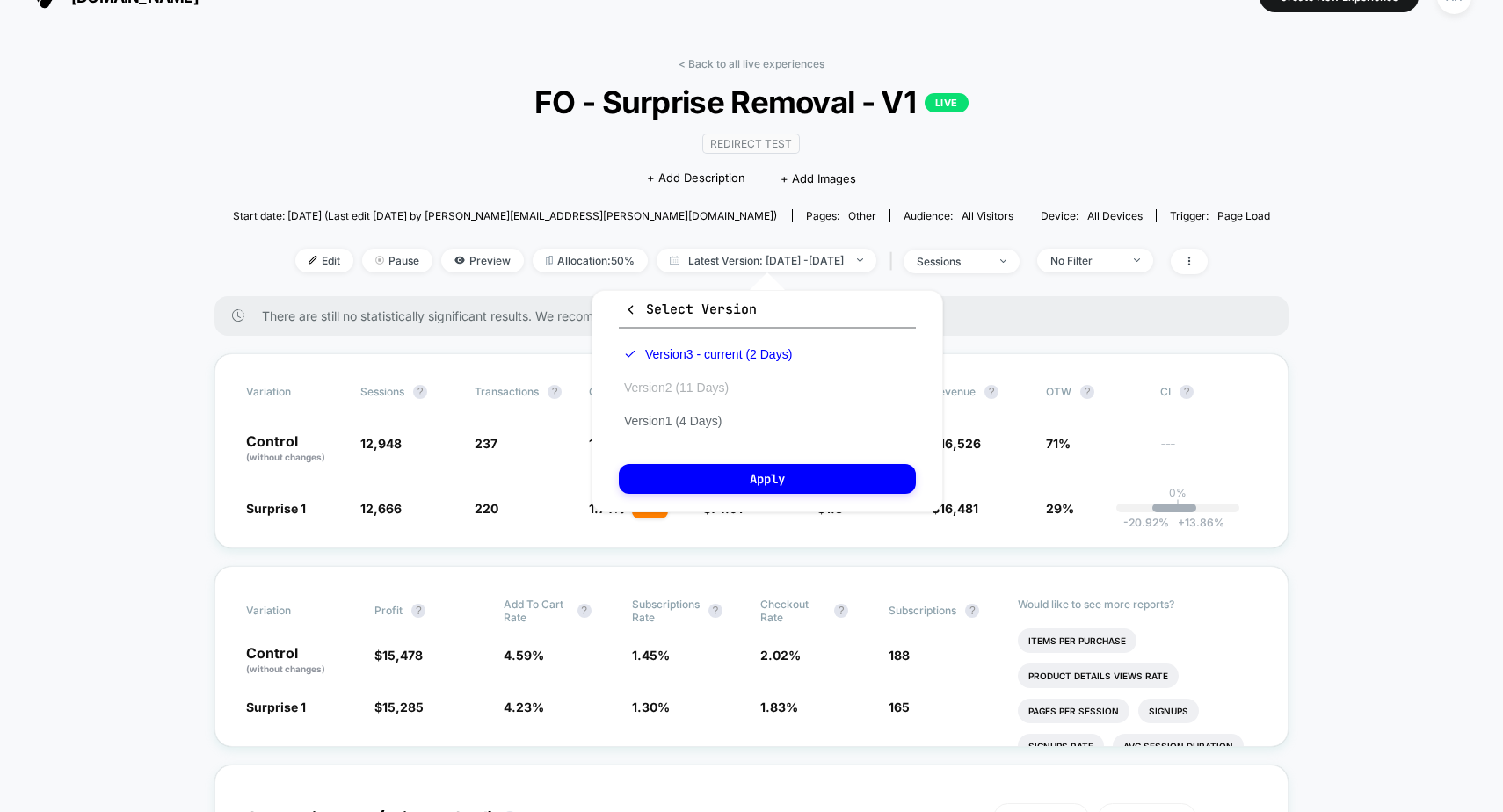
click at [693, 388] on button "Version 2 (11 Days)" at bounding box center [676, 388] width 115 height 16
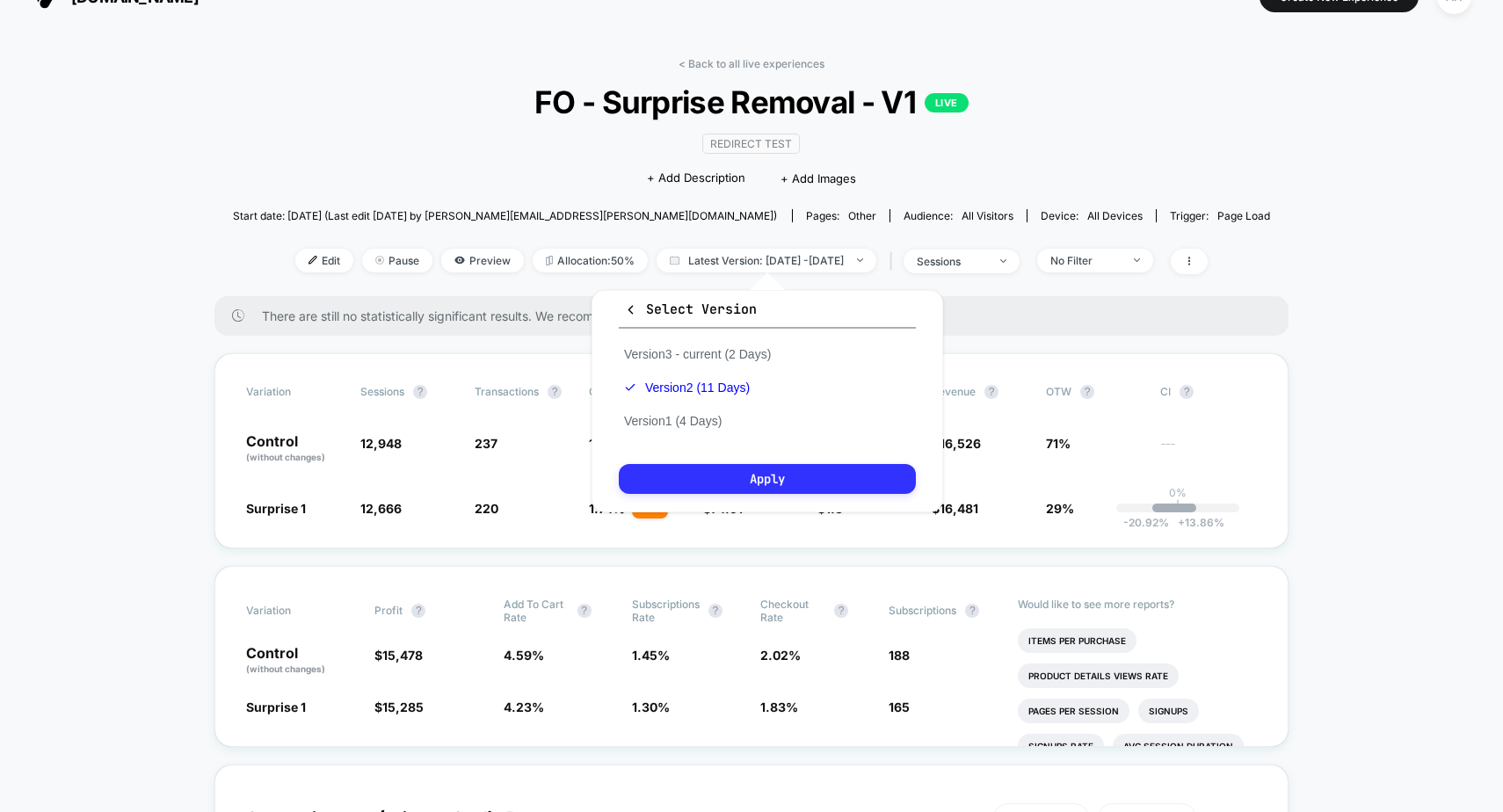
click at [776, 476] on button "Apply" at bounding box center [767, 479] width 297 height 30
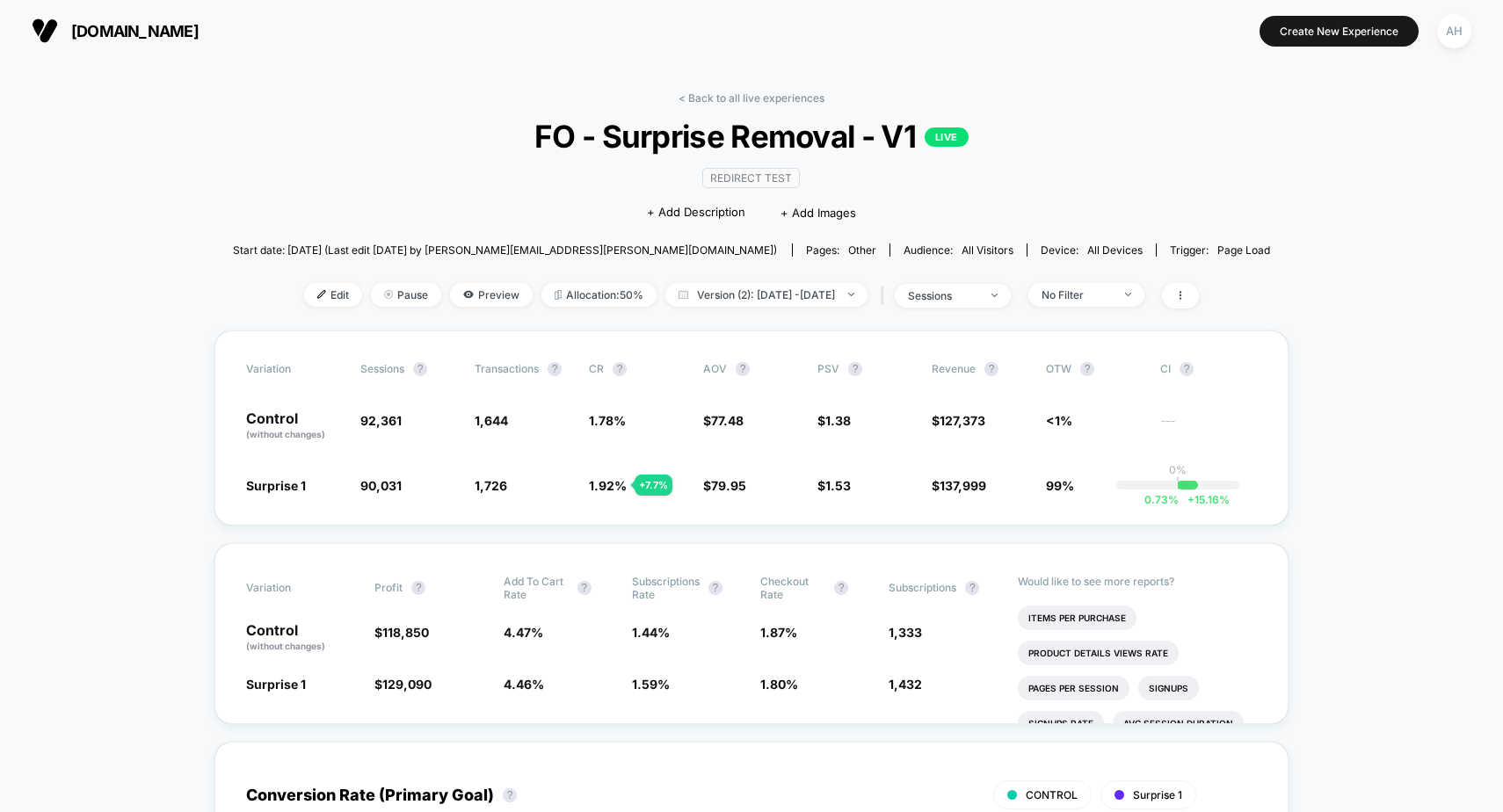
scroll to position [60, 0]
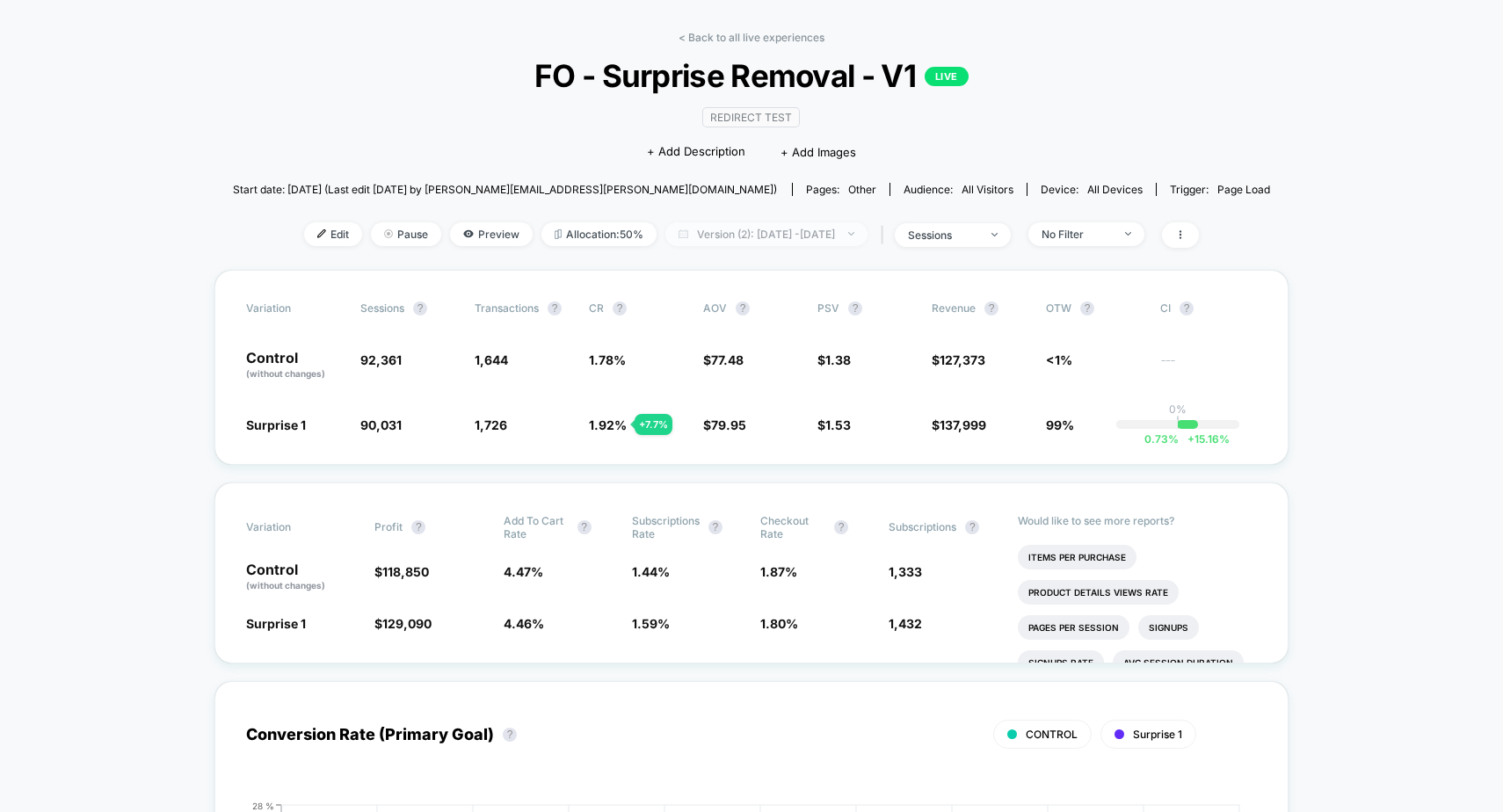
click at [787, 229] on span "Version (2): Aug 24, 2025 - Sep 3, 2025" at bounding box center [766, 233] width 202 height 24
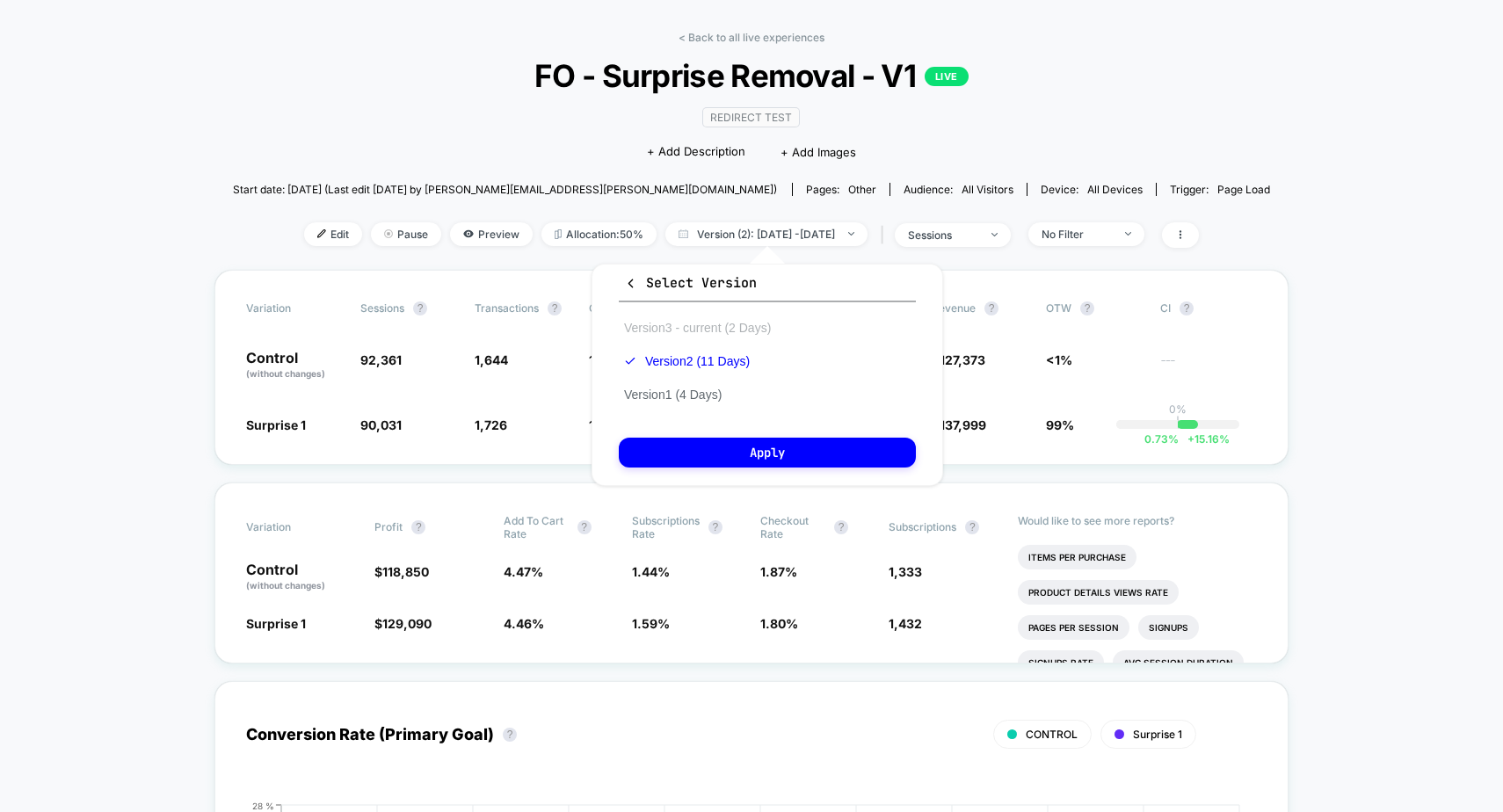
click at [714, 329] on button "Version 3 - current (2 Days)" at bounding box center [697, 327] width 157 height 16
click at [758, 438] on button "Apply" at bounding box center [767, 453] width 297 height 30
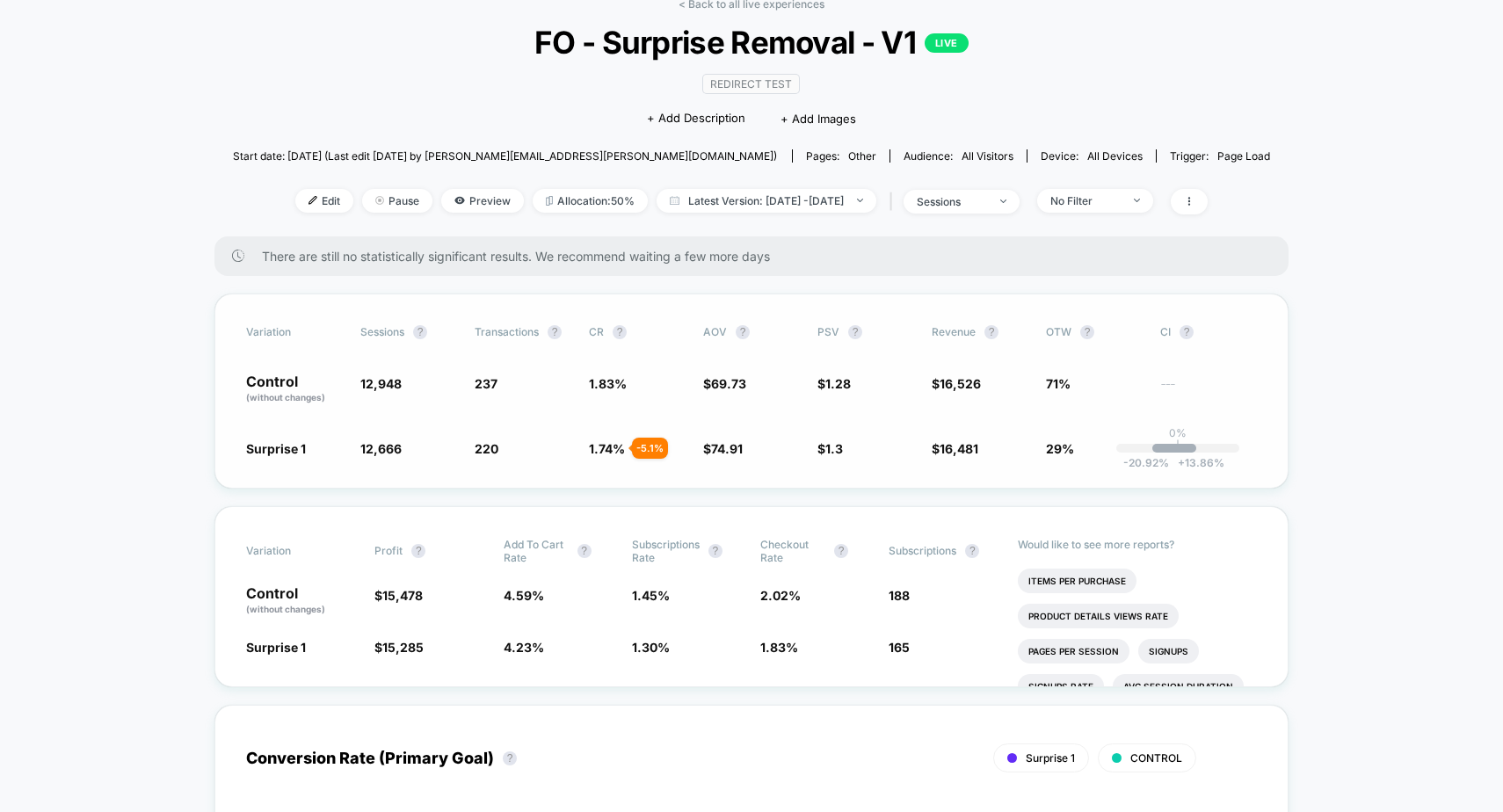
scroll to position [115, 0]
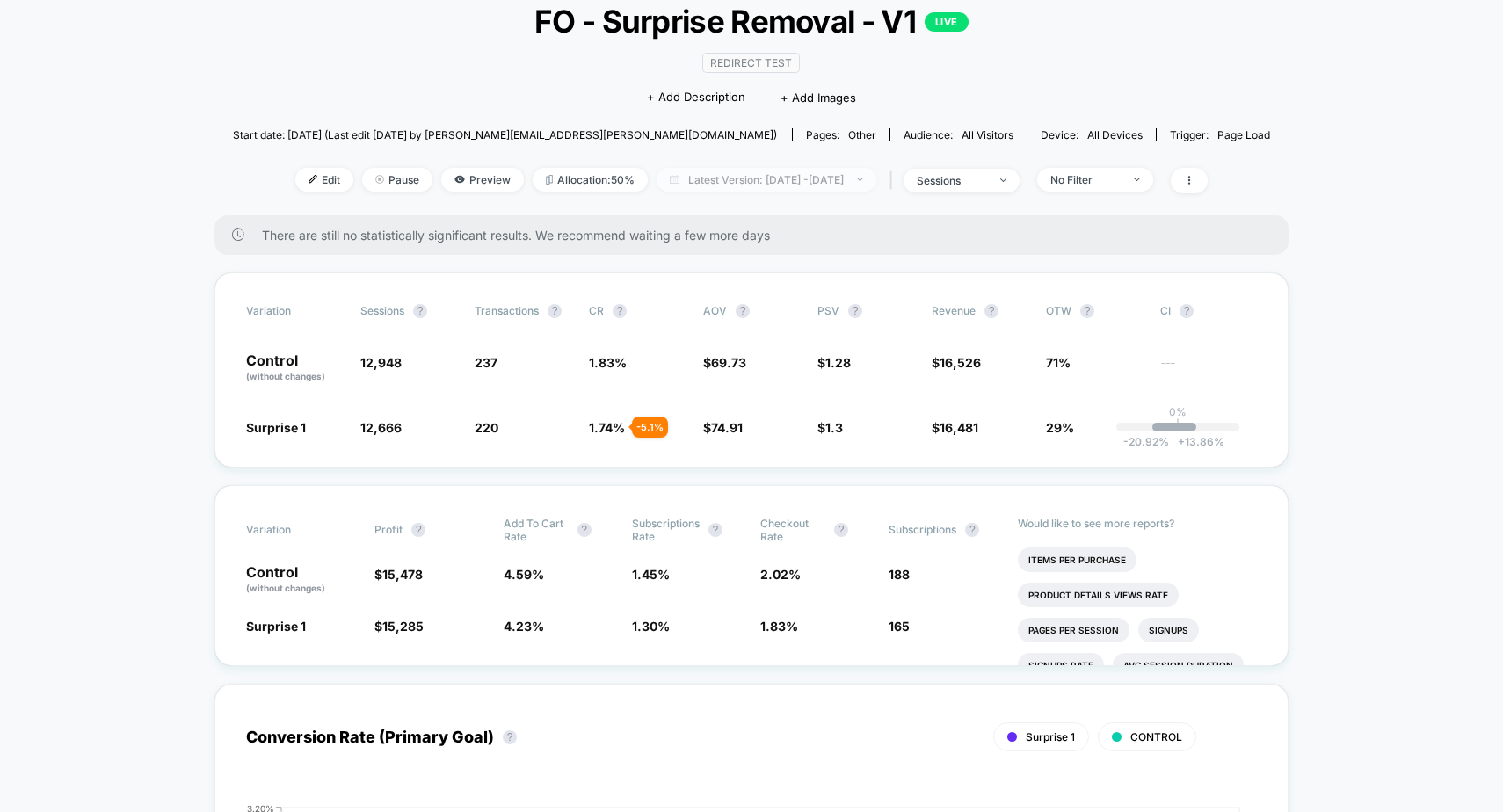
click at [803, 169] on span "Latest Version: Sep 2, 2025 - Sep 3, 2025" at bounding box center [766, 179] width 219 height 24
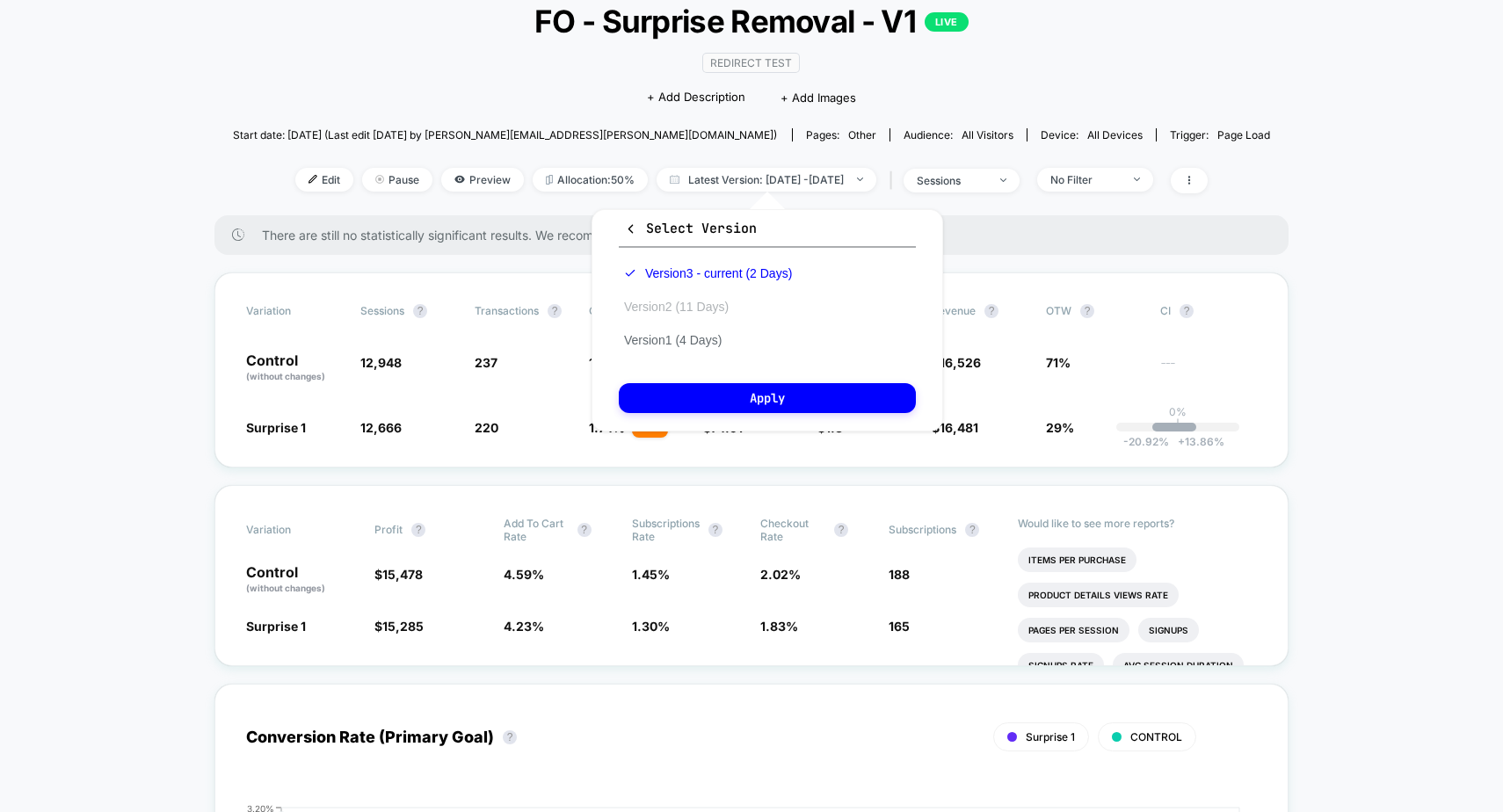
click at [700, 307] on button "Version 2 (11 Days)" at bounding box center [676, 307] width 115 height 16
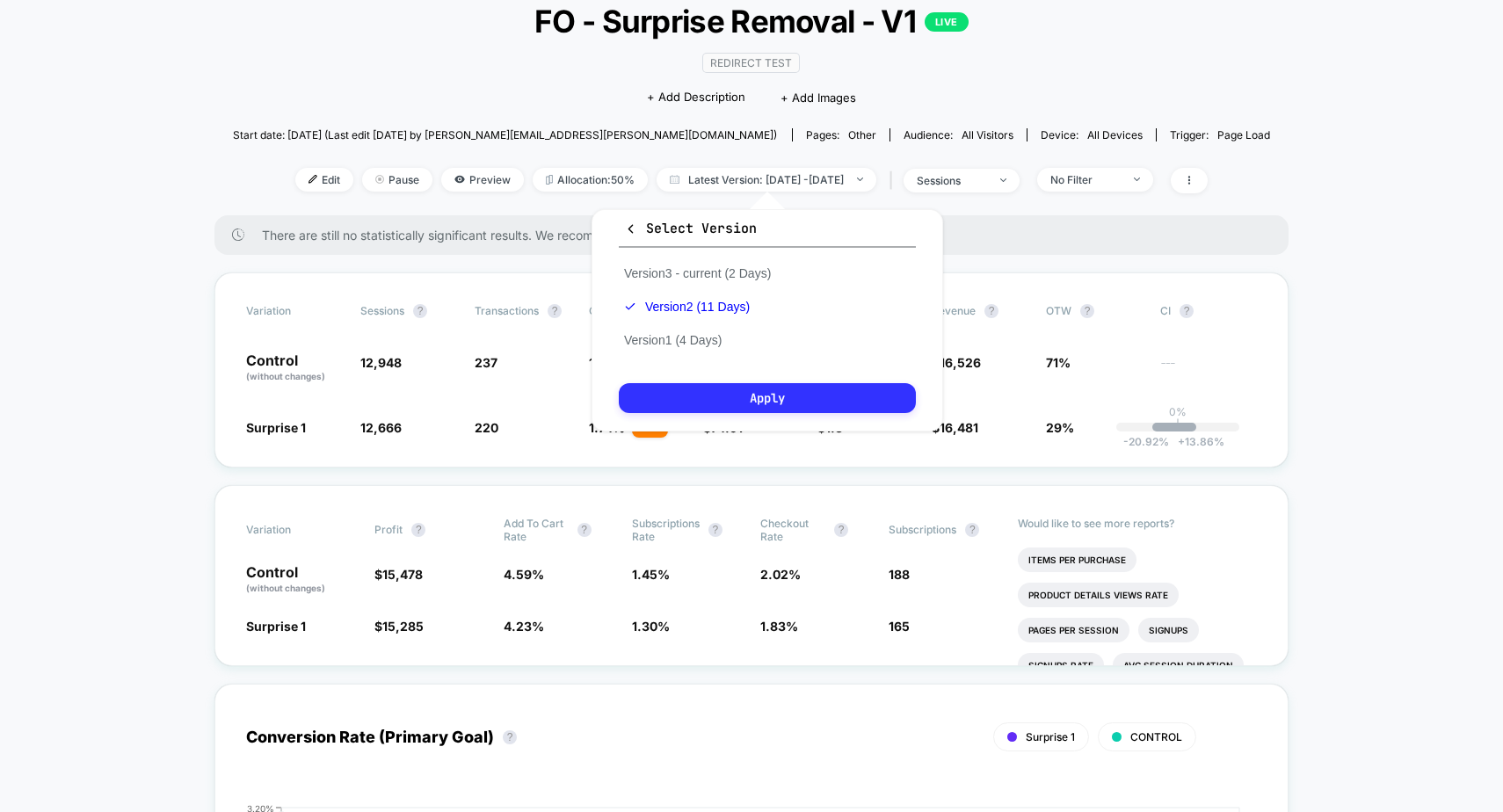
click at [740, 391] on button "Apply" at bounding box center [767, 398] width 297 height 30
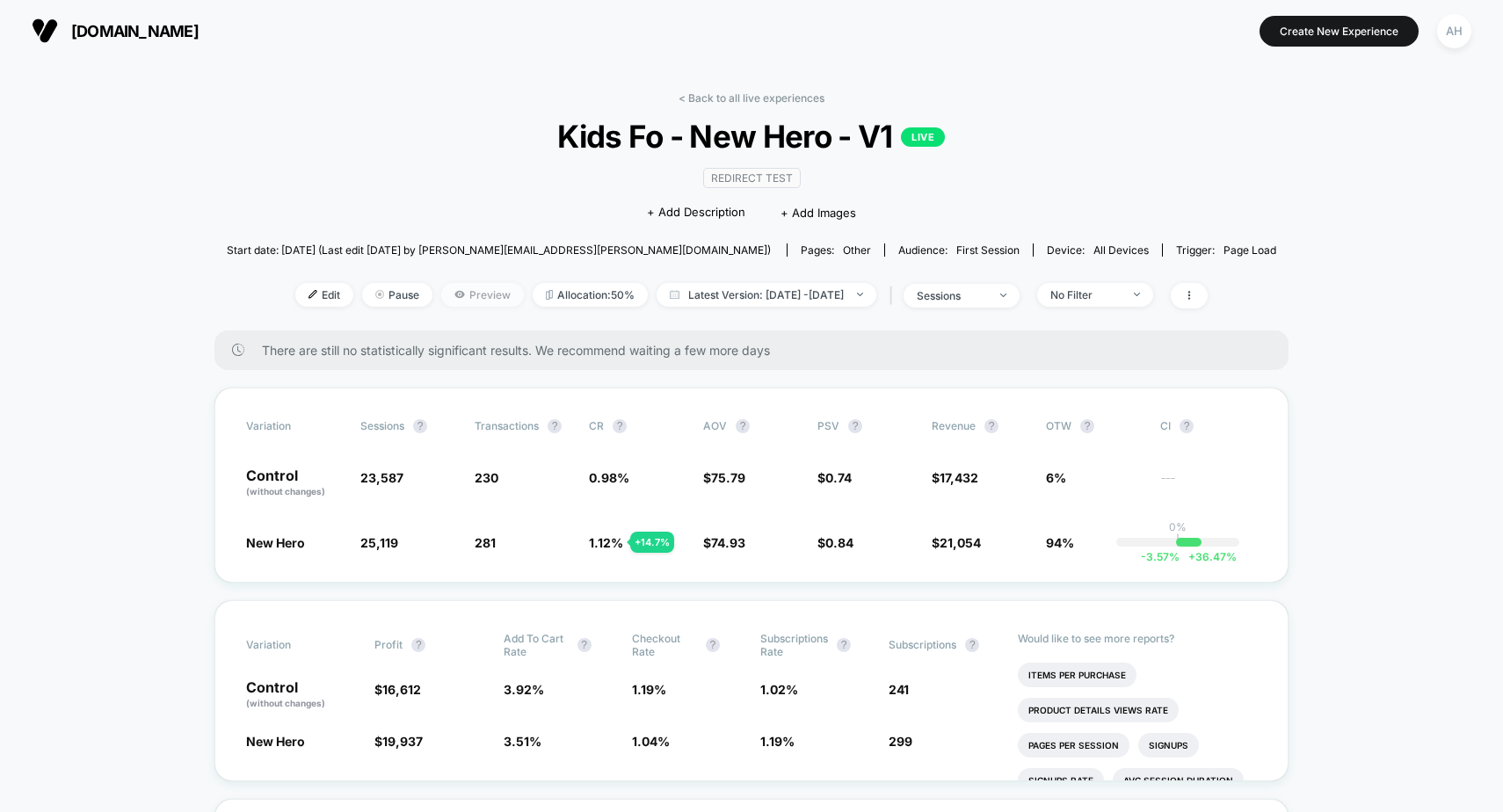
click at [450, 298] on span "Preview" at bounding box center [482, 295] width 83 height 24
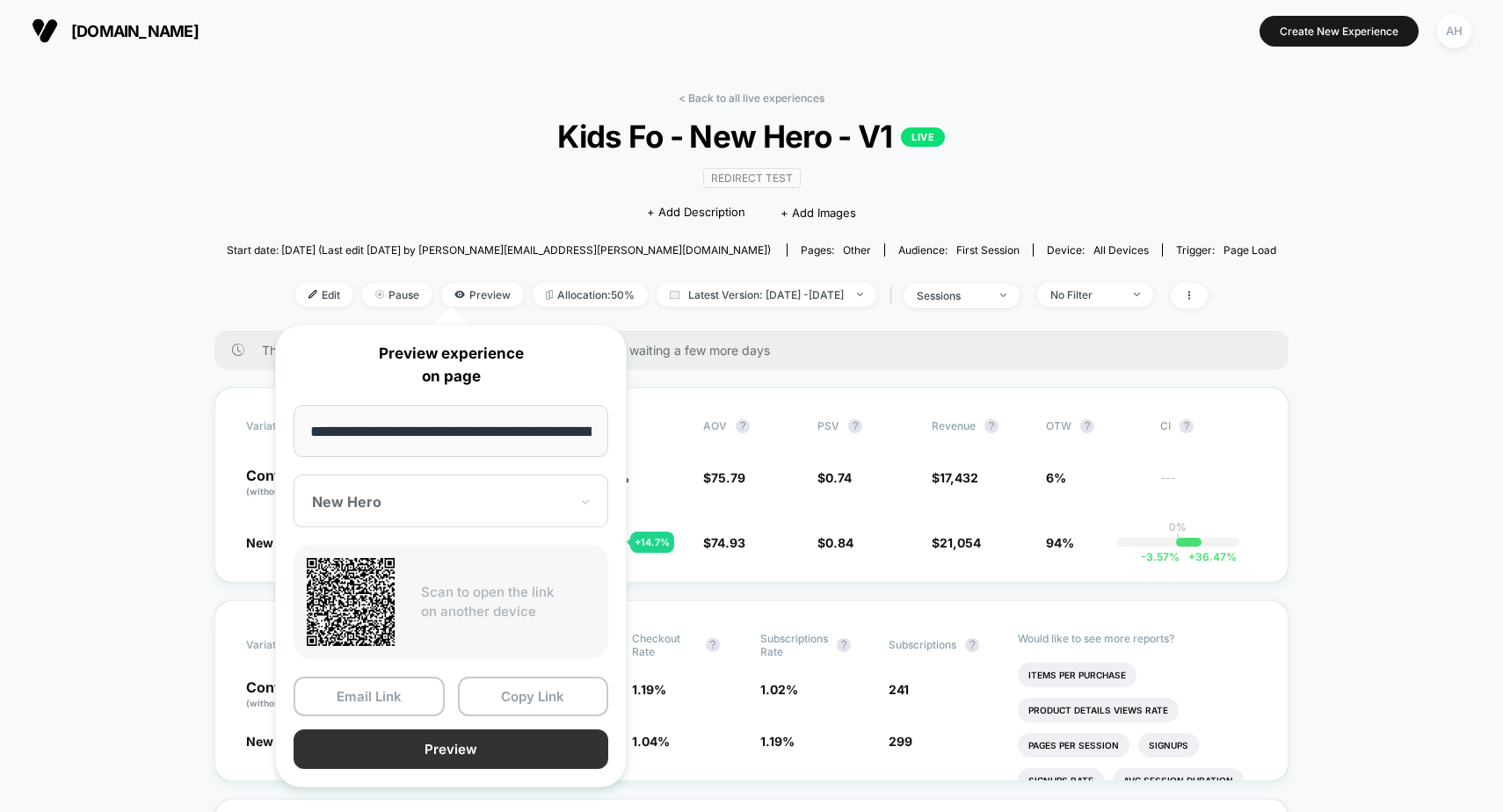
click at [447, 733] on button "Preview" at bounding box center [451, 749] width 314 height 40
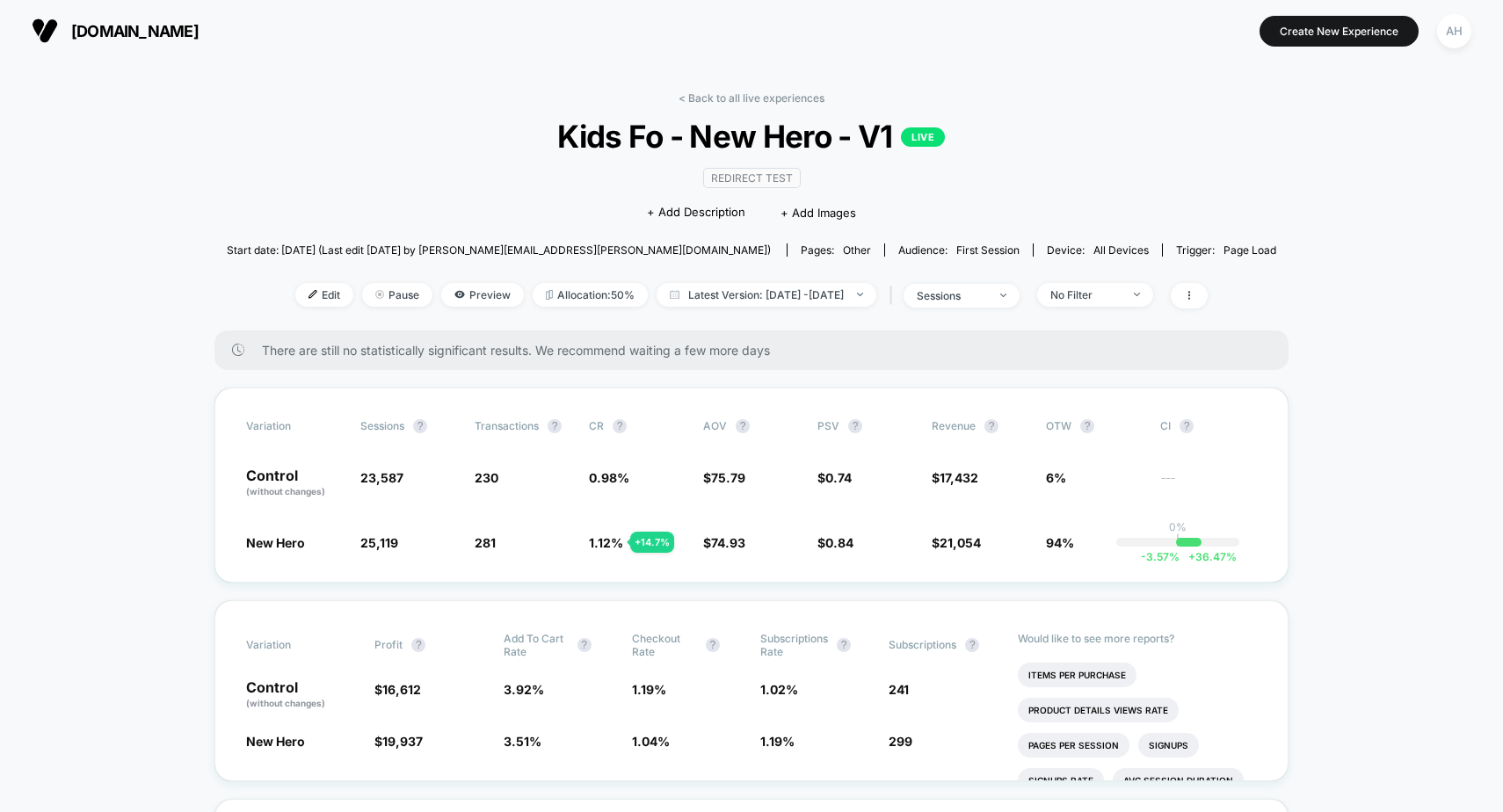
click at [434, 283] on div "Edit Pause Preview Allocation: 50% Latest Version: [DATE] - [DATE] | sessions N…" at bounding box center [751, 296] width 1049 height 26
click at [265, 288] on div "Edit Pause Preview Allocation: 50% Latest Version: [DATE] - [DATE] | sessions N…" at bounding box center [751, 296] width 1049 height 26
click at [296, 287] on span "Edit" at bounding box center [324, 295] width 58 height 24
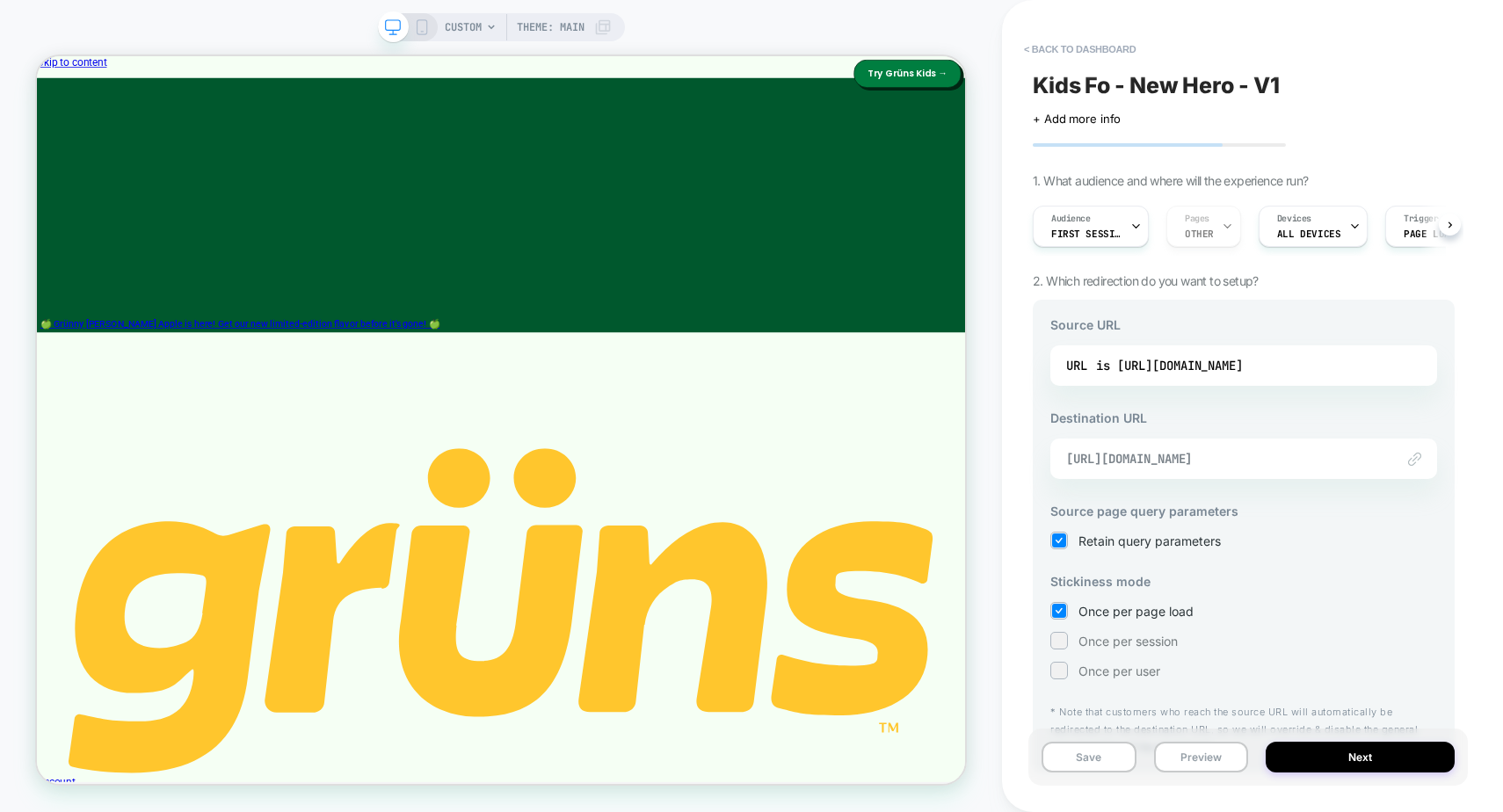
click at [1161, 452] on span "[URL][DOMAIN_NAME]" at bounding box center [1222, 459] width 311 height 16
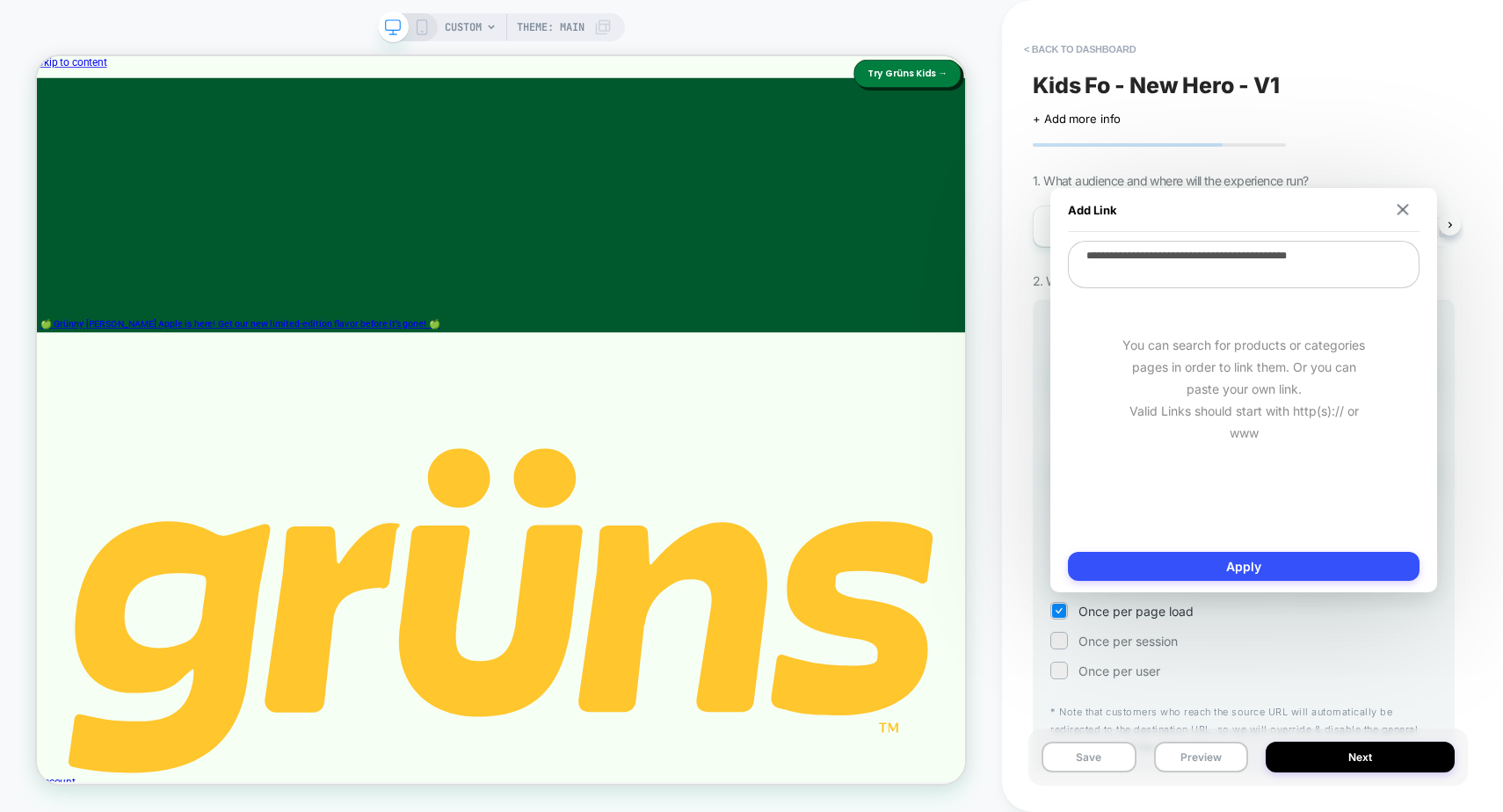
click at [1183, 254] on textarea "**********" at bounding box center [1244, 264] width 352 height 47
click at [1401, 206] on img at bounding box center [1403, 209] width 12 height 12
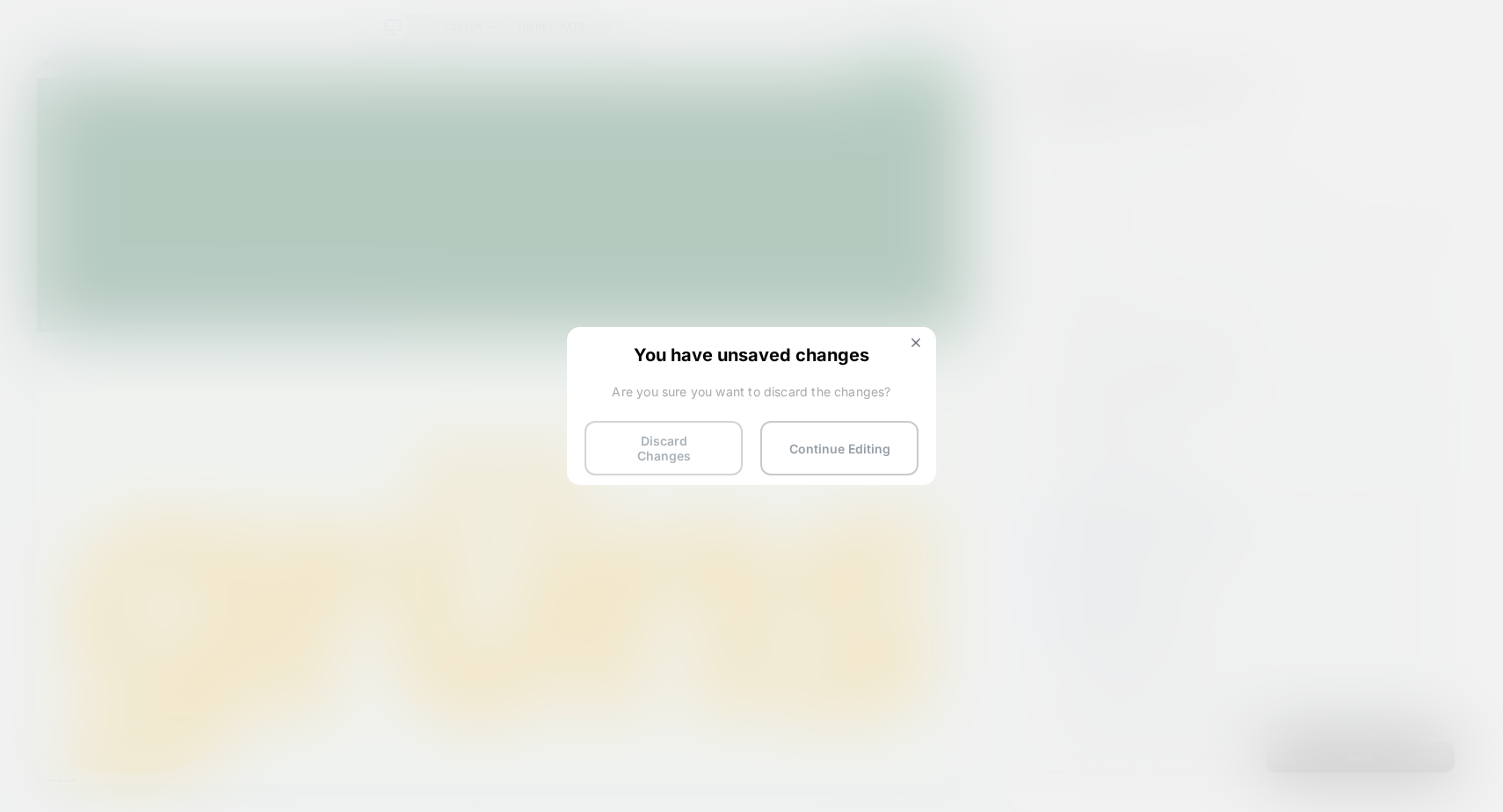
click at [662, 424] on button "Discard Changes" at bounding box center [663, 447] width 158 height 54
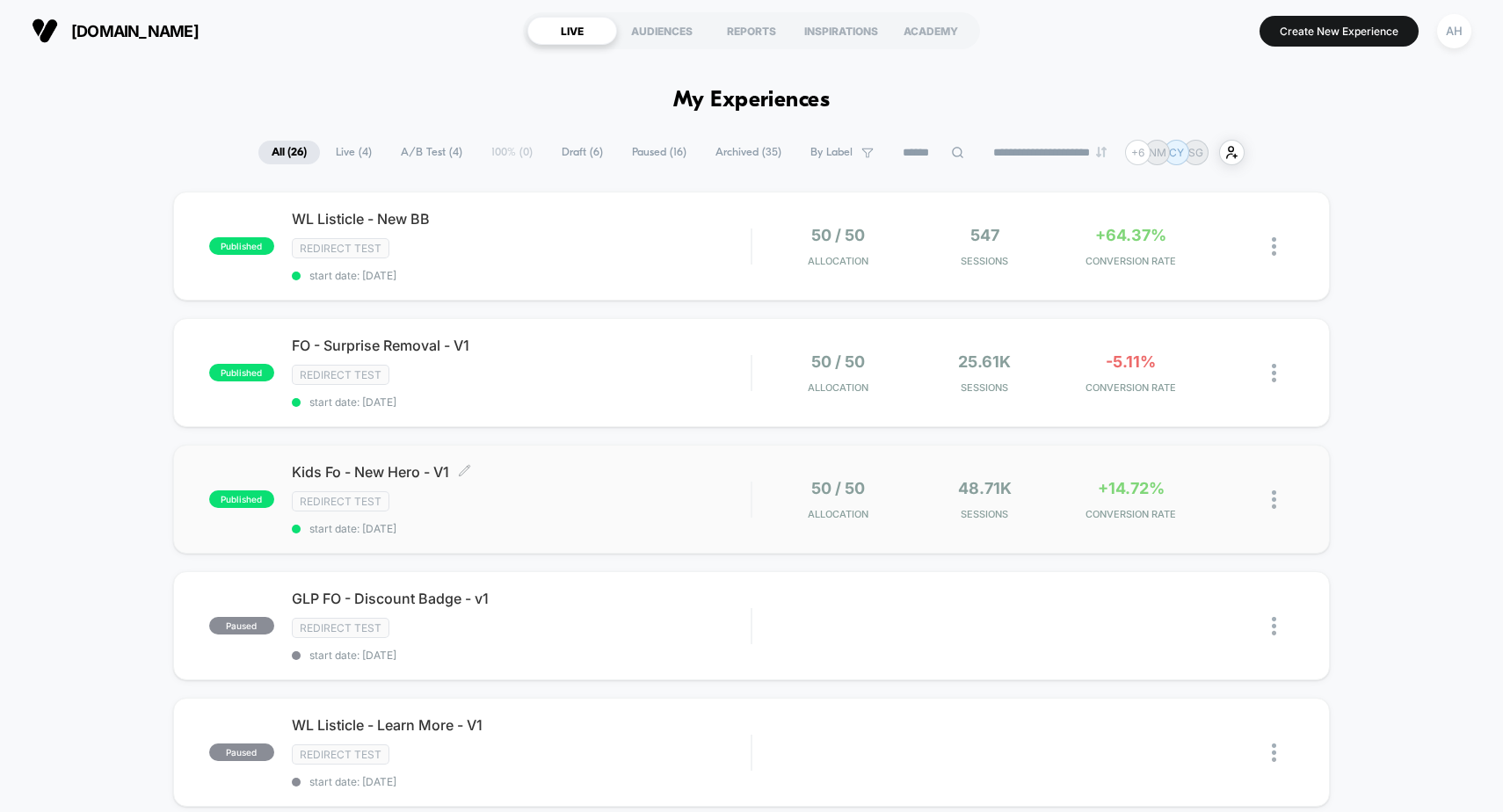
click at [602, 477] on span "Kids Fo - New Hero - V1 Click to edit experience details" at bounding box center [522, 472] width 460 height 18
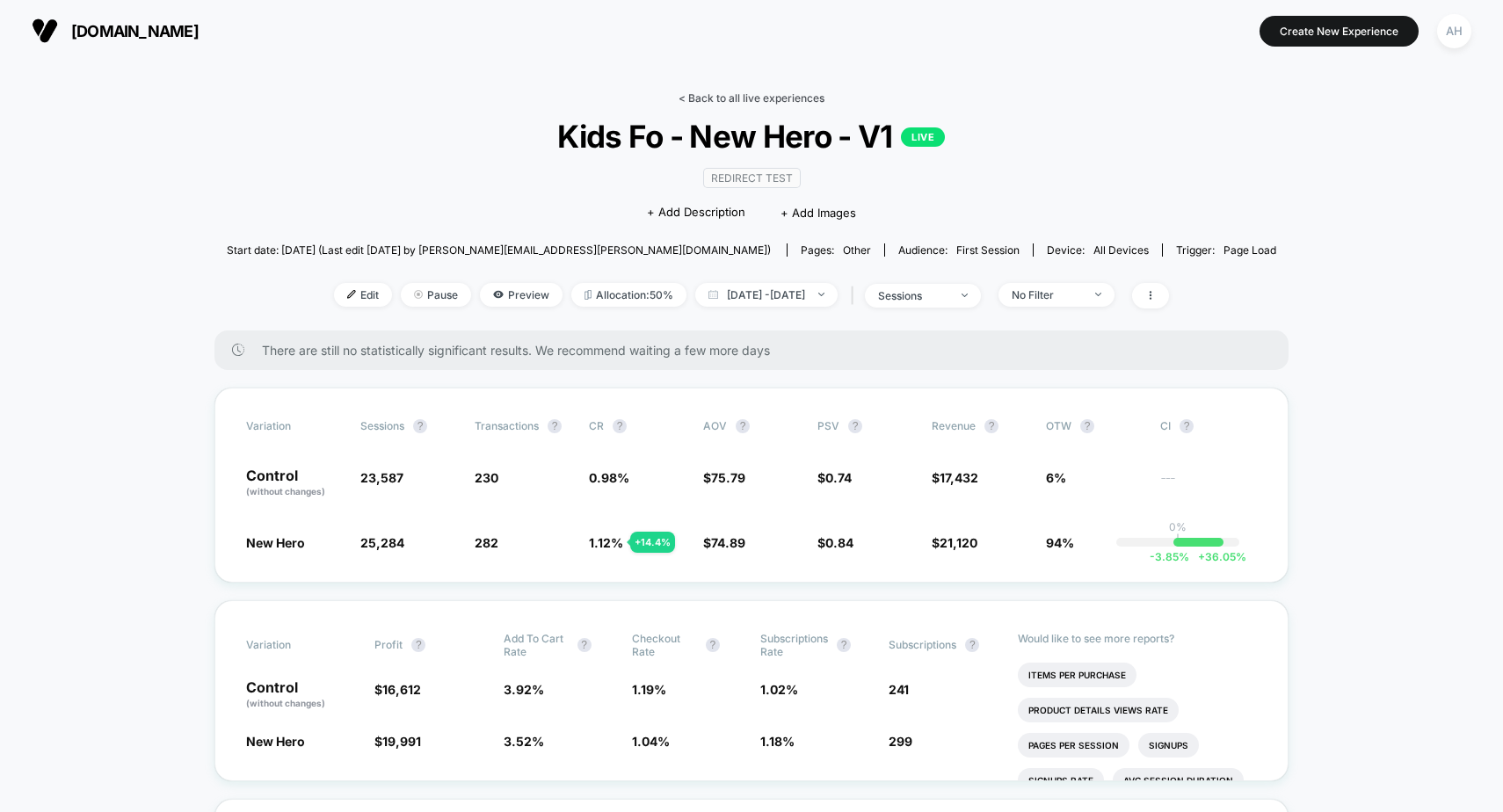
click at [747, 93] on link "< Back to all live experiences" at bounding box center [751, 98] width 146 height 13
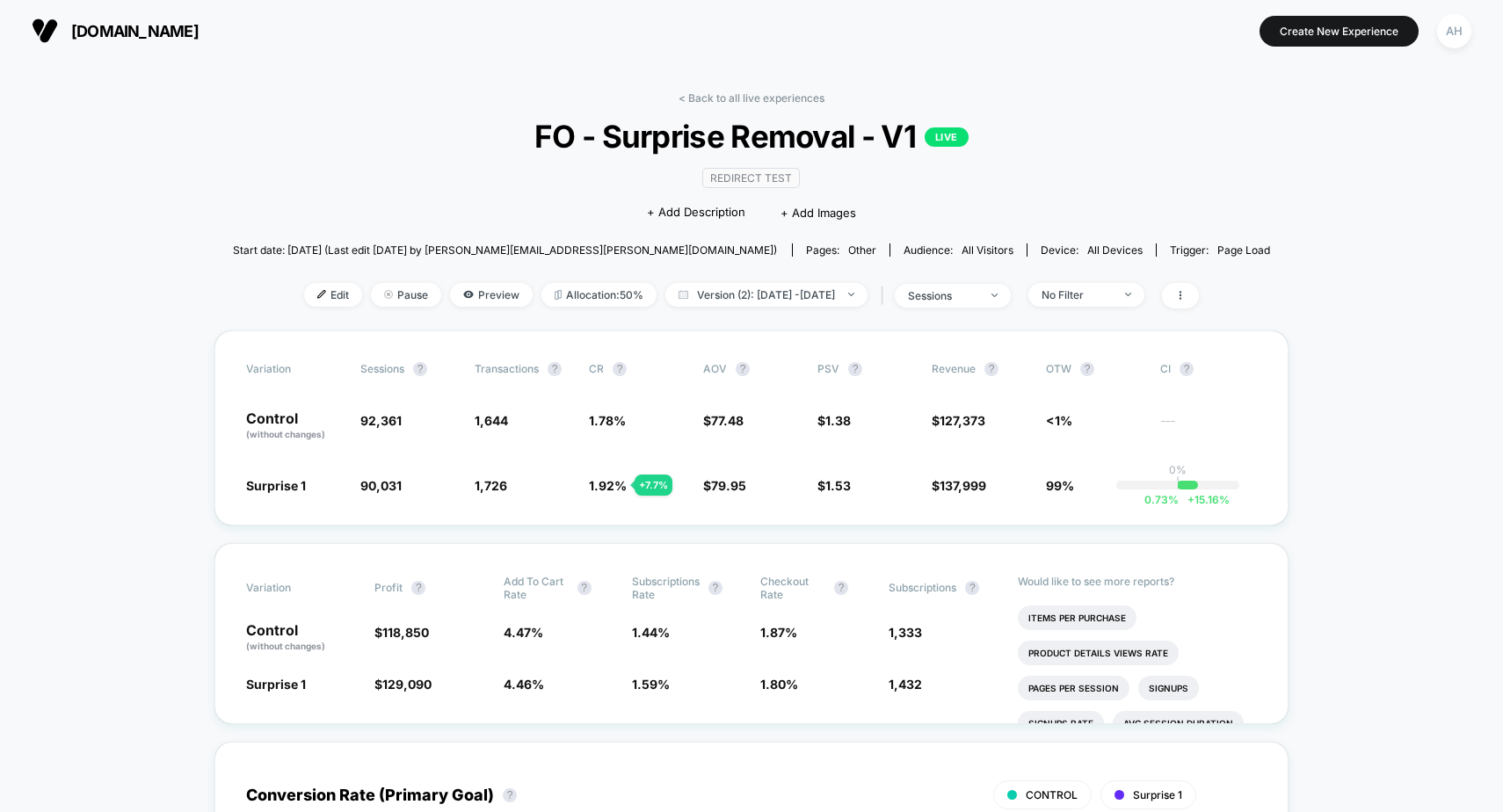
drag, startPoint x: 750, startPoint y: 91, endPoint x: 671, endPoint y: 4, distance: 117.5
click at [750, 91] on link "< Back to all live experiences" at bounding box center [751, 98] width 146 height 13
